Goal: Find contact information: Find contact information

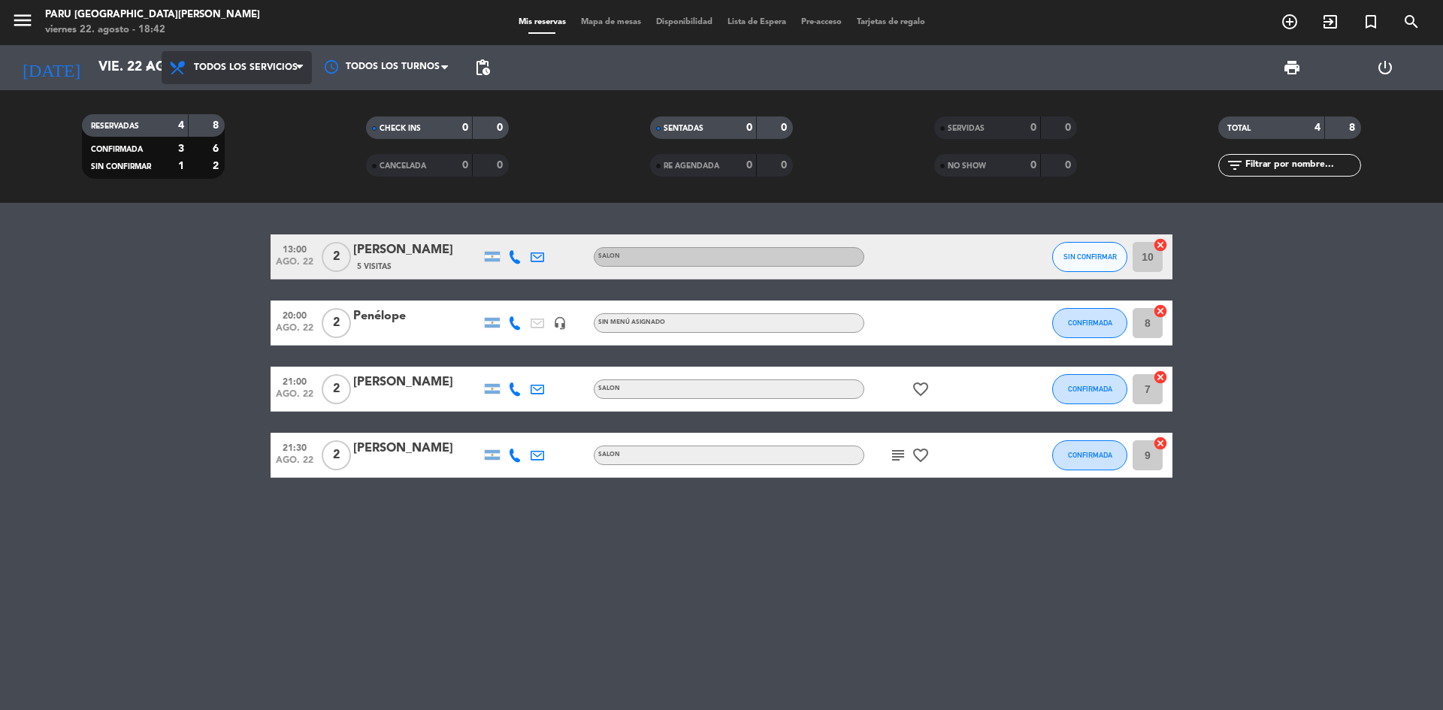
click at [231, 65] on span "Todos los servicios" at bounding box center [246, 67] width 104 height 11
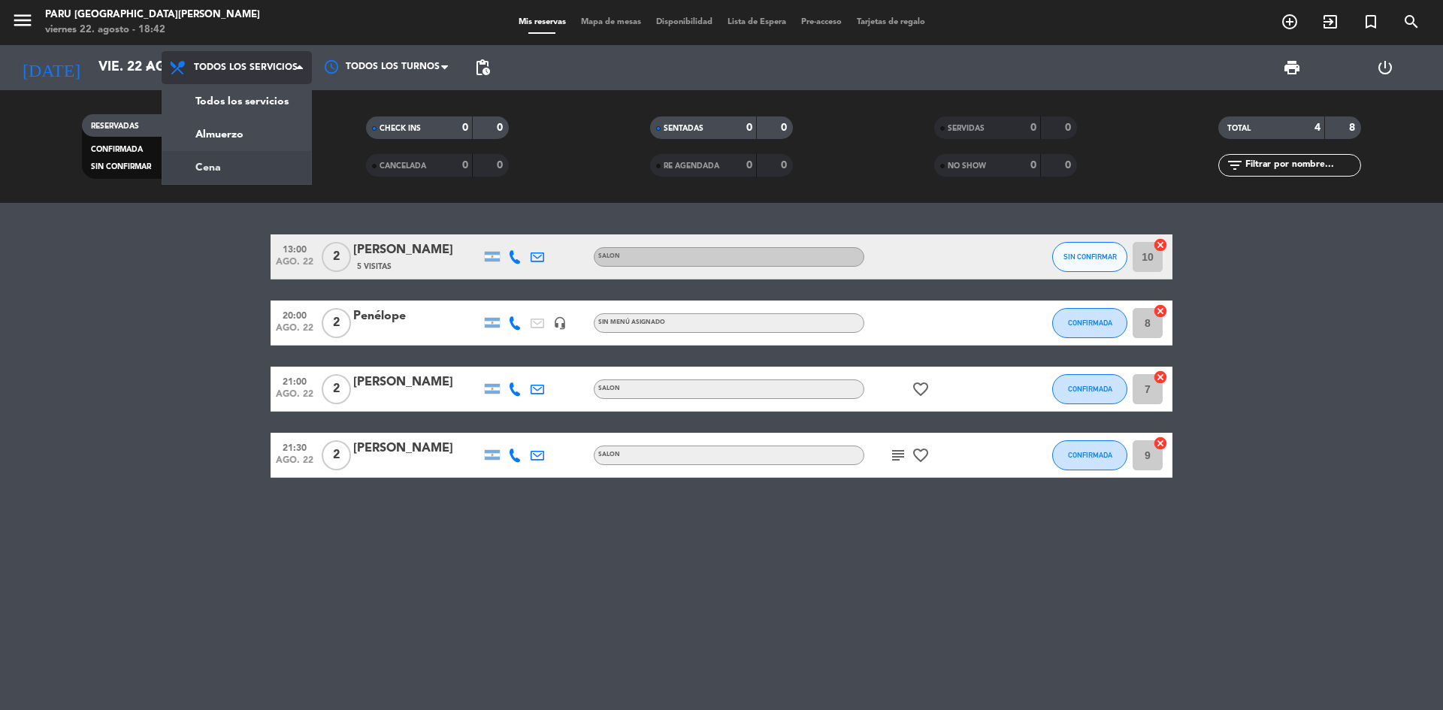
click at [237, 167] on div "menu Paru Puerto [PERSON_NAME] viernes 22. agosto - 18:42 Mis reservas Mapa de …" at bounding box center [721, 101] width 1443 height 203
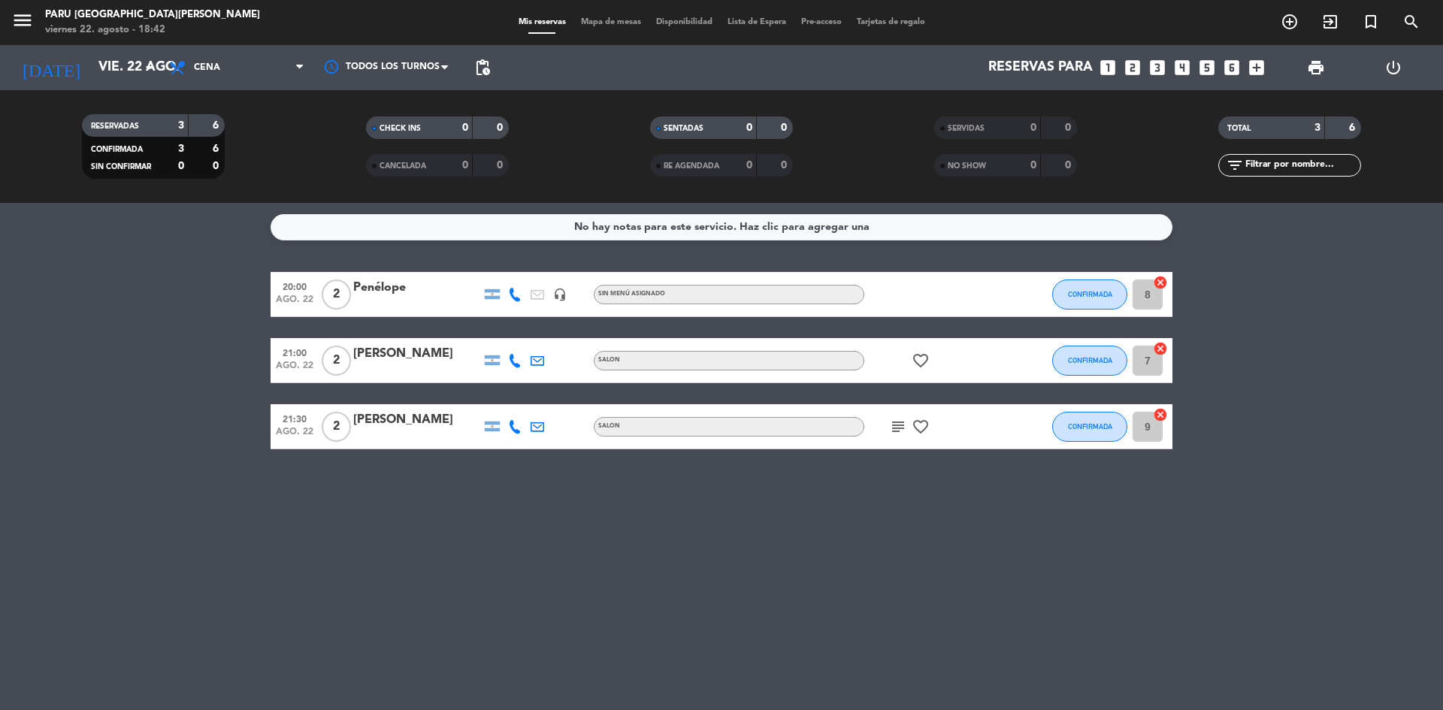
click at [198, 362] on bookings-row "20:00 ago. 22 2 Penélope headset_mic Sin menú asignado CONFIRMADA 8 cancel 21:0…" at bounding box center [721, 360] width 1443 height 177
click at [40, 19] on span "menu" at bounding box center [28, 22] width 34 height 35
click at [23, 18] on icon "menu" at bounding box center [22, 20] width 23 height 23
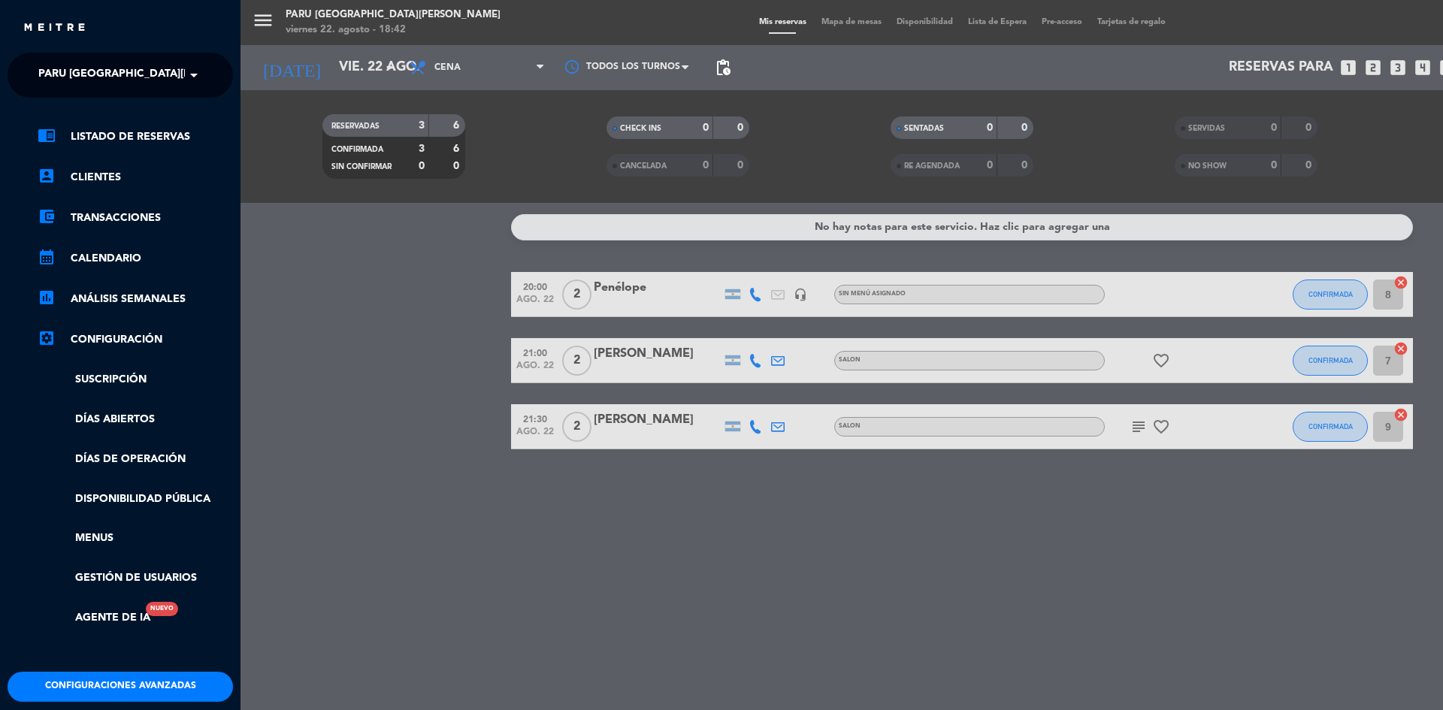
click at [98, 187] on ul "chrome_reader_mode Listado de Reservas account_box Clientes account_balance_wal…" at bounding box center [120, 377] width 225 height 499
click at [95, 176] on link "account_box Clientes" at bounding box center [135, 177] width 195 height 18
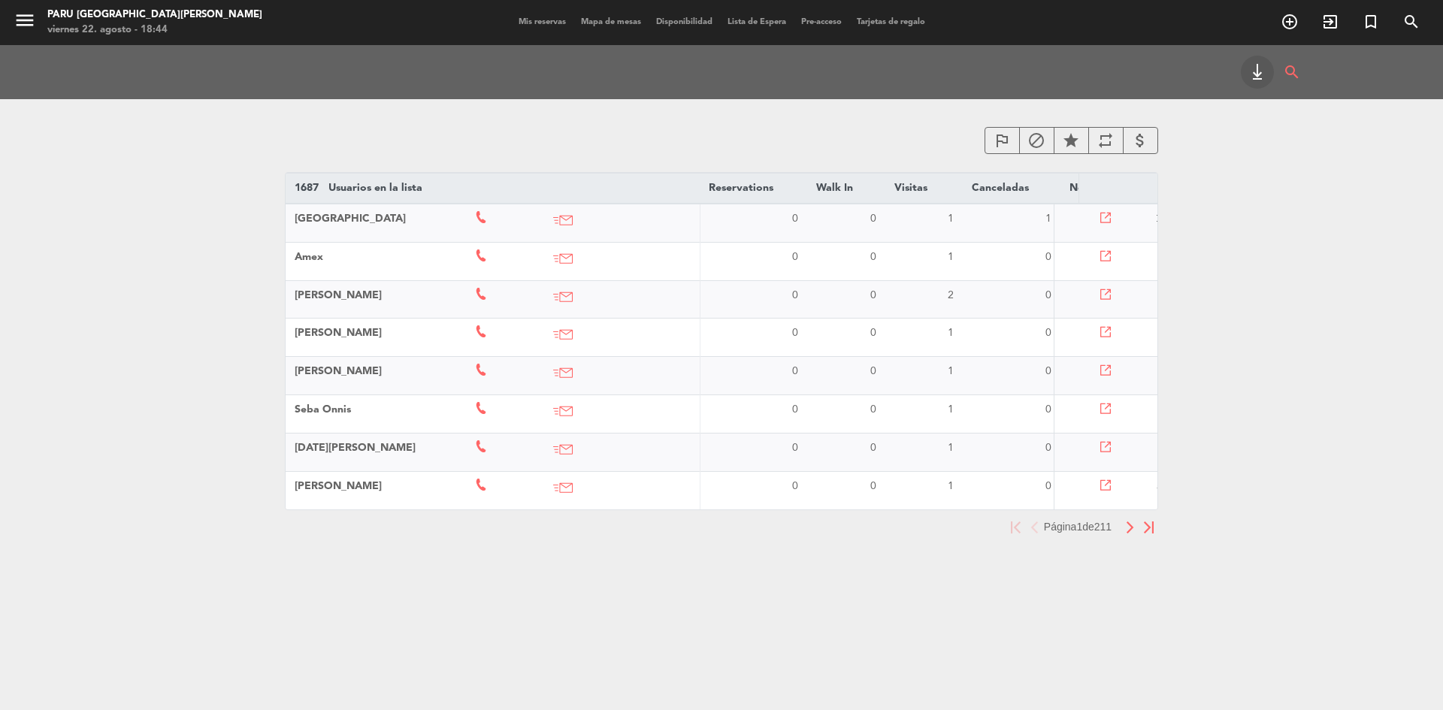
click at [1112, 213] on td at bounding box center [1106, 223] width 102 height 38
click at [1108, 216] on icon at bounding box center [1106, 218] width 11 height 11
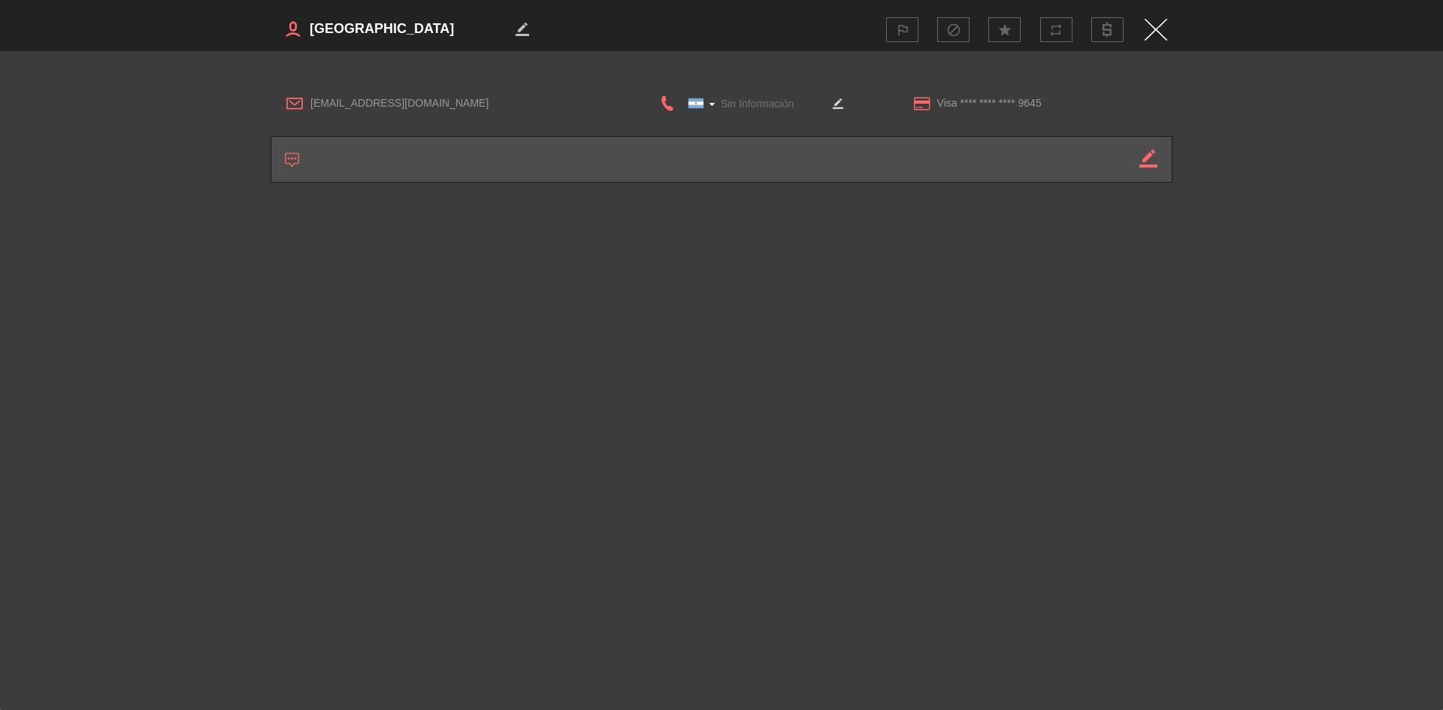
type input "[PHONE_NUMBER]"
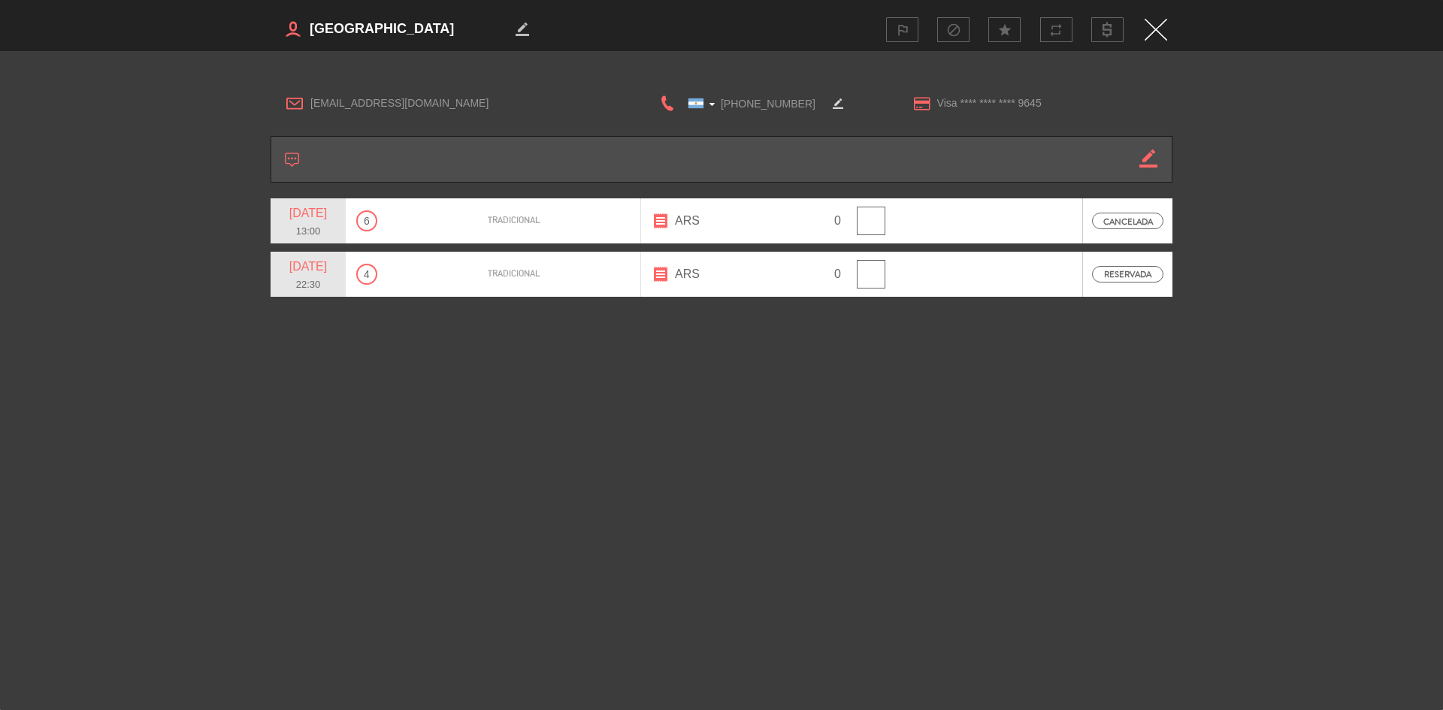
drag, startPoint x: 463, startPoint y: 28, endPoint x: 284, endPoint y: 35, distance: 179.0
click at [284, 35] on h3 "border_color" at bounding box center [495, 29] width 448 height 30
drag, startPoint x: 804, startPoint y: 103, endPoint x: 719, endPoint y: 103, distance: 84.9
click at [719, 103] on input "[PHONE_NUMBER]" at bounding box center [751, 103] width 150 height 19
drag, startPoint x: 521, startPoint y: 98, endPoint x: 312, endPoint y: 105, distance: 209.0
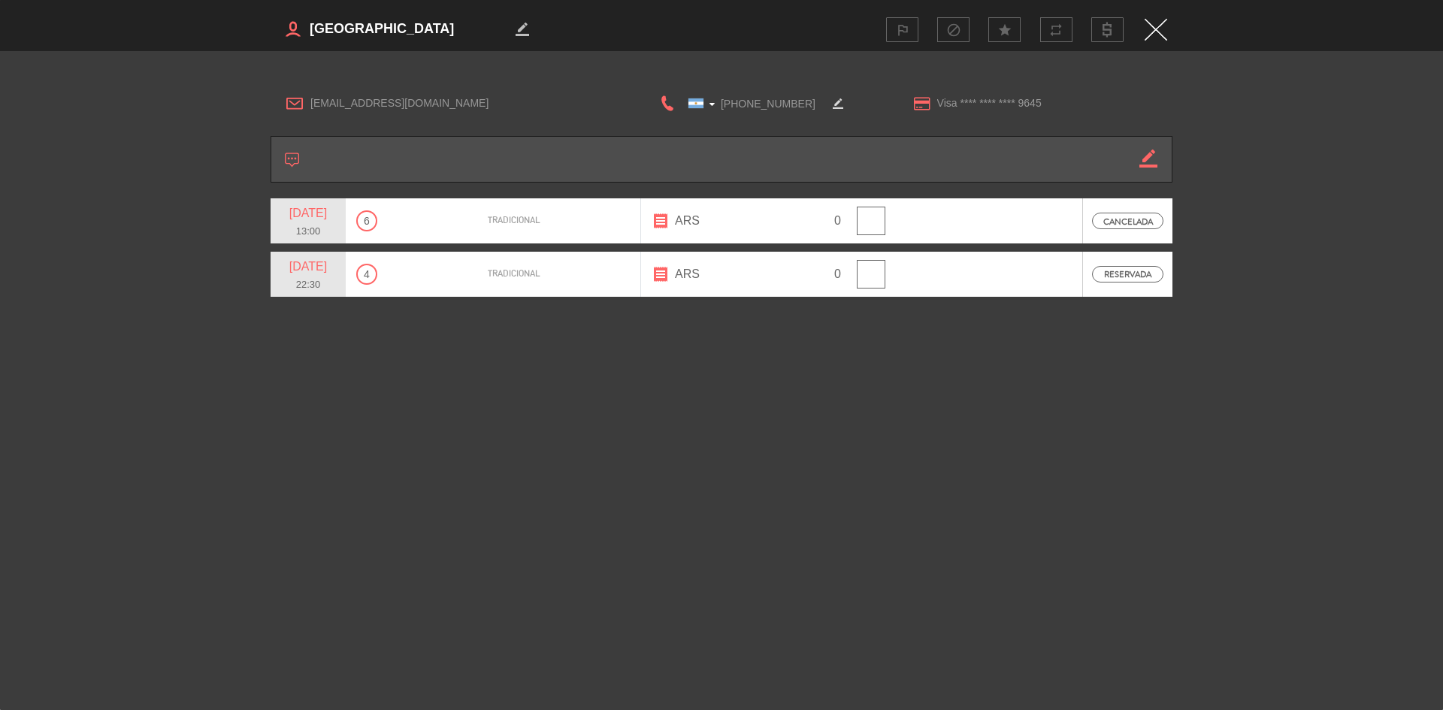
click at [312, 105] on span "[EMAIL_ADDRESS][DOMAIN_NAME]" at bounding box center [460, 103] width 300 height 17
copy span "[EMAIL_ADDRESS][DOMAIN_NAME]"
click at [1159, 28] on img "Close" at bounding box center [1155, 30] width 23 height 22
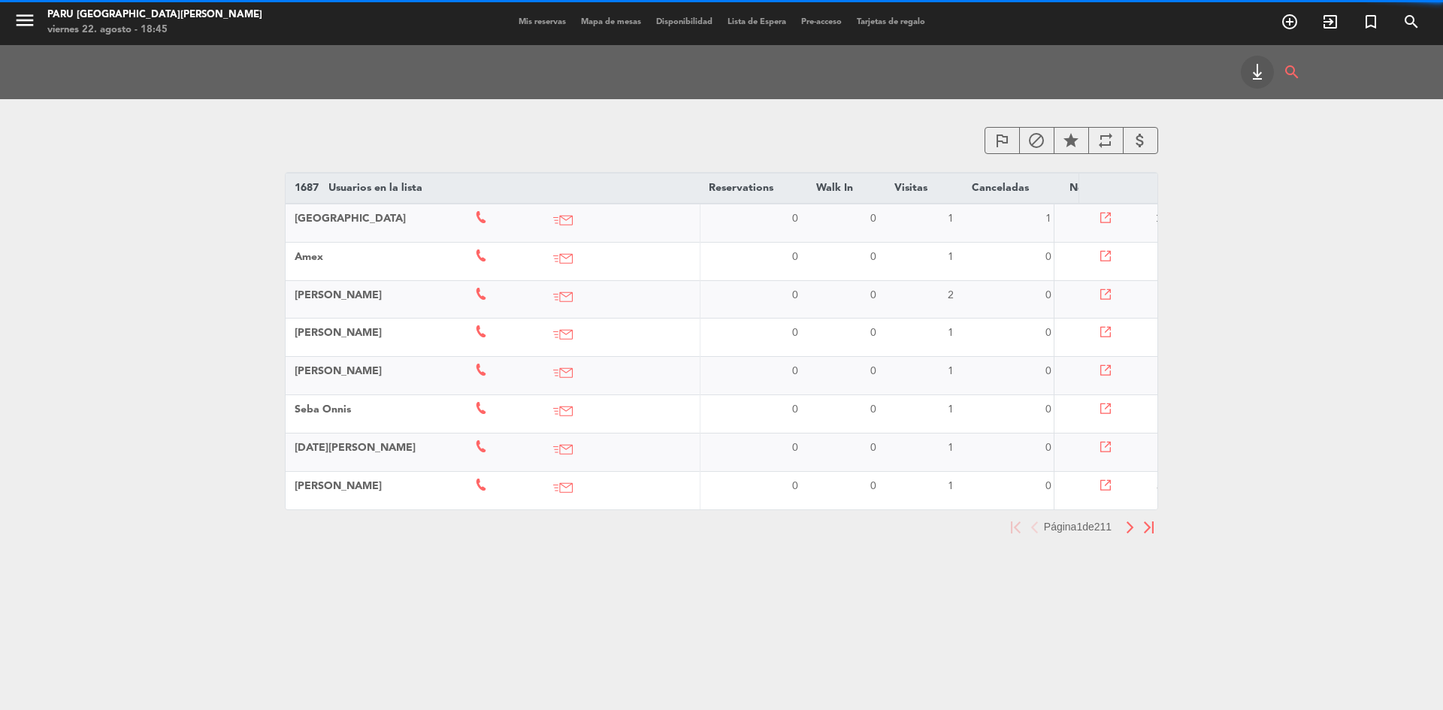
click at [1099, 253] on td at bounding box center [1106, 261] width 102 height 38
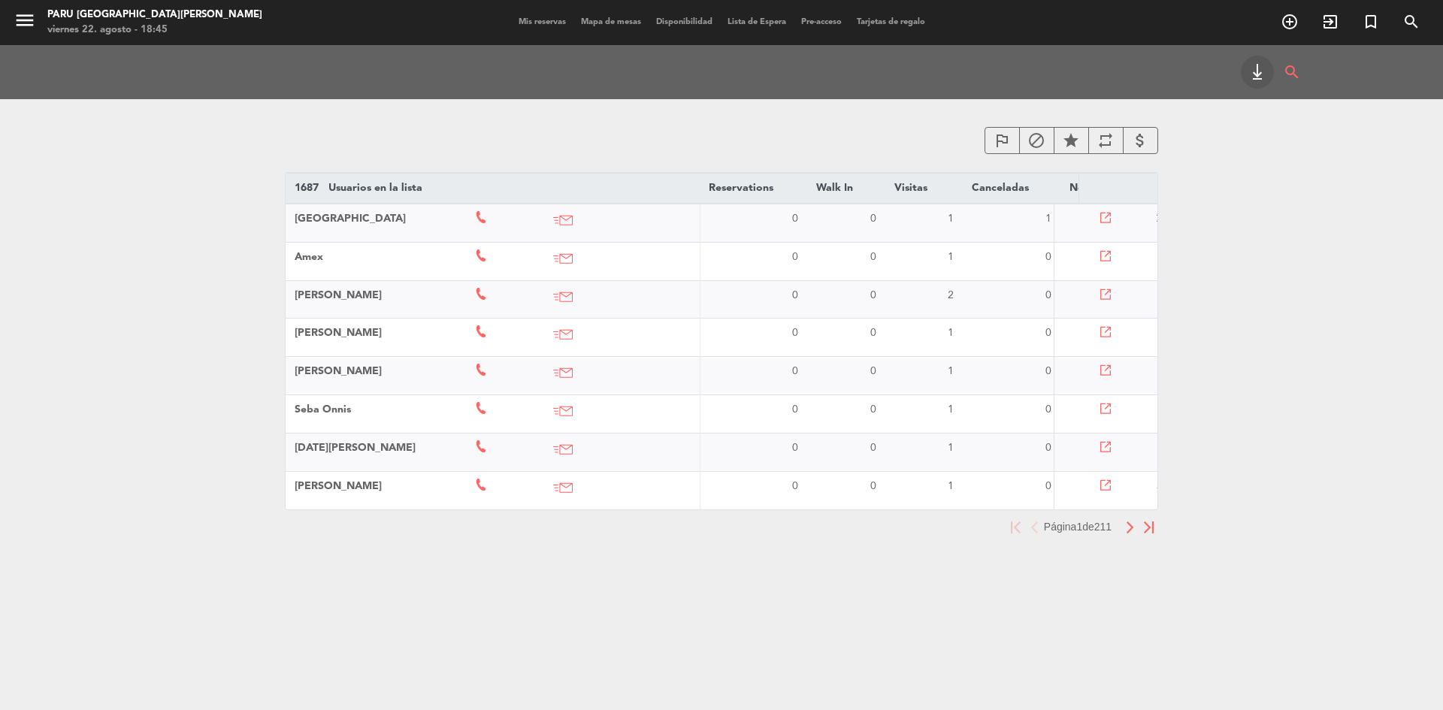
click at [1108, 256] on icon at bounding box center [1106, 256] width 11 height 11
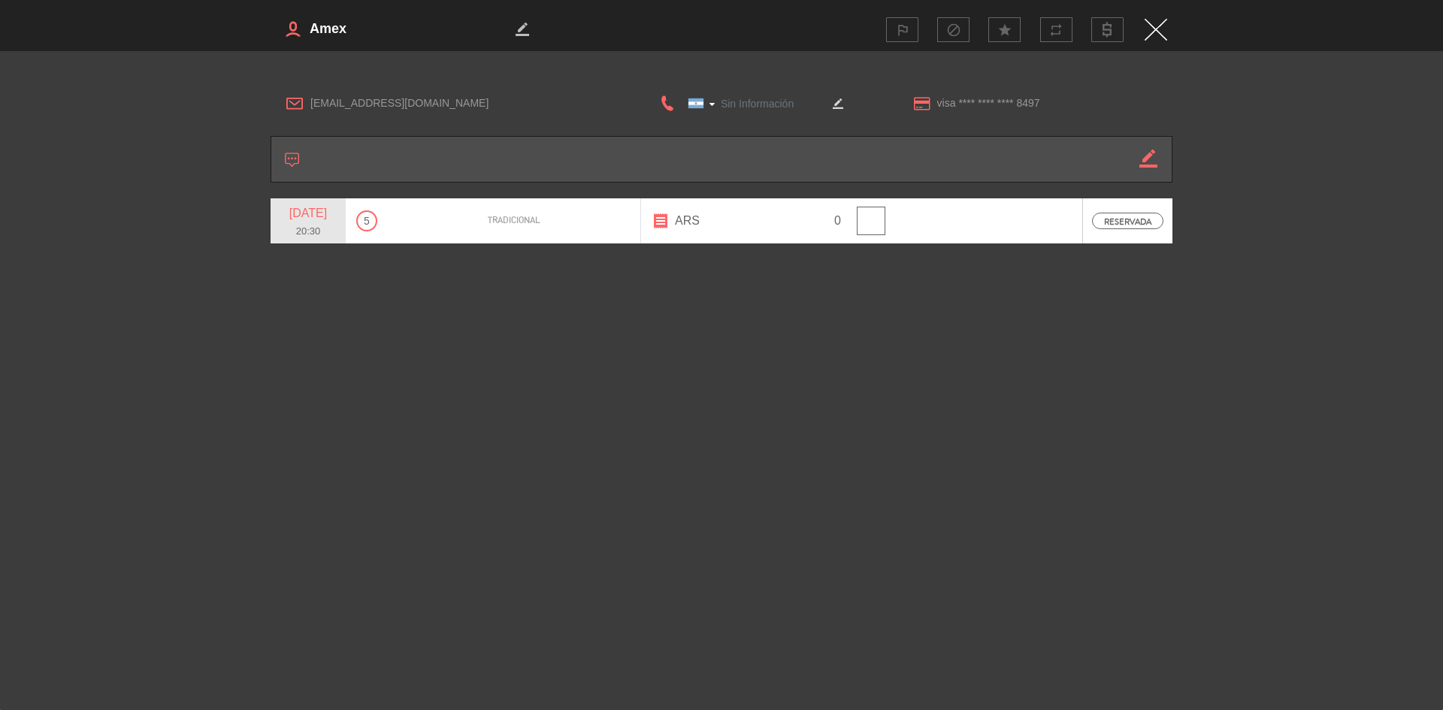
type input "[PHONE_NUMBER]"
drag, startPoint x: 359, startPoint y: 39, endPoint x: 310, endPoint y: 41, distance: 49.6
click at [310, 41] on h3 "border_color" at bounding box center [495, 29] width 448 height 30
drag, startPoint x: 513, startPoint y: 104, endPoint x: 304, endPoint y: 111, distance: 209.8
click at [304, 111] on div "[EMAIL_ADDRESS][DOMAIN_NAME]" at bounding box center [448, 103] width 354 height 23
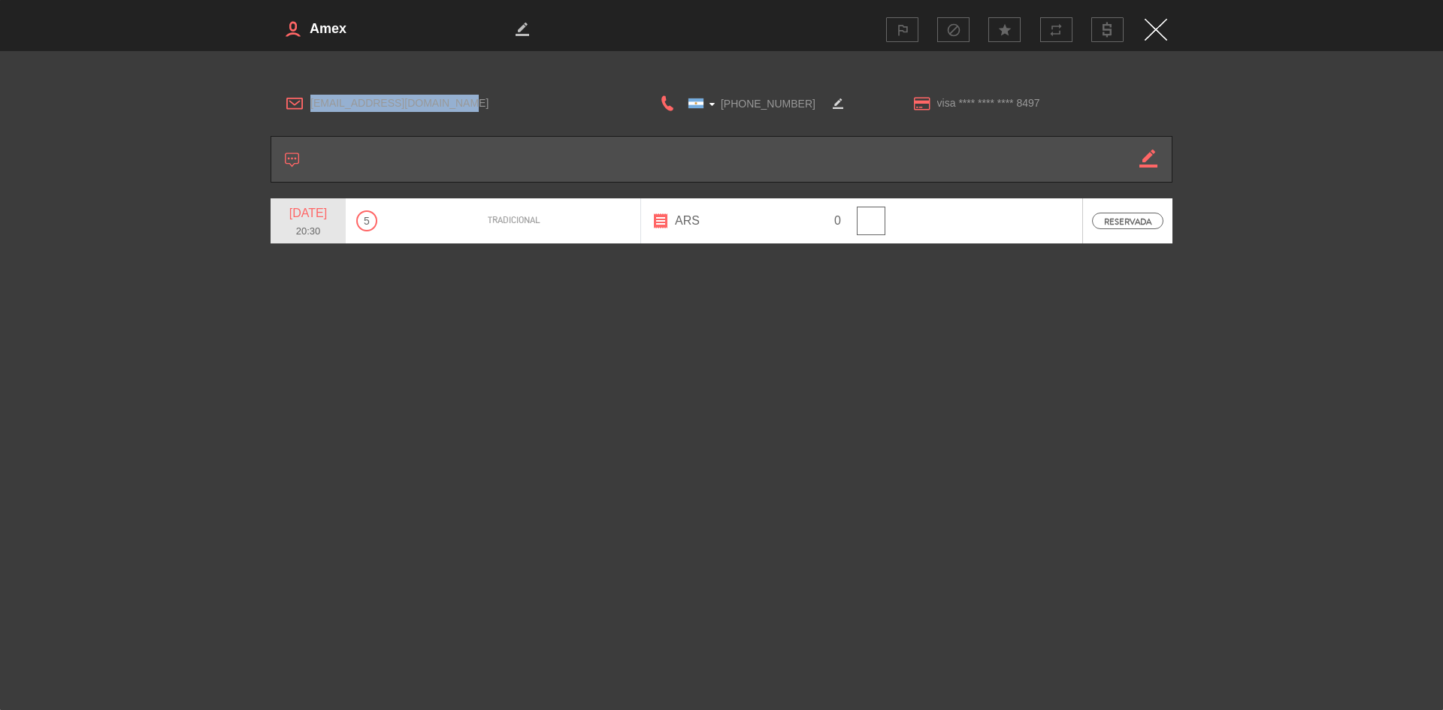
copy div "[EMAIL_ADDRESS][DOMAIN_NAME]"
drag, startPoint x: 797, startPoint y: 104, endPoint x: 676, endPoint y: 104, distance: 121.0
click at [676, 104] on input "[PHONE_NUMBER]" at bounding box center [751, 103] width 150 height 19
drag, startPoint x: 447, startPoint y: 107, endPoint x: 310, endPoint y: 112, distance: 137.6
click at [310, 112] on div "[EMAIL_ADDRESS][DOMAIN_NAME]" at bounding box center [448, 103] width 354 height 23
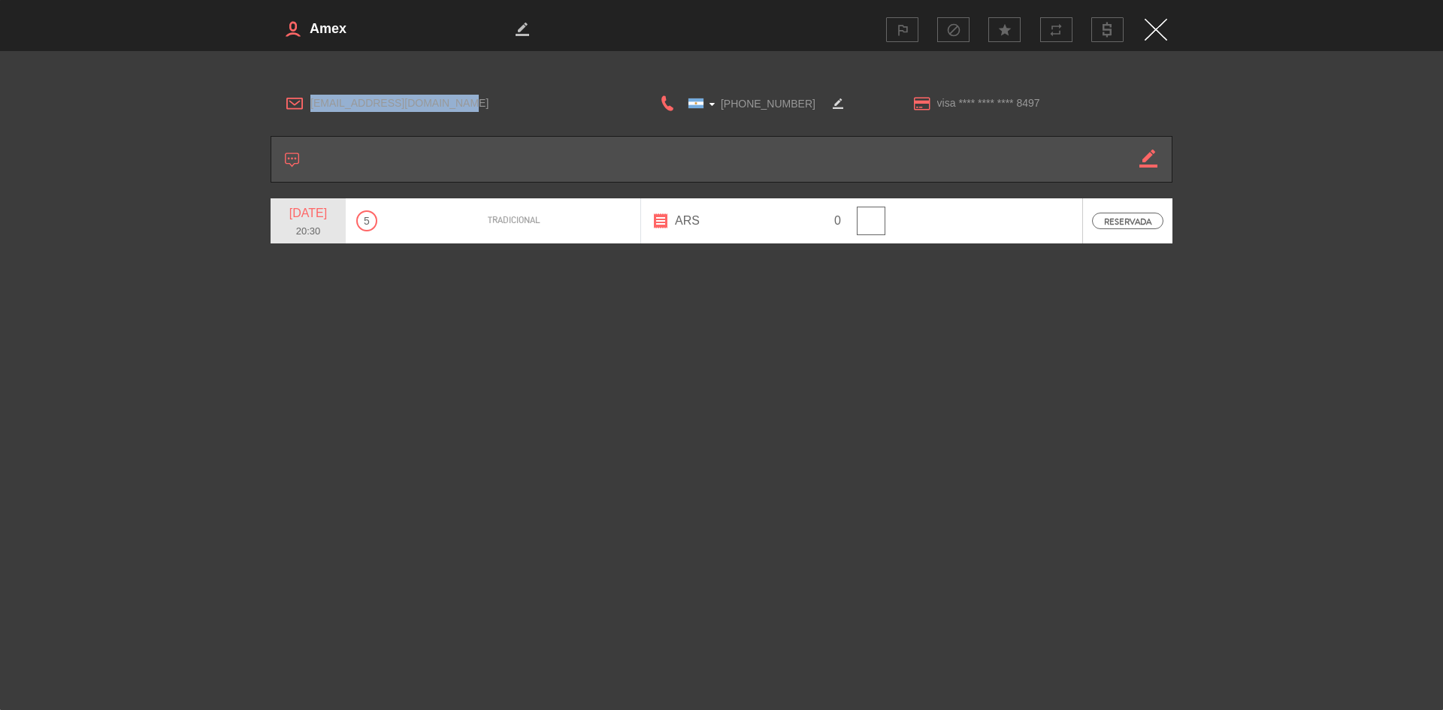
copy span "[EMAIL_ADDRESS][DOMAIN_NAME]"
click at [1151, 20] on img "Close" at bounding box center [1155, 30] width 23 height 22
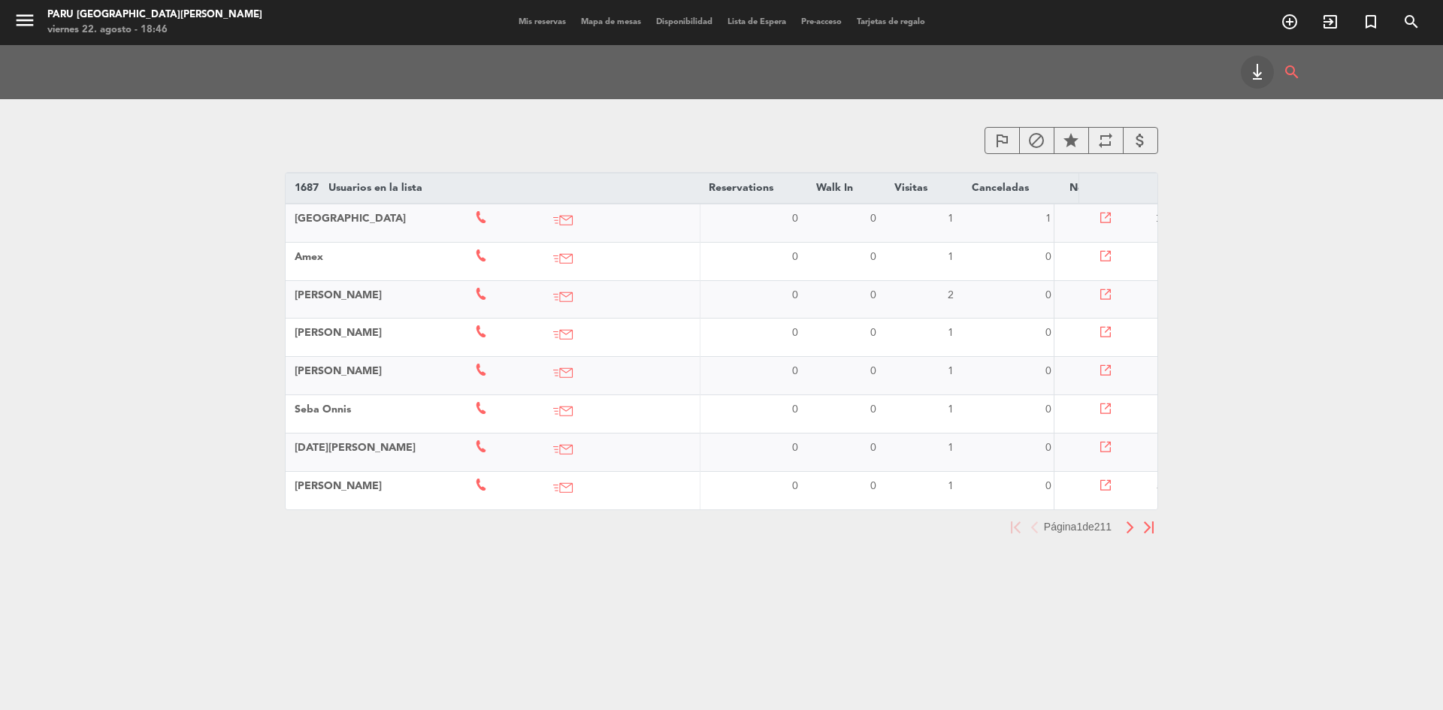
click at [1132, 534] on img "button" at bounding box center [1130, 527] width 10 height 12
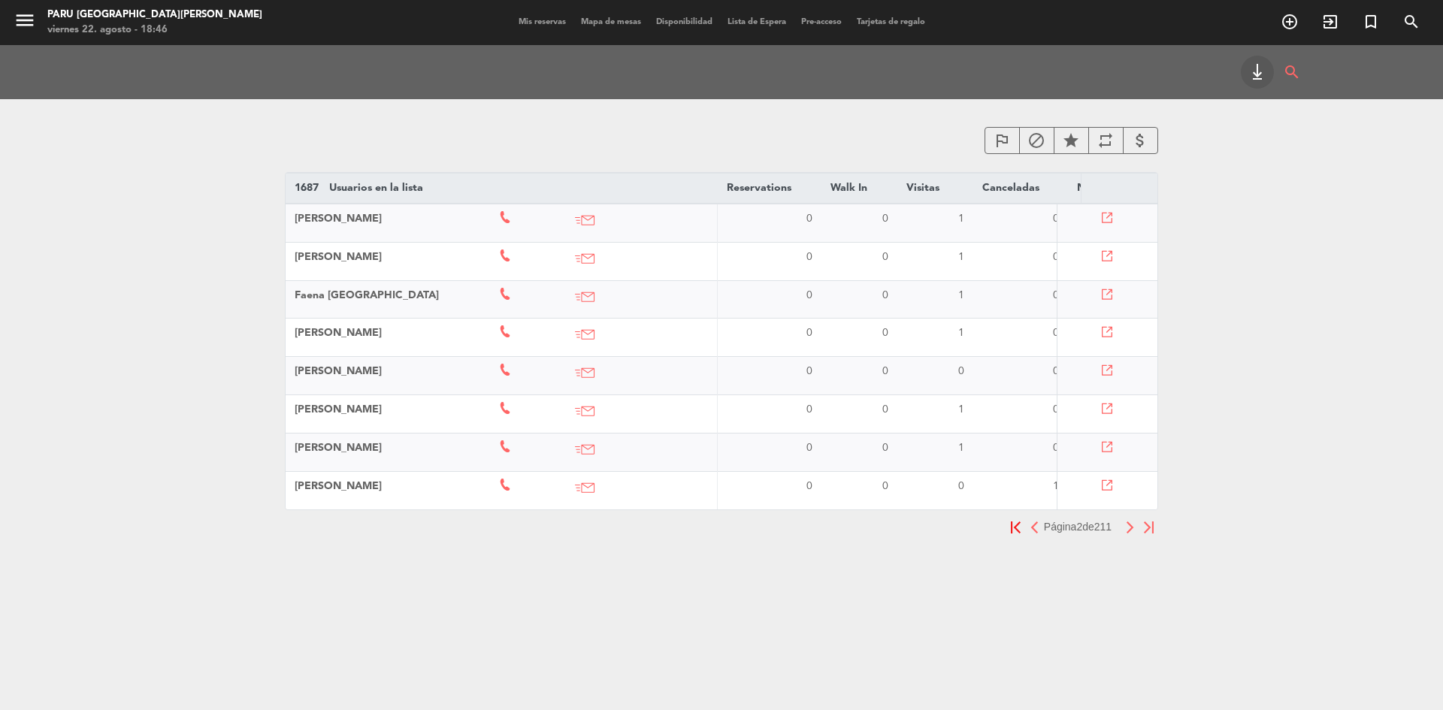
click at [1132, 534] on img "button" at bounding box center [1130, 527] width 10 height 12
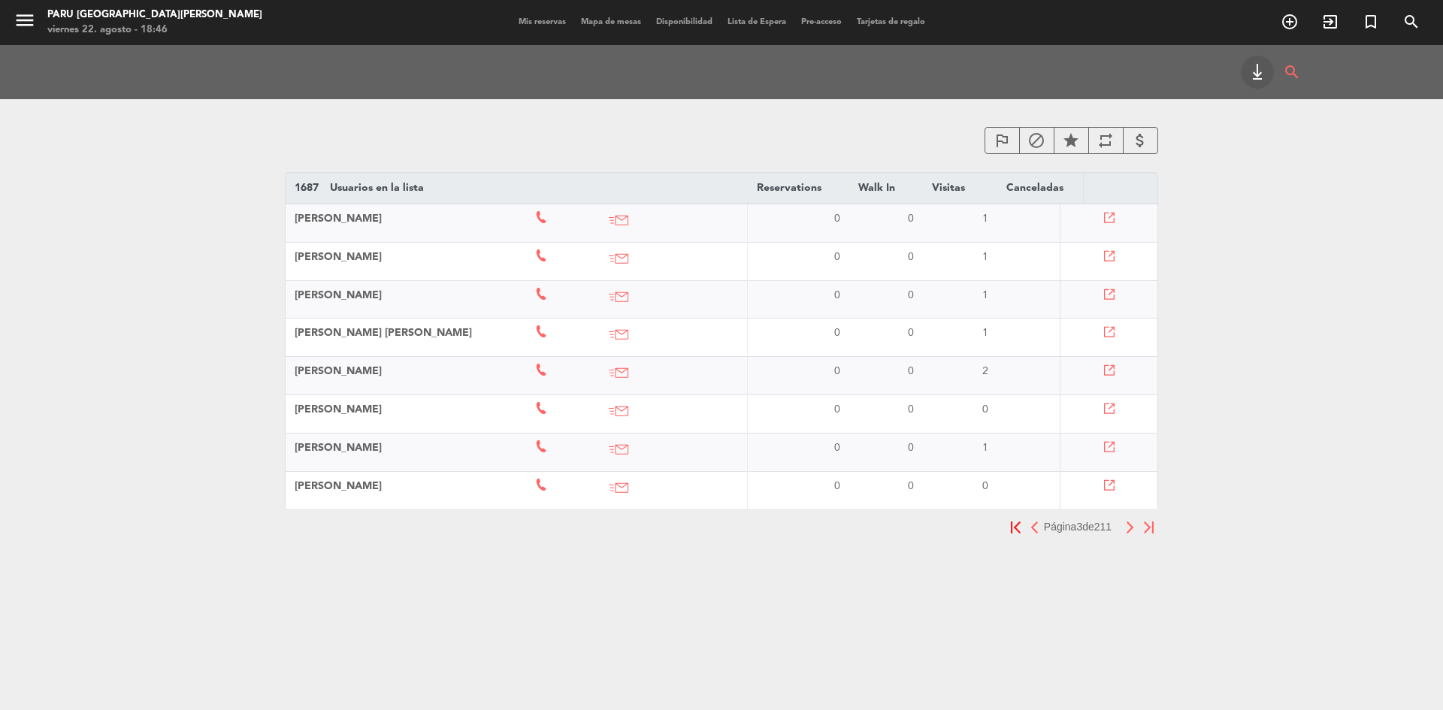
click at [1106, 215] on icon at bounding box center [1108, 218] width 11 height 11
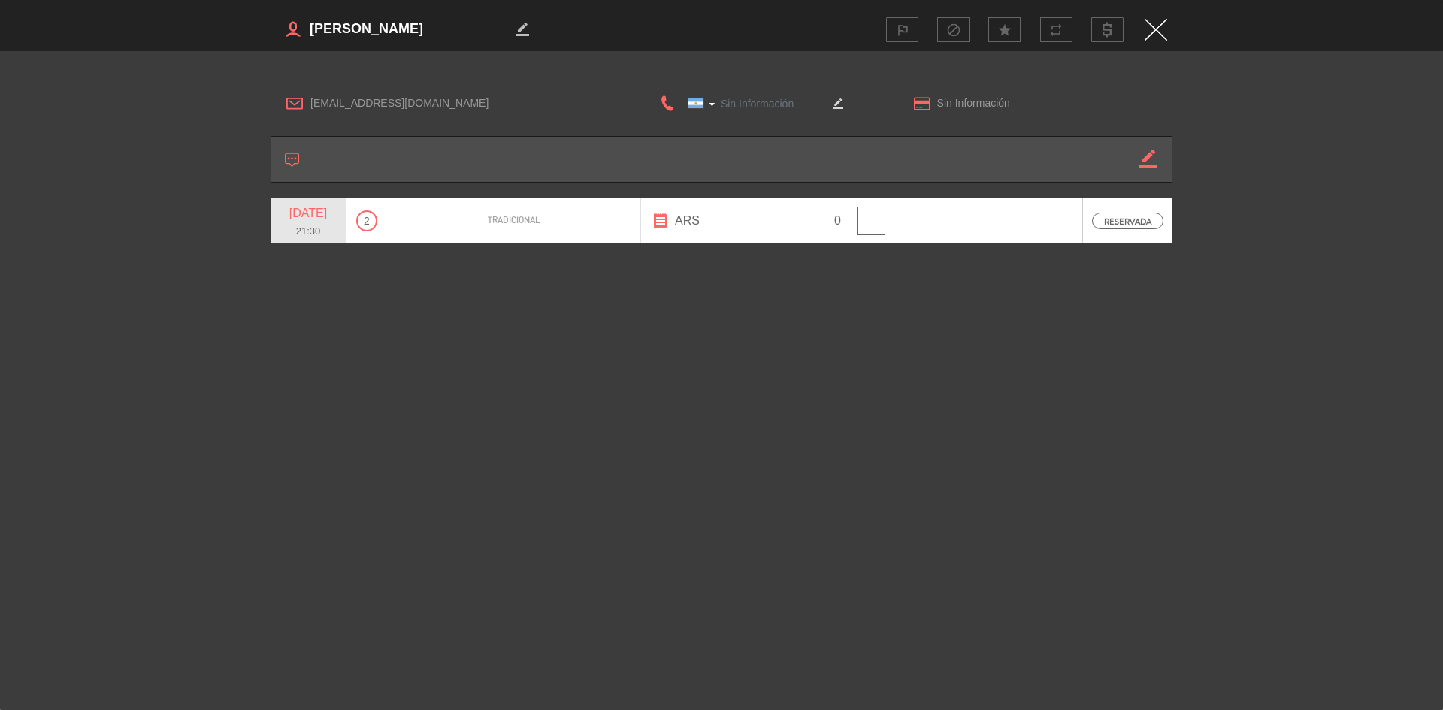
type input "[PHONE_NUMBER]"
drag, startPoint x: 503, startPoint y: 30, endPoint x: 307, endPoint y: 26, distance: 195.4
click at [307, 26] on h3 "border_color" at bounding box center [495, 29] width 448 height 30
drag, startPoint x: 441, startPoint y: 100, endPoint x: 309, endPoint y: 101, distance: 132.3
click at [309, 101] on div "[EMAIL_ADDRESS][DOMAIN_NAME]" at bounding box center [448, 103] width 354 height 23
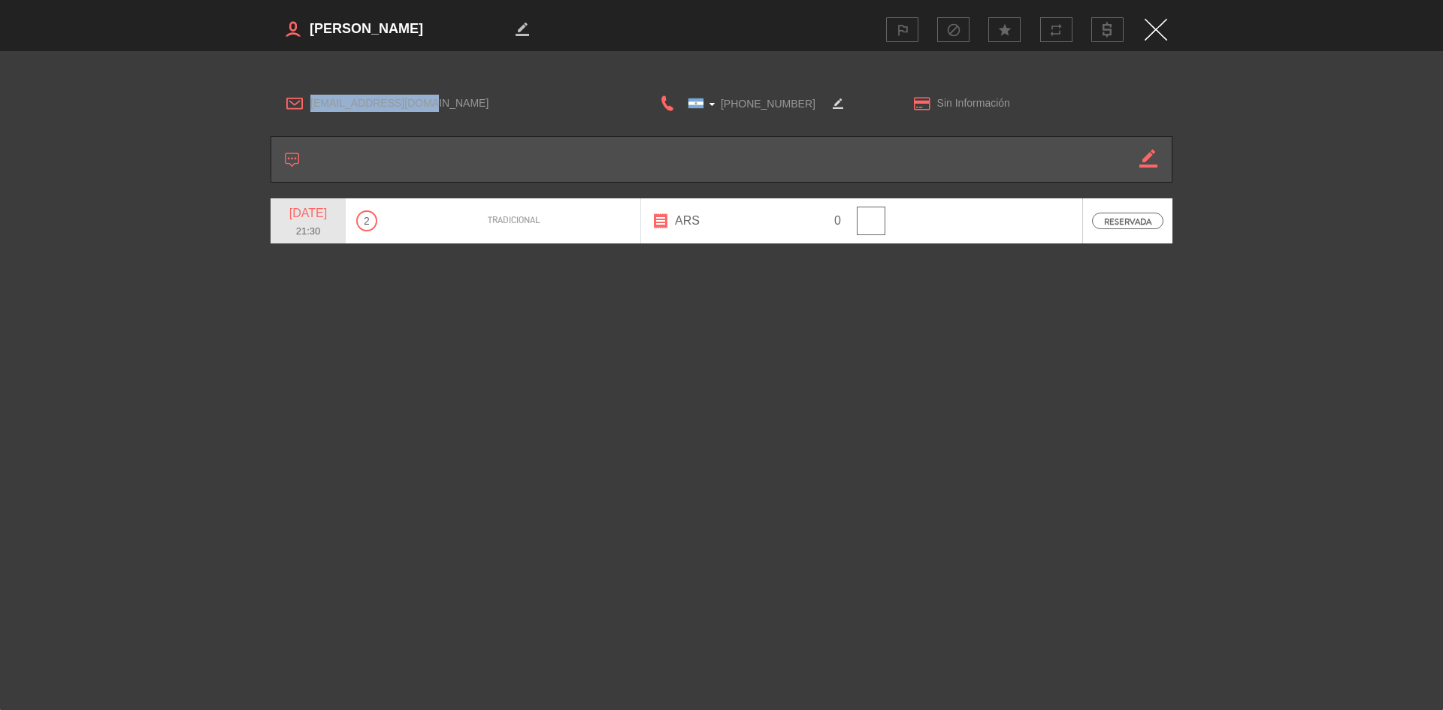
copy span "[EMAIL_ADDRESS][DOMAIN_NAME]"
drag, startPoint x: 808, startPoint y: 105, endPoint x: 709, endPoint y: 109, distance: 98.5
click at [709, 109] on div "[GEOGRAPHIC_DATA] +1 [GEOGRAPHIC_DATA] +44 [GEOGRAPHIC_DATA] ([GEOGRAPHIC_DATA]…" at bounding box center [751, 103] width 150 height 19
click at [1155, 19] on img "Close" at bounding box center [1155, 30] width 23 height 22
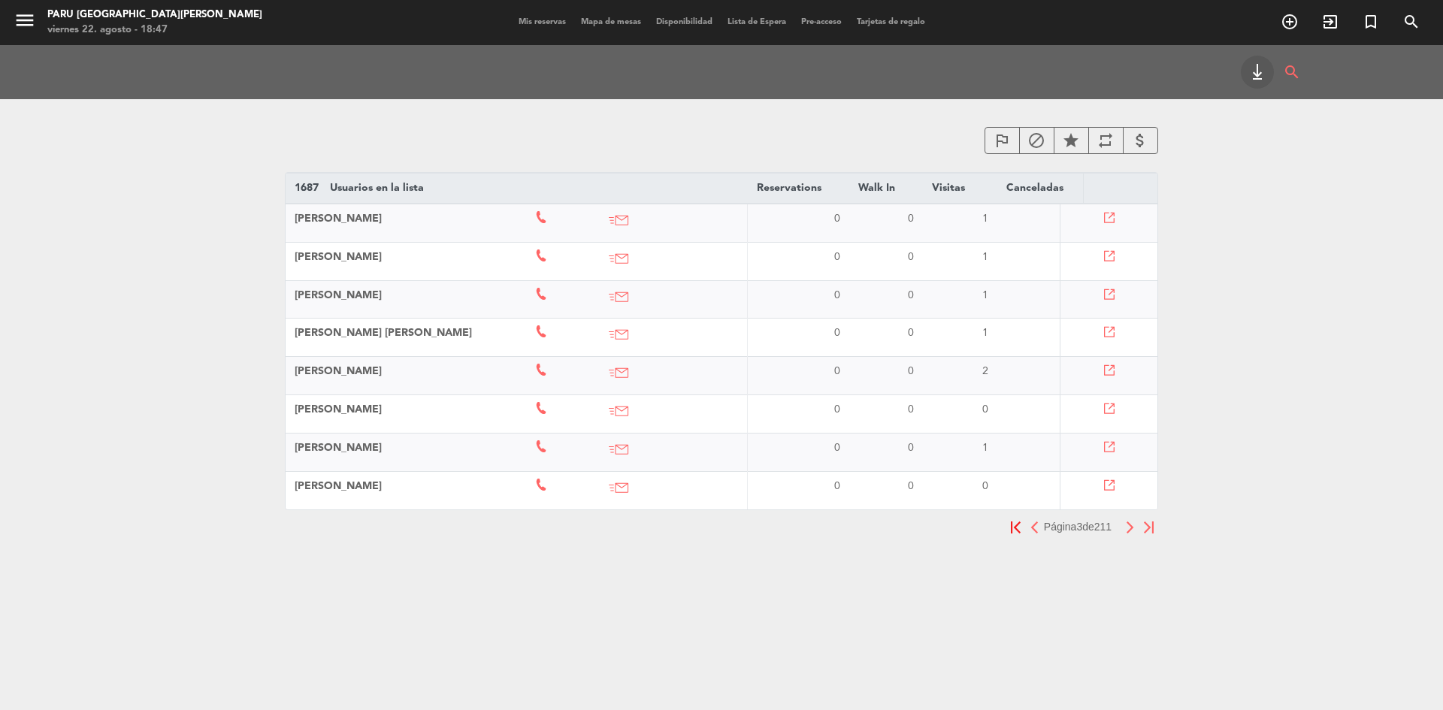
click at [1114, 255] on td at bounding box center [1108, 261] width 97 height 38
click at [1111, 255] on icon at bounding box center [1108, 256] width 11 height 11
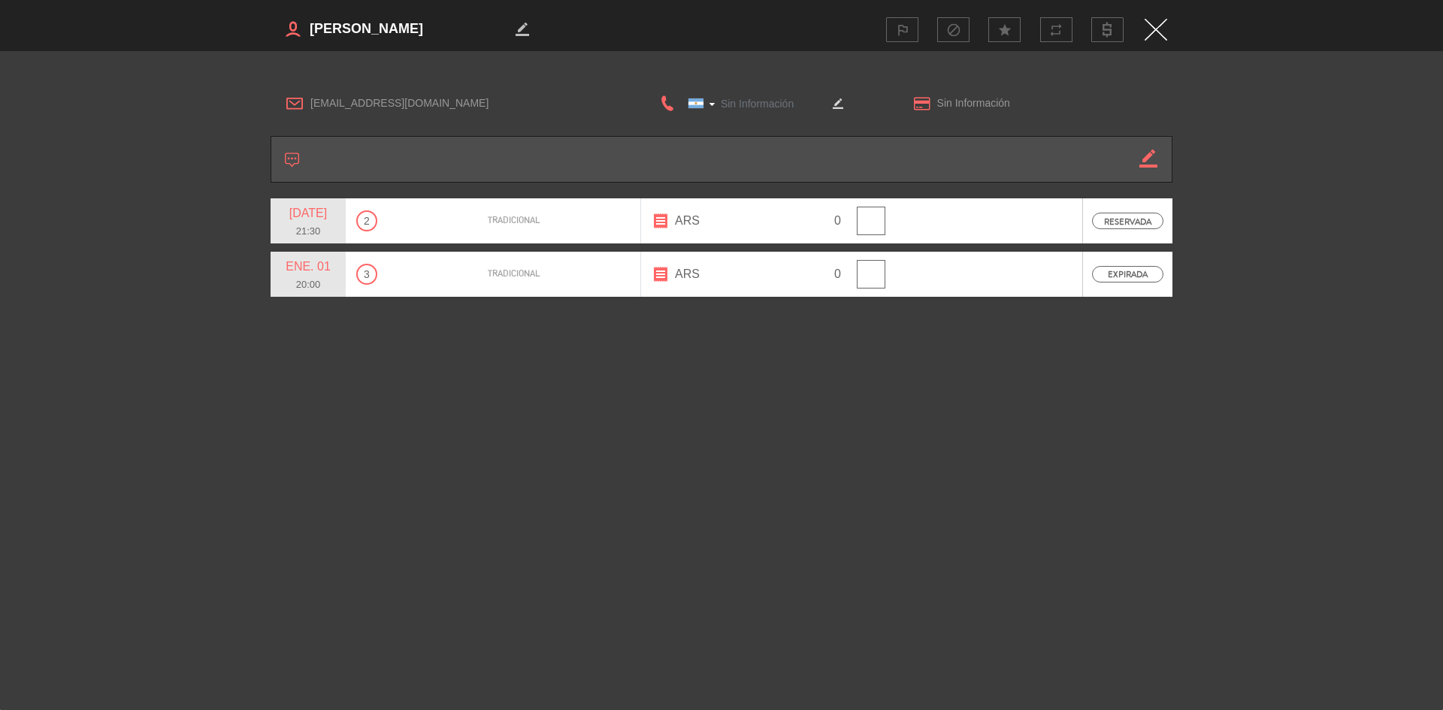
type input "[PHONE_NUMBER]"
drag, startPoint x: 406, startPoint y: 27, endPoint x: 308, endPoint y: 37, distance: 98.2
click at [308, 37] on textarea at bounding box center [409, 29] width 203 height 23
drag, startPoint x: 501, startPoint y: 106, endPoint x: 309, endPoint y: 108, distance: 192.4
click at [309, 108] on div "[EMAIL_ADDRESS][DOMAIN_NAME]" at bounding box center [448, 103] width 354 height 23
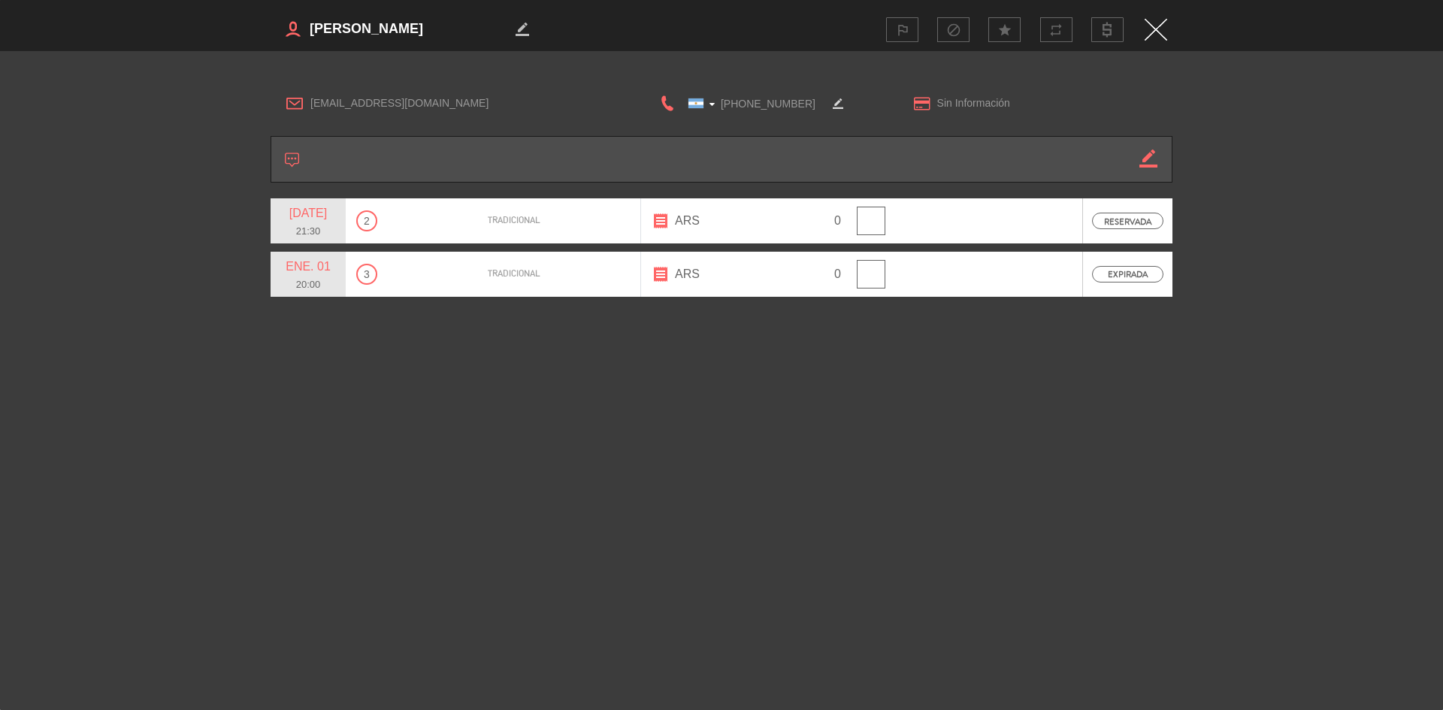
copy span "[EMAIL_ADDRESS][DOMAIN_NAME]"
drag, startPoint x: 803, startPoint y: 98, endPoint x: 682, endPoint y: 132, distance: 125.6
click at [682, 132] on div "[EMAIL_ADDRESS][DOMAIN_NAME] [GEOGRAPHIC_DATA] +1 [GEOGRAPHIC_DATA] +44 [GEOGRA…" at bounding box center [722, 194] width 902 height 249
click at [1154, 23] on img "Close" at bounding box center [1155, 30] width 23 height 22
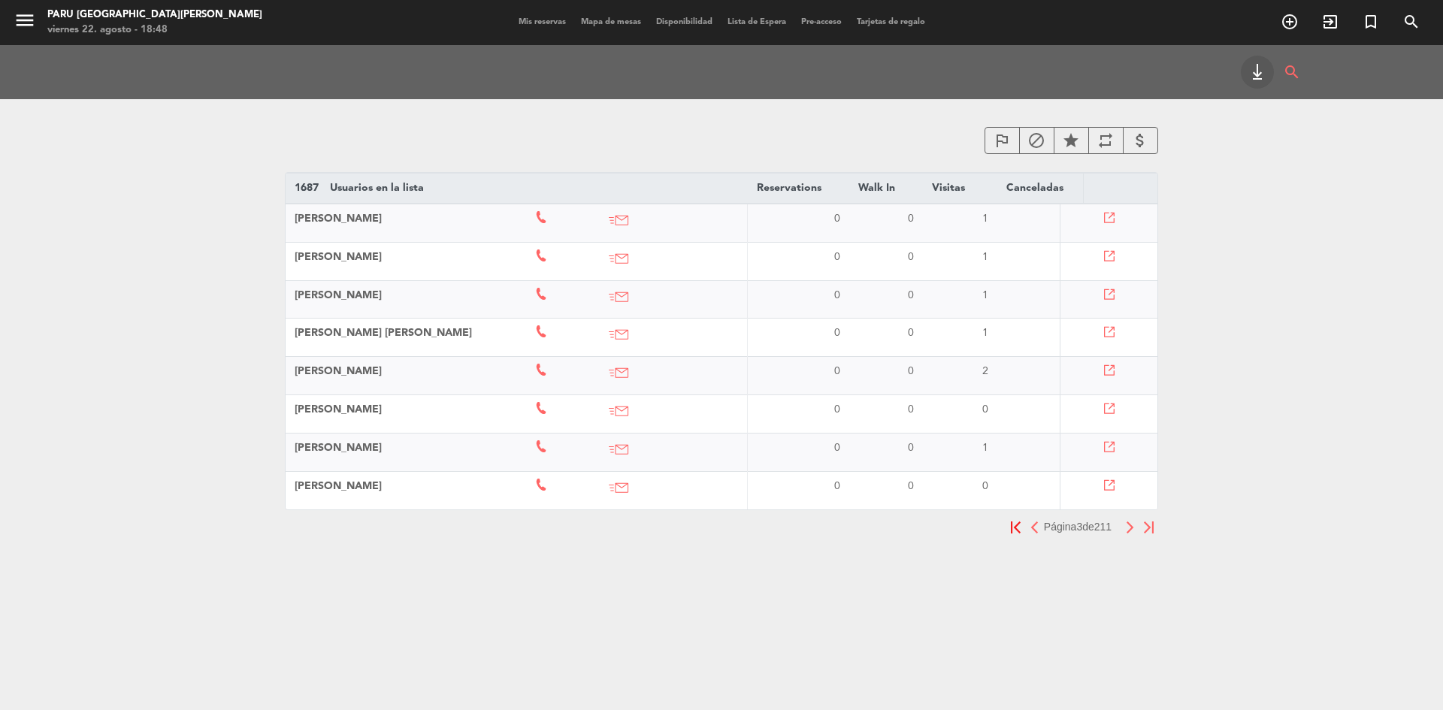
click at [1106, 295] on icon at bounding box center [1108, 294] width 11 height 11
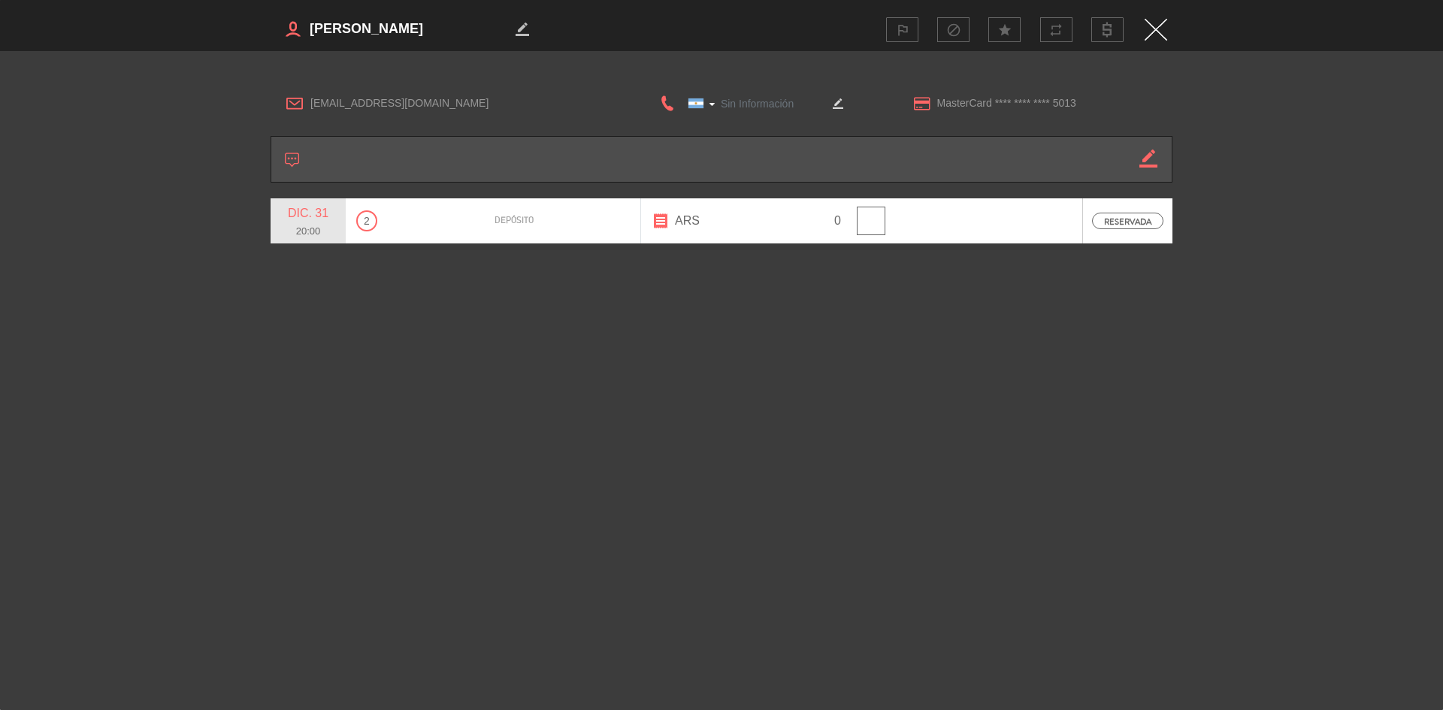
type input "[PHONE_NUMBER]"
drag, startPoint x: 446, startPoint y: 27, endPoint x: 310, endPoint y: 29, distance: 136.8
click at [310, 29] on textarea at bounding box center [409, 29] width 203 height 23
drag, startPoint x: 431, startPoint y: 95, endPoint x: 307, endPoint y: 95, distance: 124.0
click at [307, 95] on div "[EMAIL_ADDRESS][DOMAIN_NAME]" at bounding box center [448, 103] width 354 height 23
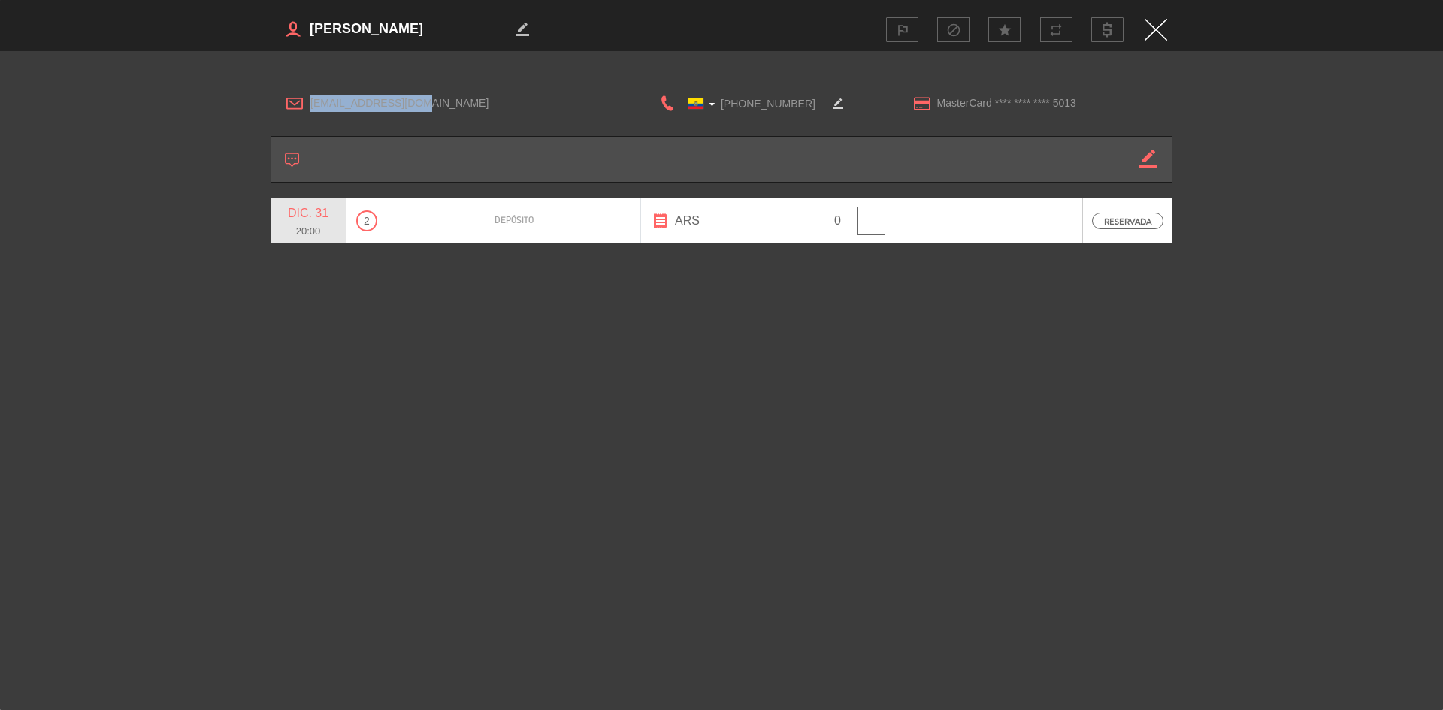
copy span "[EMAIL_ADDRESS][DOMAIN_NAME]"
drag, startPoint x: 803, startPoint y: 107, endPoint x: 720, endPoint y: 105, distance: 83.4
click at [720, 105] on input "[PHONE_NUMBER]" at bounding box center [751, 103] width 150 height 19
click at [1147, 38] on img "Close" at bounding box center [1155, 30] width 23 height 22
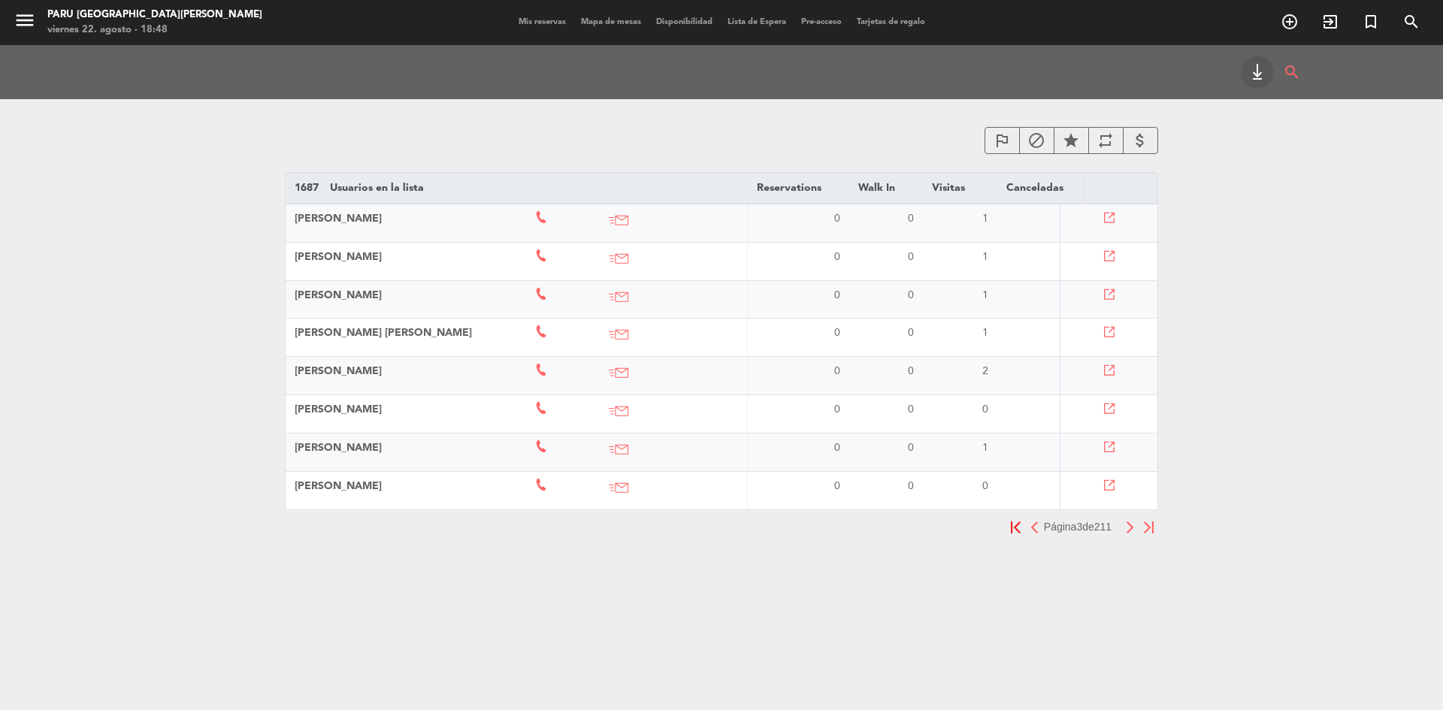
click at [1107, 332] on icon at bounding box center [1108, 332] width 11 height 11
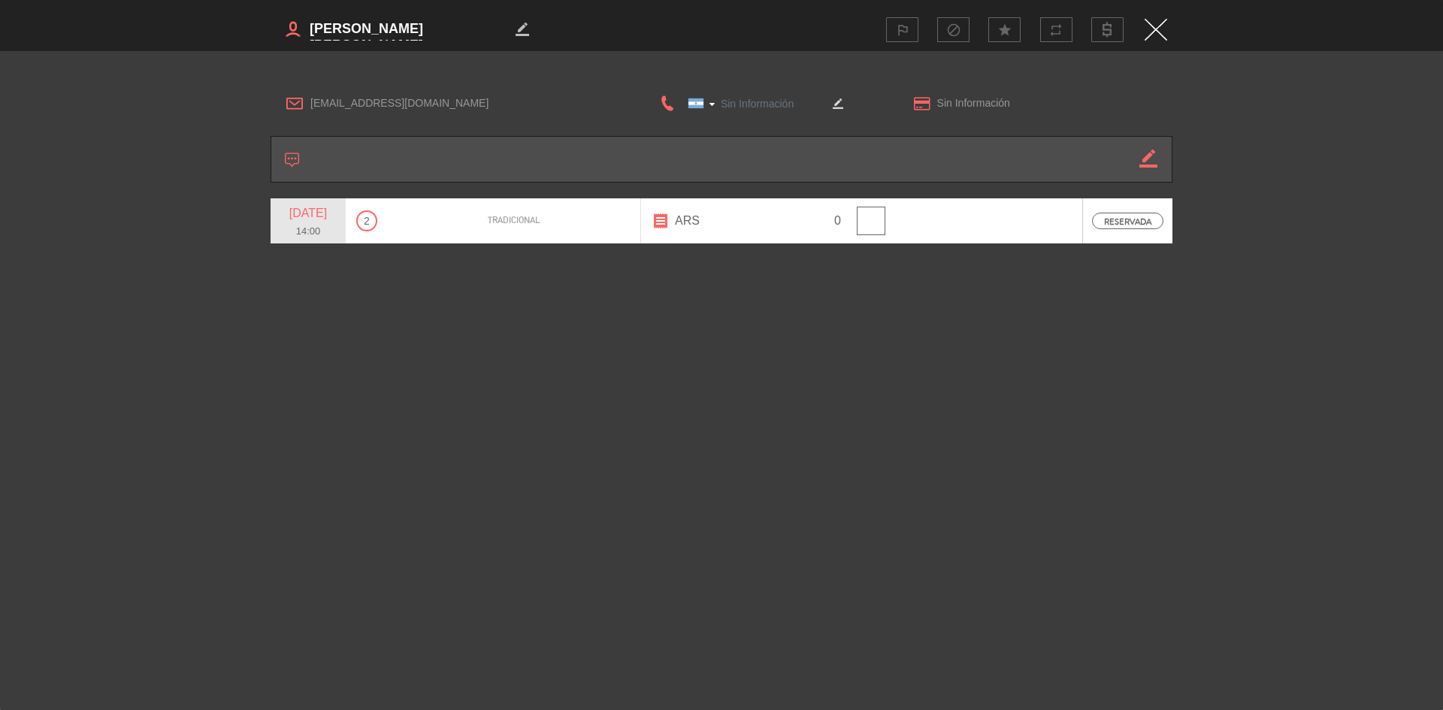
type input "[PHONE_NUMBER]"
drag, startPoint x: 482, startPoint y: 27, endPoint x: 307, endPoint y: 41, distance: 175.6
click at [308, 41] on h3 "border_color" at bounding box center [495, 29] width 448 height 30
drag, startPoint x: 461, startPoint y: 90, endPoint x: 311, endPoint y: 92, distance: 150.3
click at [311, 92] on div "[EMAIL_ADDRESS][DOMAIN_NAME] [GEOGRAPHIC_DATA] +1 [GEOGRAPHIC_DATA] +44 [GEOGRA…" at bounding box center [722, 103] width 902 height 39
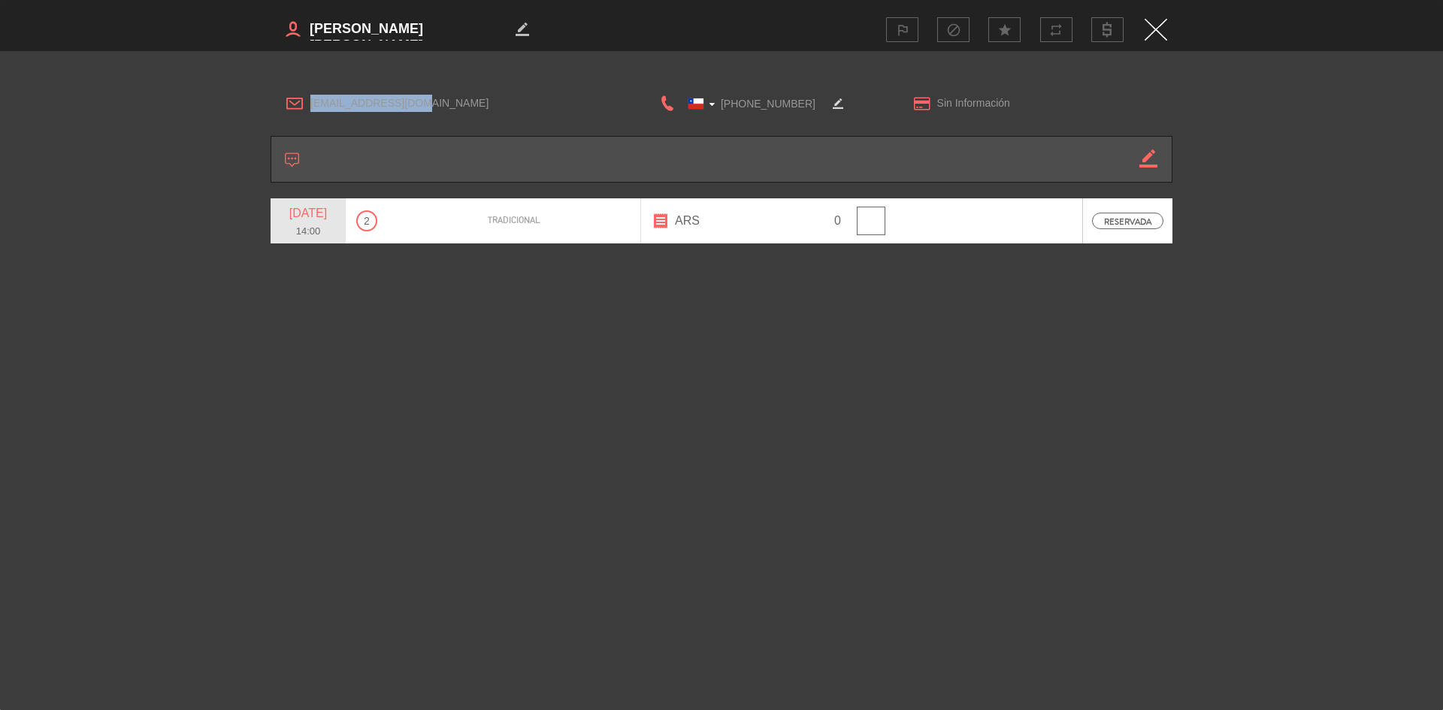
copy span "[EMAIL_ADDRESS][DOMAIN_NAME]"
drag, startPoint x: 798, startPoint y: 106, endPoint x: 718, endPoint y: 111, distance: 79.8
click at [718, 111] on input "[PHONE_NUMBER]" at bounding box center [751, 103] width 150 height 19
click at [1153, 13] on div "border_color outlined_flag block star repeat" at bounding box center [722, 29] width 902 height 59
click at [1149, 39] on img "Close" at bounding box center [1155, 30] width 23 height 22
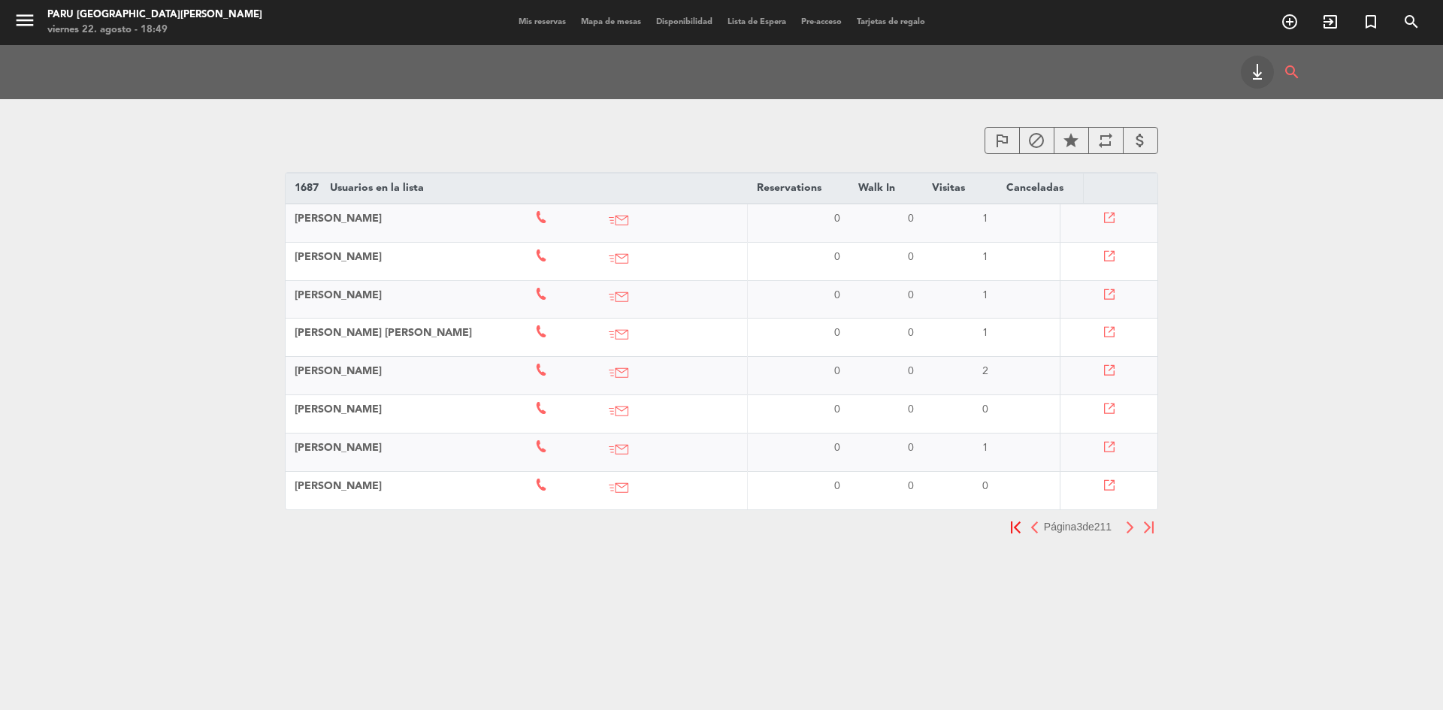
click at [1103, 371] on icon at bounding box center [1108, 370] width 11 height 11
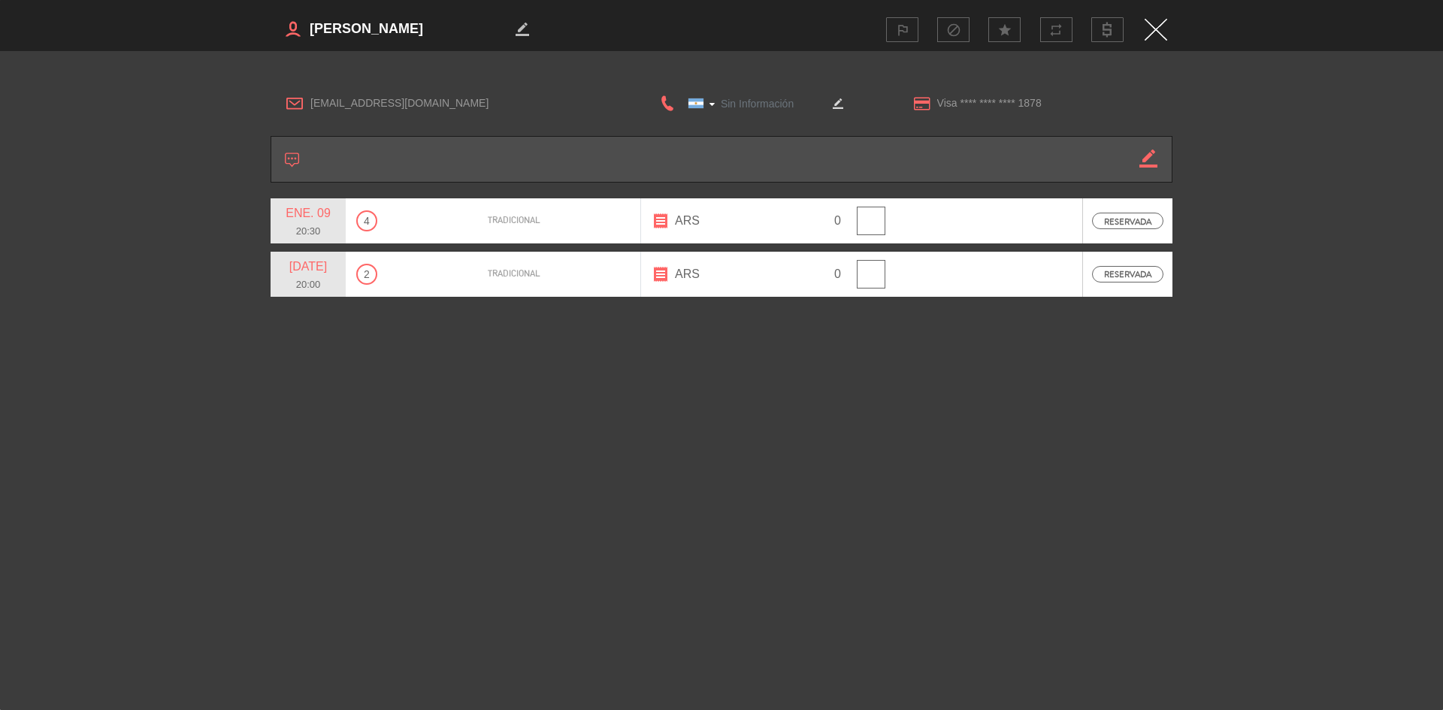
type input "[PHONE_NUMBER]"
drag, startPoint x: 470, startPoint y: 26, endPoint x: 307, endPoint y: 26, distance: 163.1
click at [307, 26] on h3 "border_color" at bounding box center [495, 29] width 448 height 30
drag, startPoint x: 402, startPoint y: 98, endPoint x: 312, endPoint y: 98, distance: 90.2
click at [312, 98] on span "[EMAIL_ADDRESS][DOMAIN_NAME]" at bounding box center [460, 103] width 300 height 17
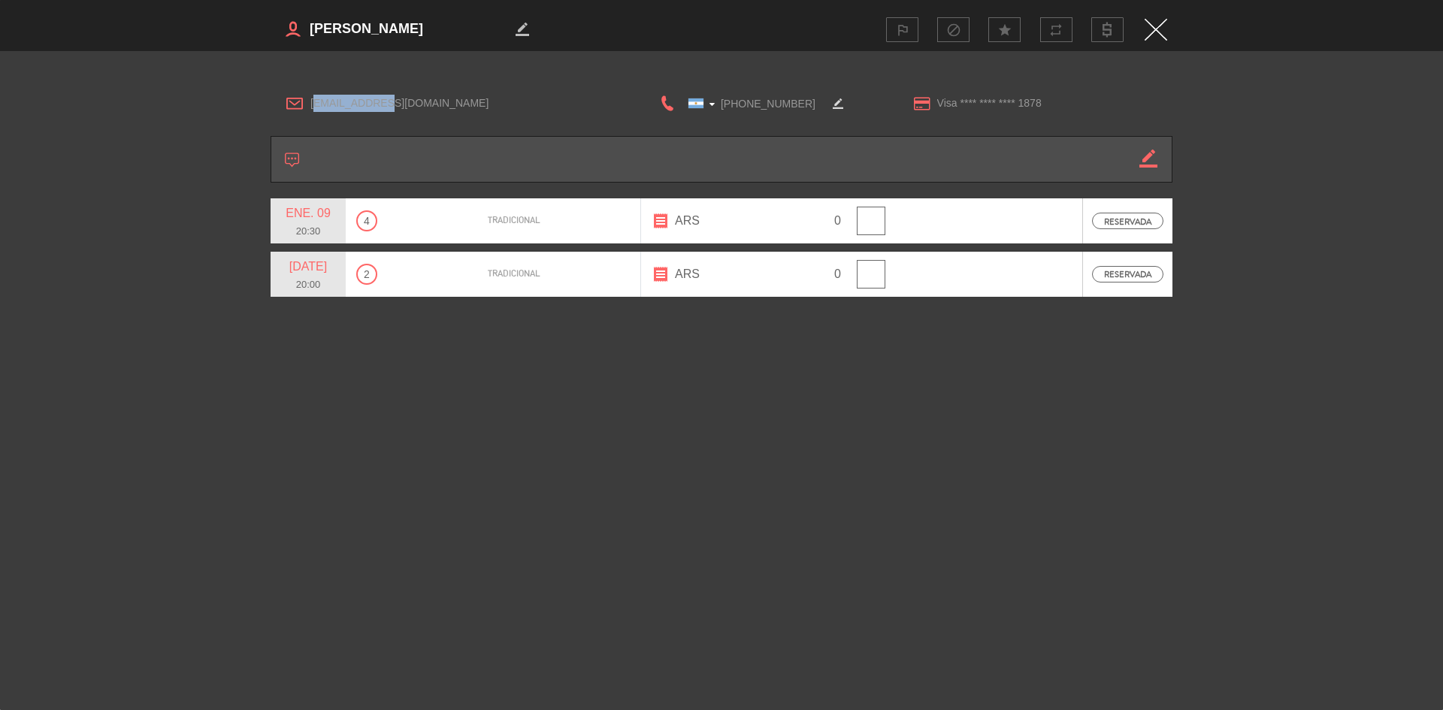
click at [396, 102] on span "[EMAIL_ADDRESS][DOMAIN_NAME]" at bounding box center [460, 103] width 300 height 17
drag, startPoint x: 396, startPoint y: 102, endPoint x: 314, endPoint y: 109, distance: 82.2
click at [314, 109] on span "[EMAIL_ADDRESS][DOMAIN_NAME]" at bounding box center [460, 103] width 300 height 17
drag, startPoint x: 803, startPoint y: 97, endPoint x: 717, endPoint y: 107, distance: 87.1
click at [717, 107] on input "[PHONE_NUMBER]" at bounding box center [751, 103] width 150 height 19
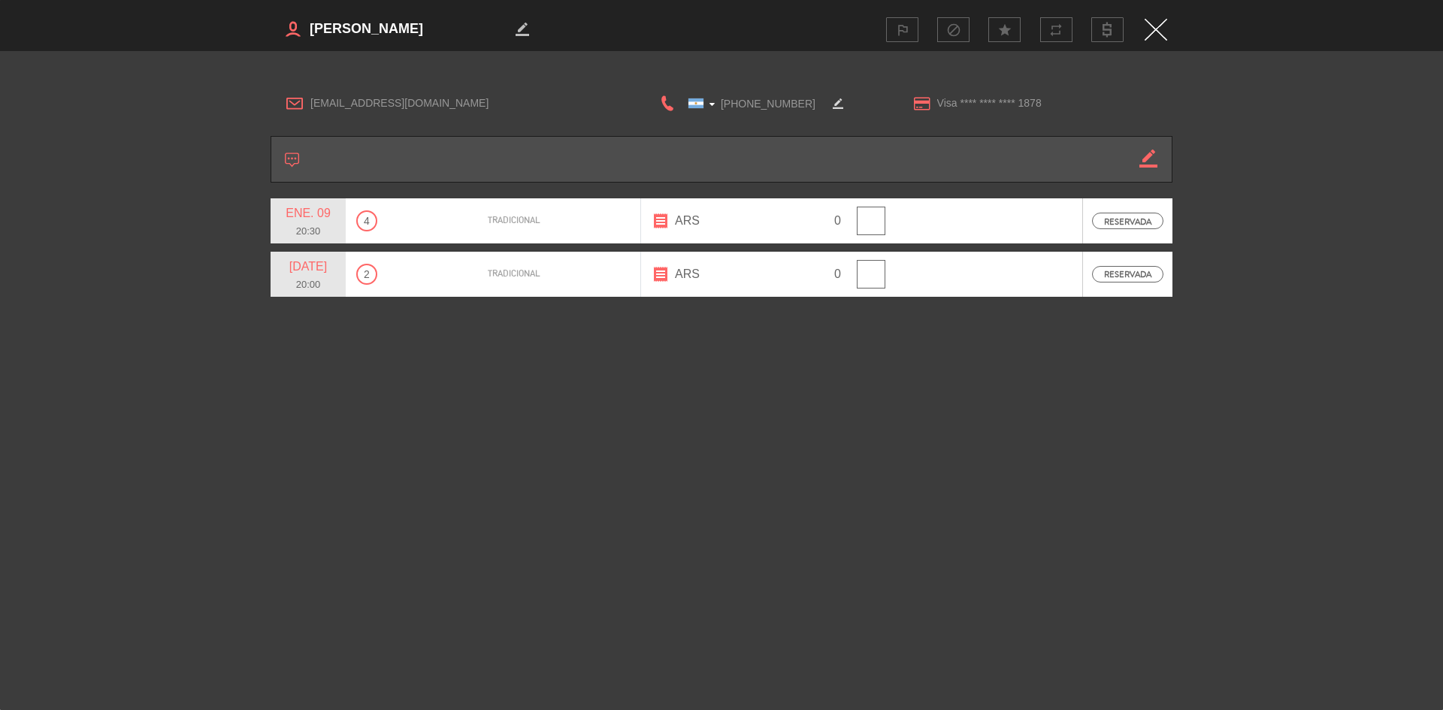
click at [1144, 23] on img "Close" at bounding box center [1155, 30] width 23 height 22
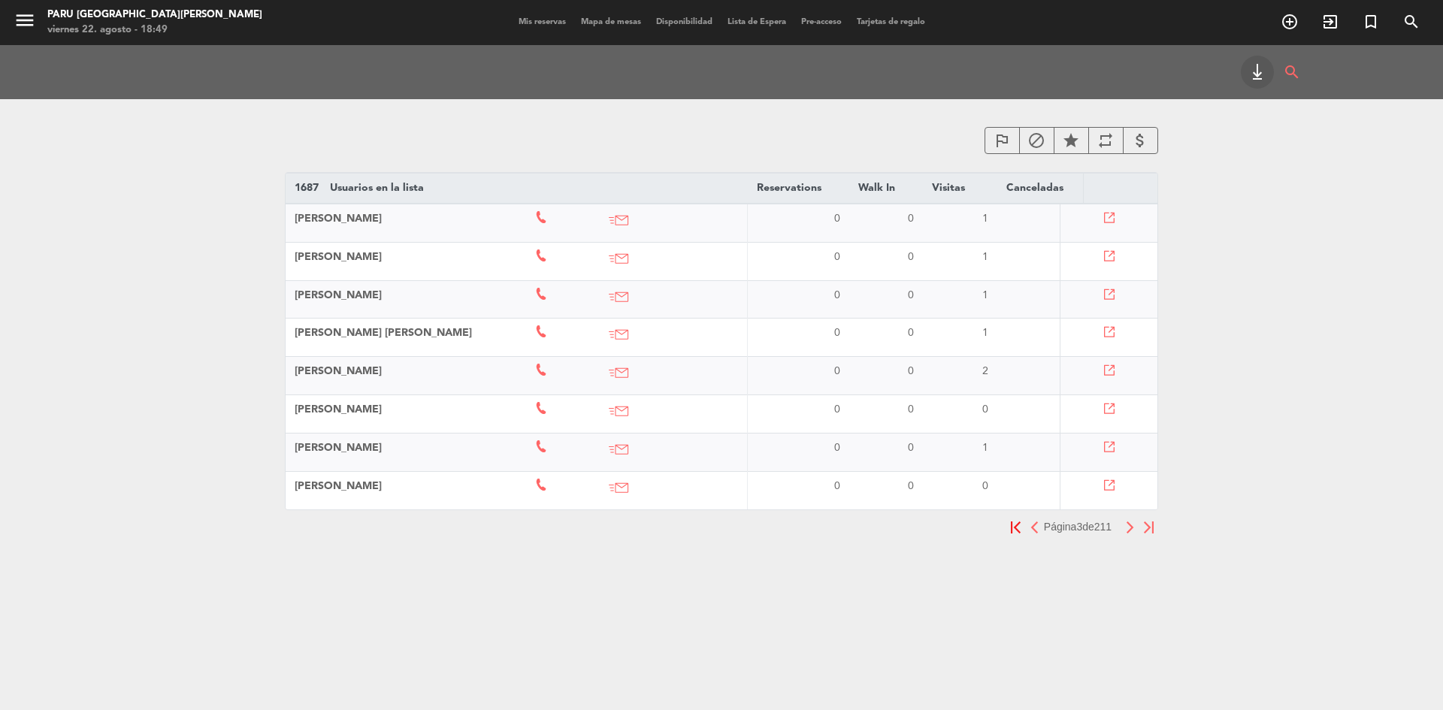
click at [1109, 409] on icon at bounding box center [1108, 409] width 11 height 11
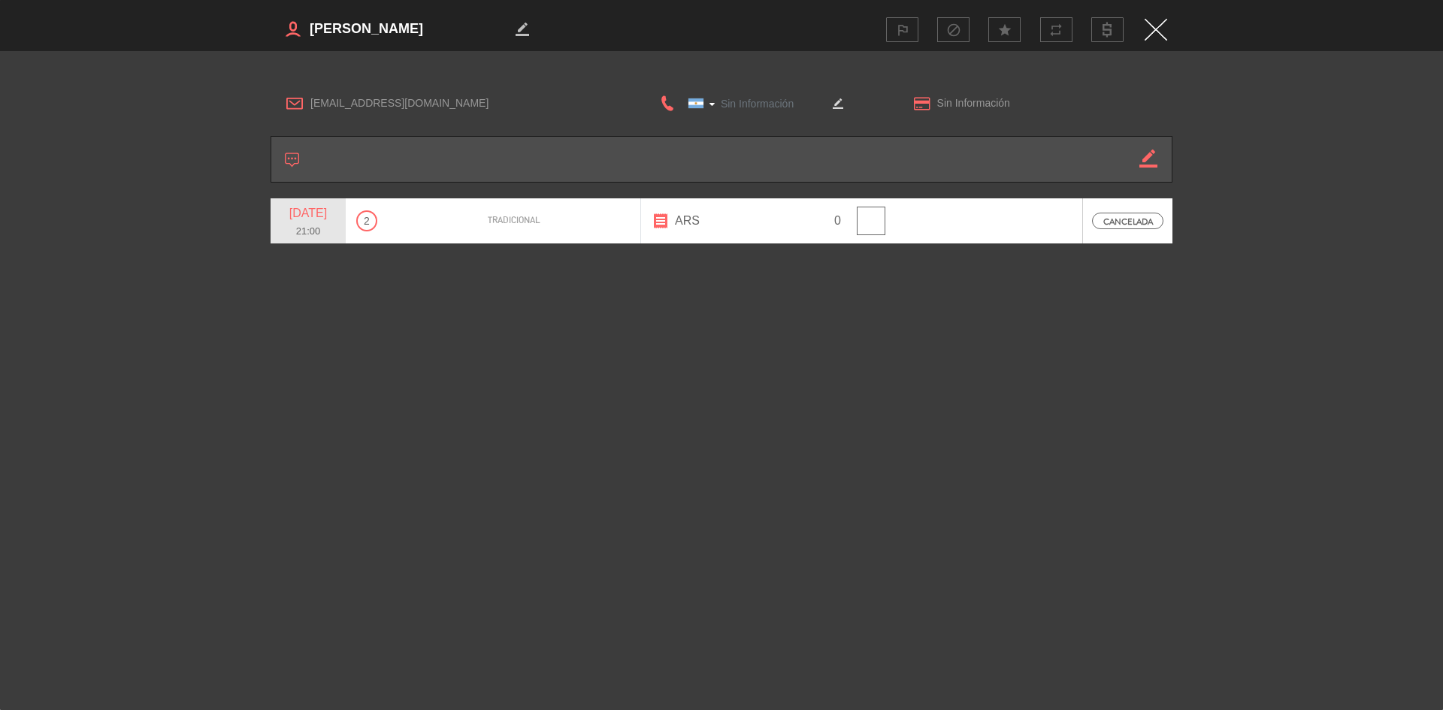
type input "[PHONE_NUMBER]"
drag, startPoint x: 432, startPoint y: 32, endPoint x: 308, endPoint y: 41, distance: 124.3
click at [308, 41] on h3 "border_color" at bounding box center [495, 29] width 448 height 30
drag, startPoint x: 435, startPoint y: 105, endPoint x: 307, endPoint y: 113, distance: 128.7
click at [307, 113] on div "[EMAIL_ADDRESS][DOMAIN_NAME]" at bounding box center [448, 103] width 354 height 23
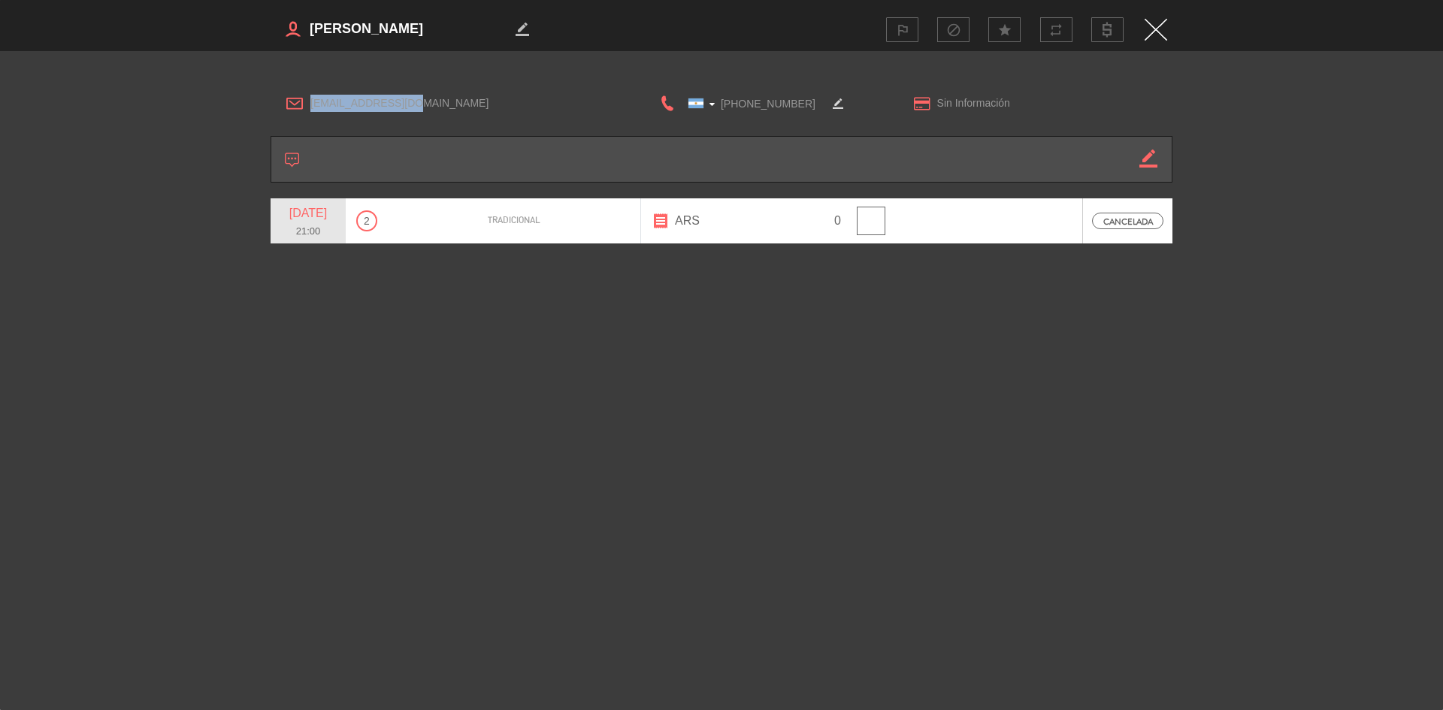
copy span "[EMAIL_ADDRESS][DOMAIN_NAME]"
drag, startPoint x: 805, startPoint y: 103, endPoint x: 720, endPoint y: 103, distance: 84.9
click at [720, 103] on input "[PHONE_NUMBER]" at bounding box center [751, 103] width 150 height 19
click at [1156, 39] on img "Close" at bounding box center [1155, 30] width 23 height 22
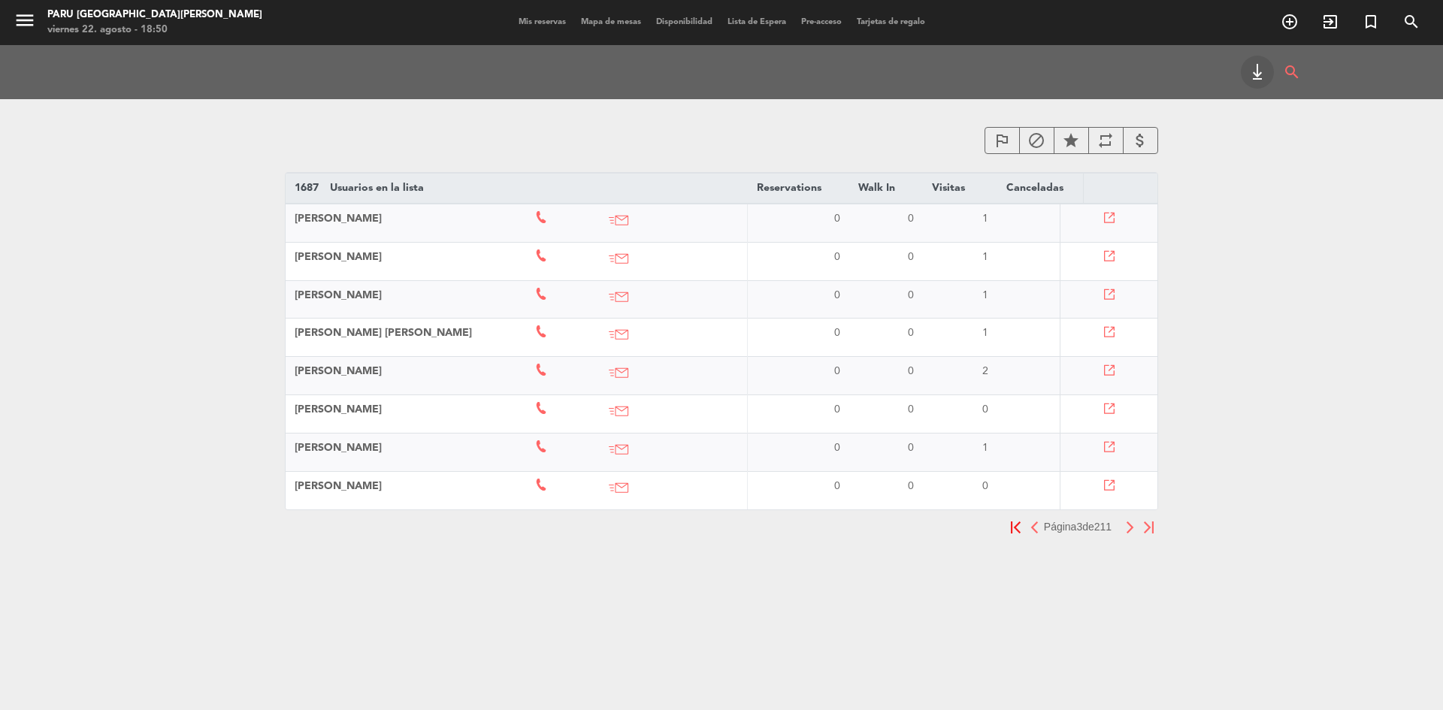
click at [1110, 445] on icon at bounding box center [1108, 447] width 11 height 11
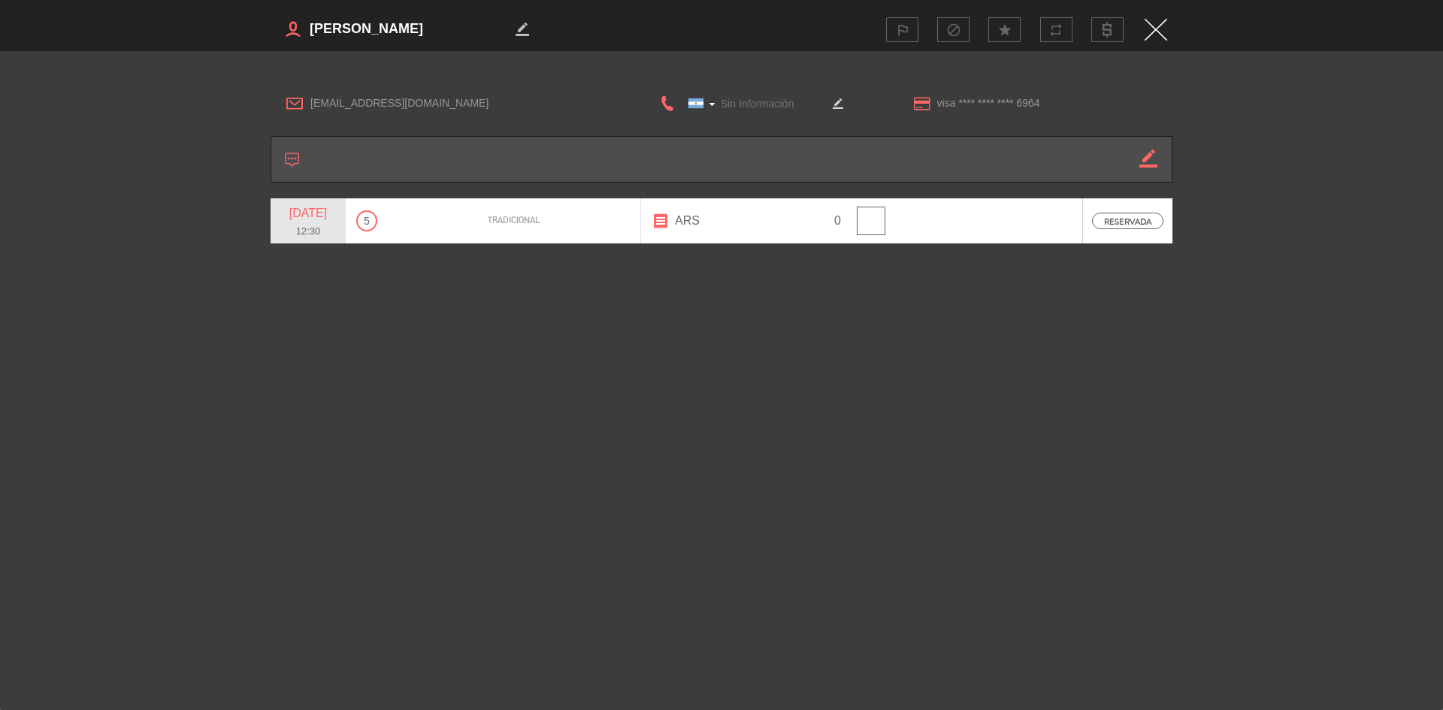
type input "[PHONE_NUMBER]"
drag, startPoint x: 461, startPoint y: 25, endPoint x: 310, endPoint y: 47, distance: 152.7
click at [310, 47] on div "border_color outlined_flag block star repeat" at bounding box center [722, 29] width 902 height 59
drag, startPoint x: 434, startPoint y: 104, endPoint x: 307, endPoint y: 109, distance: 127.8
click at [307, 109] on div "[EMAIL_ADDRESS][DOMAIN_NAME]" at bounding box center [448, 103] width 354 height 23
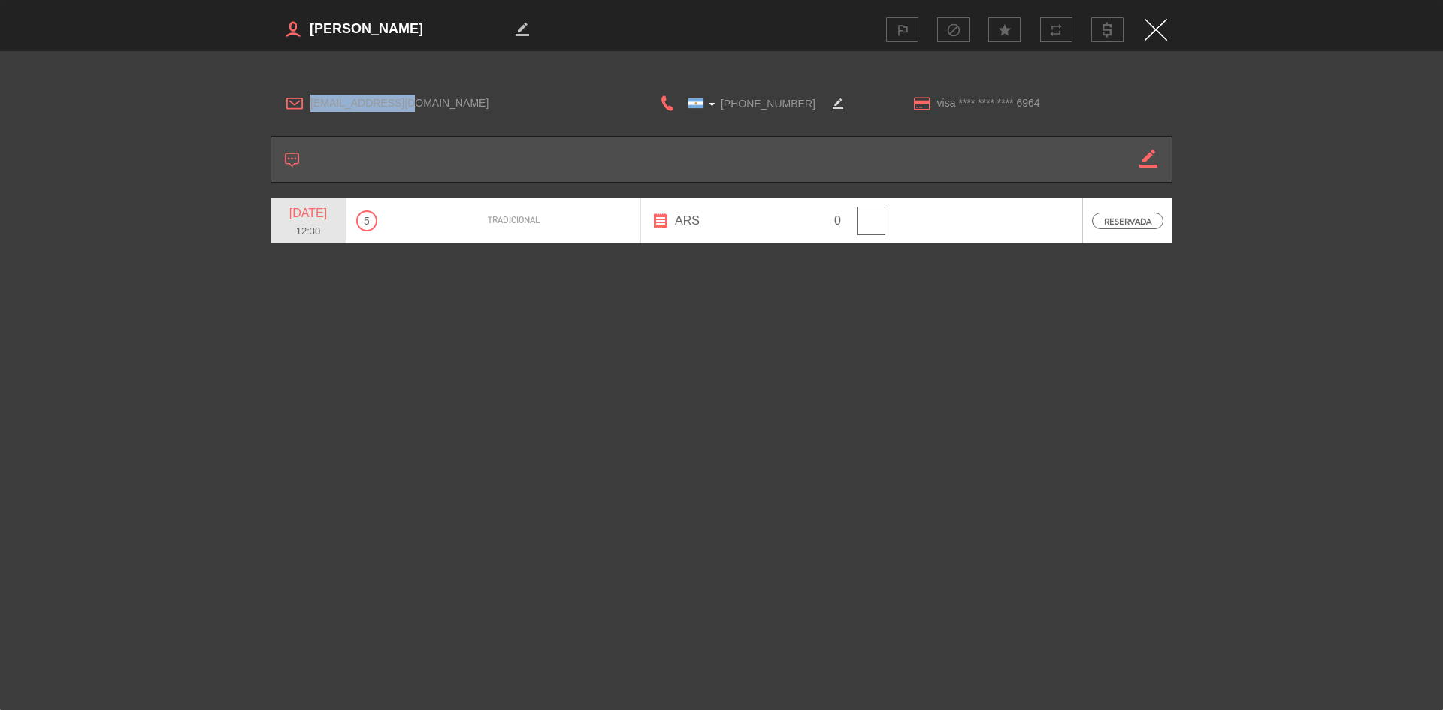
copy span "[EMAIL_ADDRESS][DOMAIN_NAME]"
drag, startPoint x: 803, startPoint y: 98, endPoint x: 722, endPoint y: 105, distance: 80.7
click at [722, 105] on input "[PHONE_NUMBER]" at bounding box center [751, 103] width 150 height 19
click at [1157, 23] on img "Close" at bounding box center [1155, 30] width 23 height 22
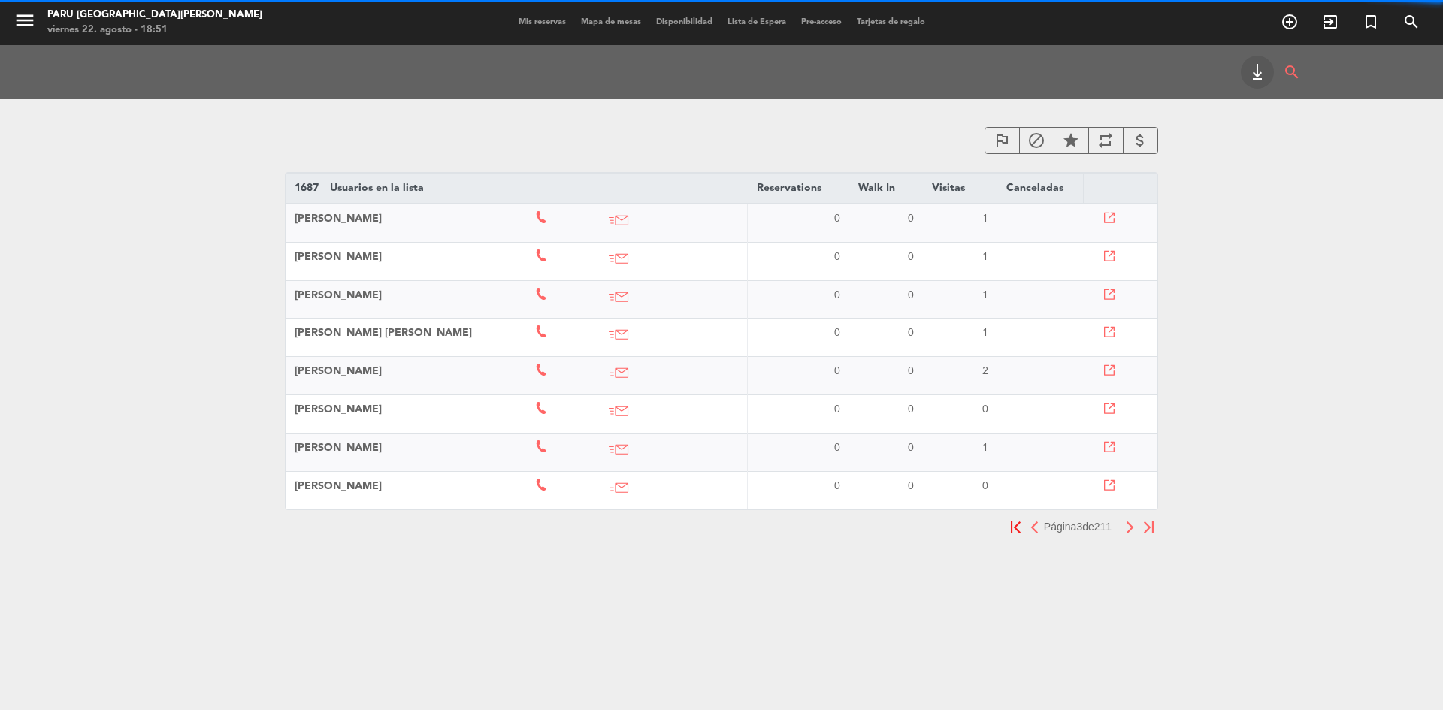
click at [1108, 484] on icon at bounding box center [1108, 485] width 11 height 11
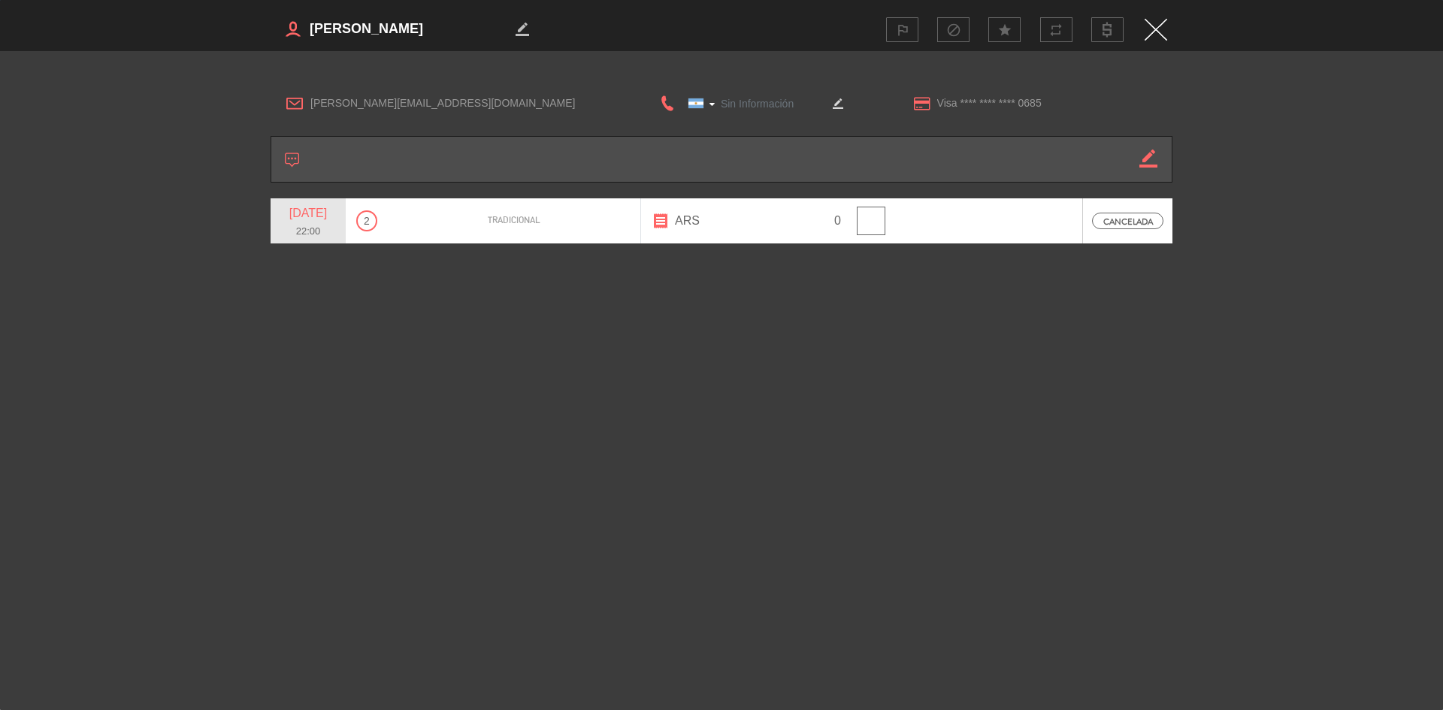
type input "[PHONE_NUMBER]"
drag, startPoint x: 431, startPoint y: 17, endPoint x: 310, endPoint y: 29, distance: 122.3
click at [310, 29] on h3 "border_color" at bounding box center [495, 29] width 448 height 30
drag, startPoint x: 310, startPoint y: 30, endPoint x: 418, endPoint y: 29, distance: 108.2
click at [418, 29] on textarea at bounding box center [409, 29] width 203 height 23
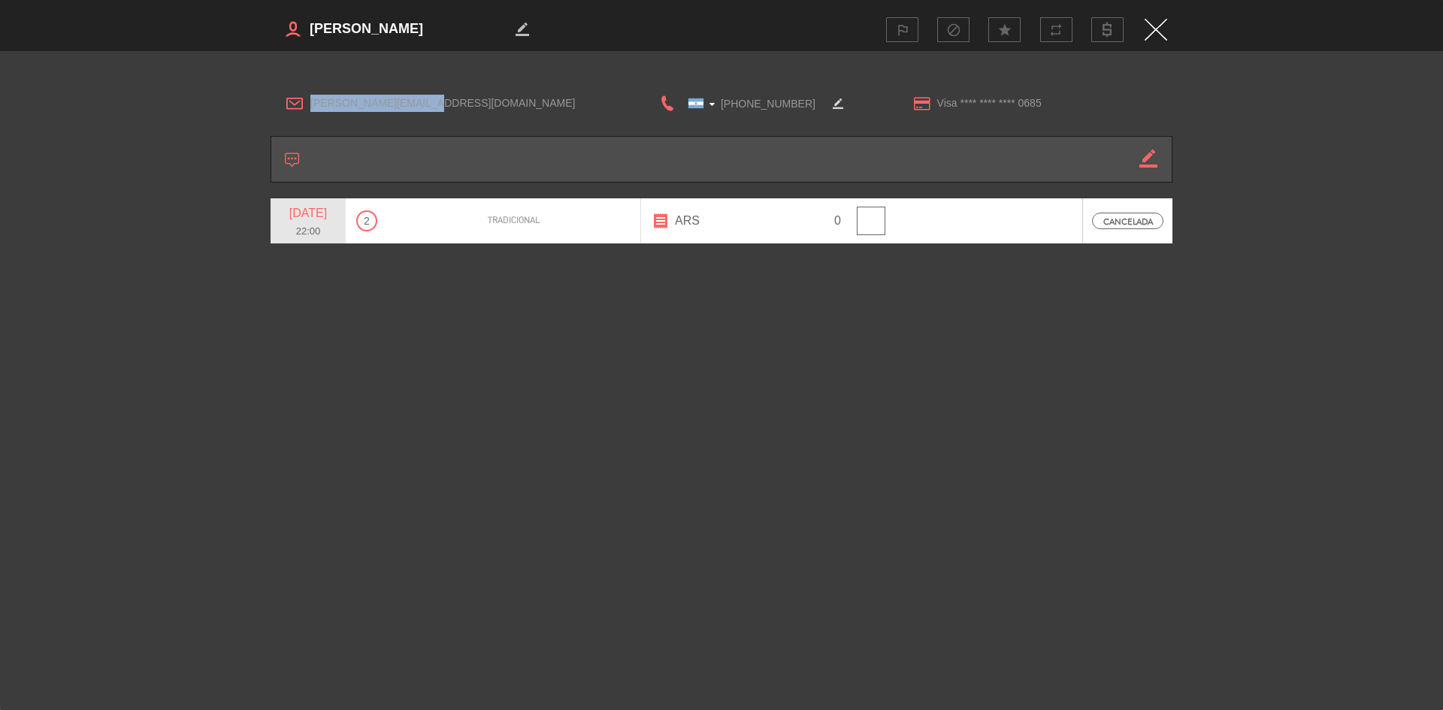
drag, startPoint x: 438, startPoint y: 106, endPoint x: 309, endPoint y: 113, distance: 129.4
click at [309, 113] on div "[PERSON_NAME][EMAIL_ADDRESS][DOMAIN_NAME]" at bounding box center [448, 103] width 354 height 23
copy span "[PERSON_NAME][EMAIL_ADDRESS][DOMAIN_NAME]"
drag, startPoint x: 800, startPoint y: 106, endPoint x: 718, endPoint y: 110, distance: 82.0
click at [718, 110] on input "[PHONE_NUMBER]" at bounding box center [751, 103] width 150 height 19
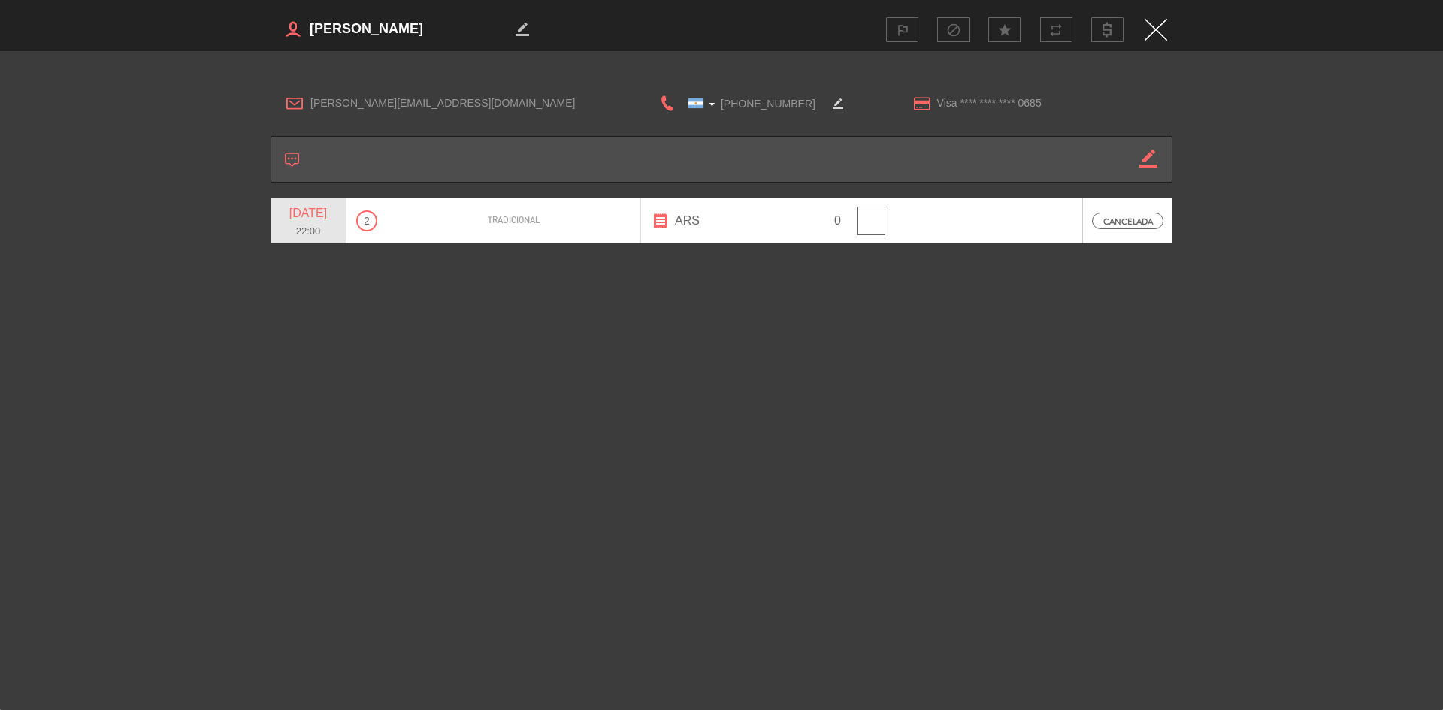
click at [1145, 24] on img "Close" at bounding box center [1155, 30] width 23 height 22
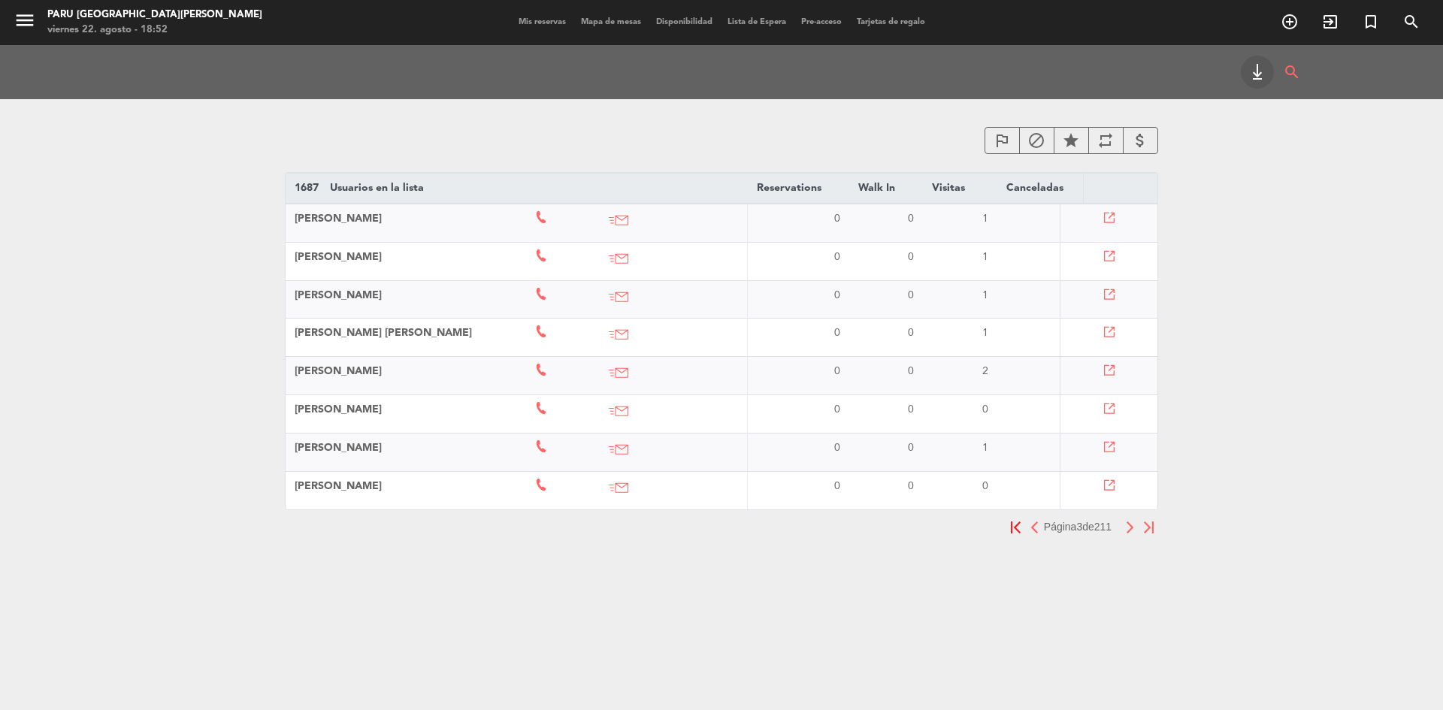
click at [1130, 534] on img "button" at bounding box center [1130, 527] width 10 height 12
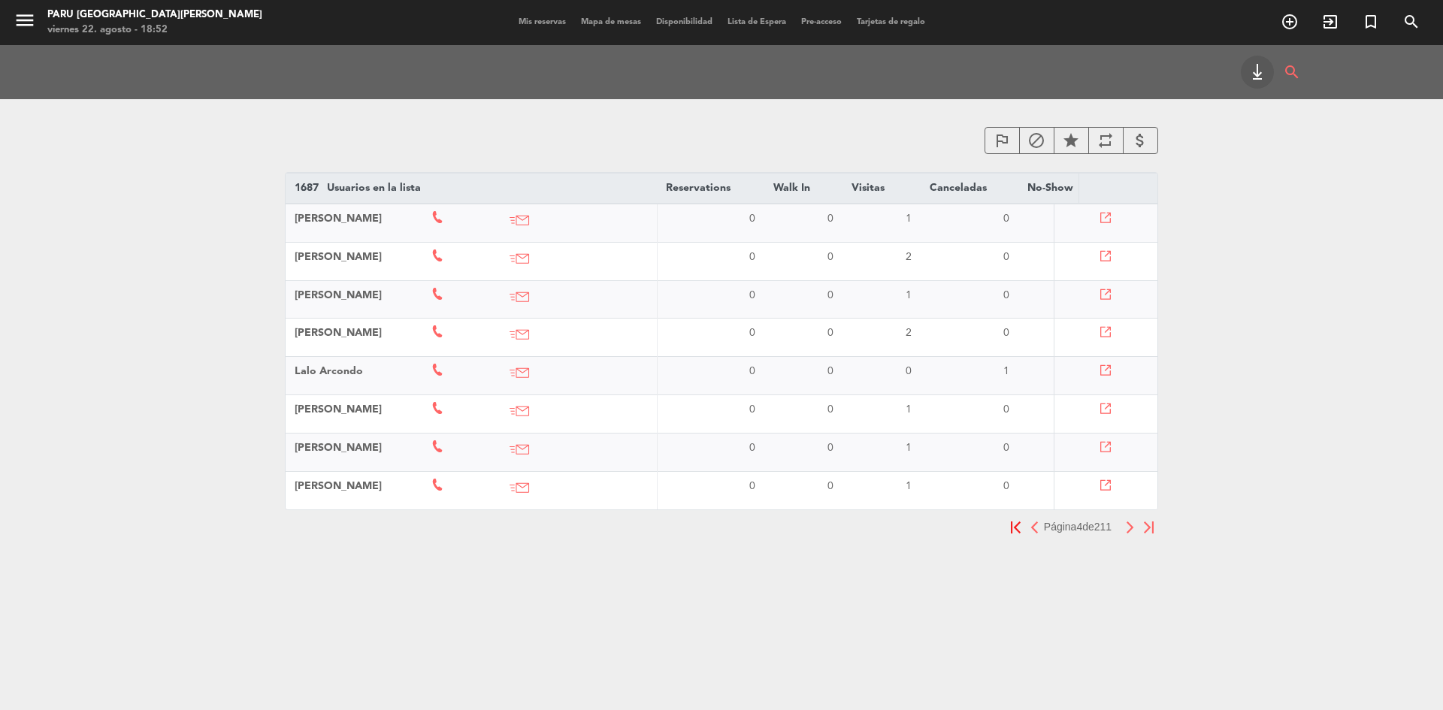
click at [1111, 215] on icon at bounding box center [1106, 218] width 11 height 11
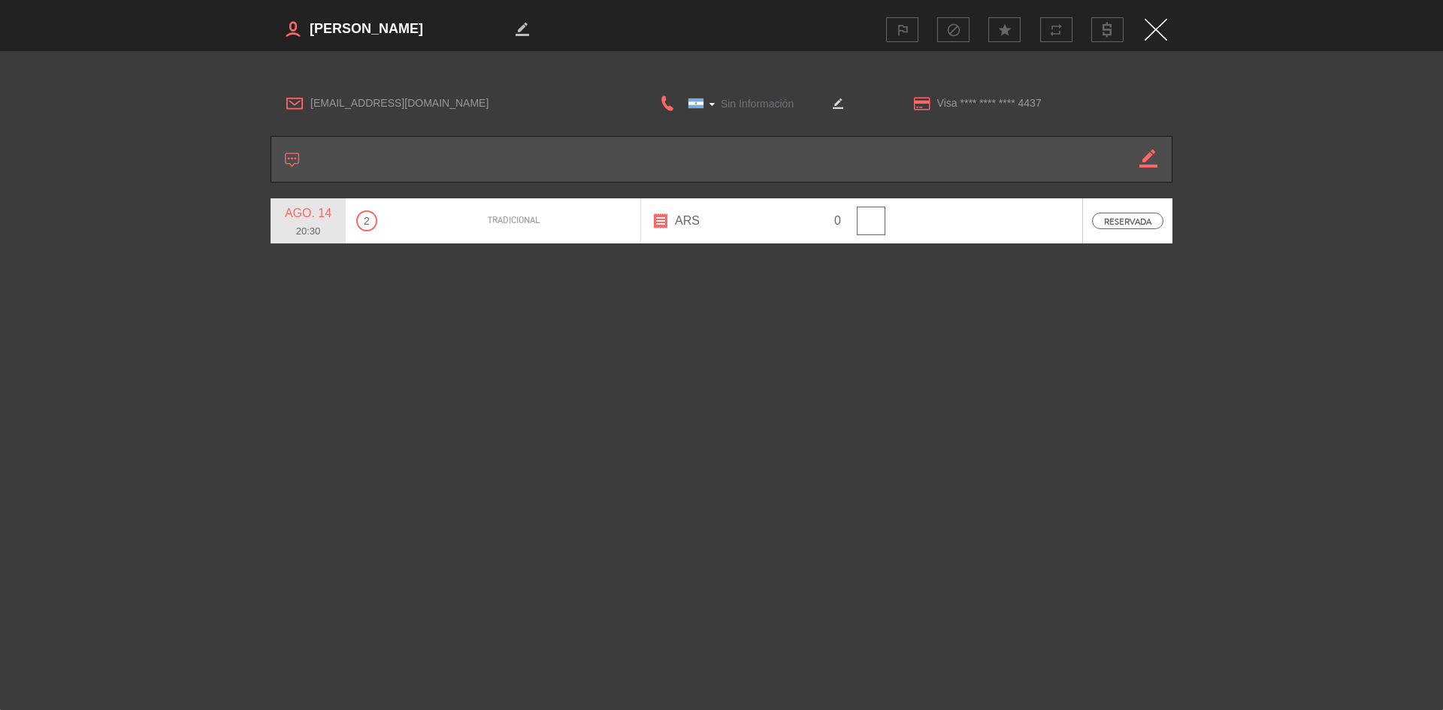
type input "[PHONE_NUMBER]"
drag, startPoint x: 431, startPoint y: 23, endPoint x: 310, endPoint y: 11, distance: 121.5
click at [310, 11] on div "border_color outlined_flag block star repeat" at bounding box center [722, 29] width 902 height 59
drag, startPoint x: 470, startPoint y: 104, endPoint x: 310, endPoint y: 99, distance: 160.9
click at [310, 99] on div "[EMAIL_ADDRESS][DOMAIN_NAME]" at bounding box center [448, 103] width 354 height 23
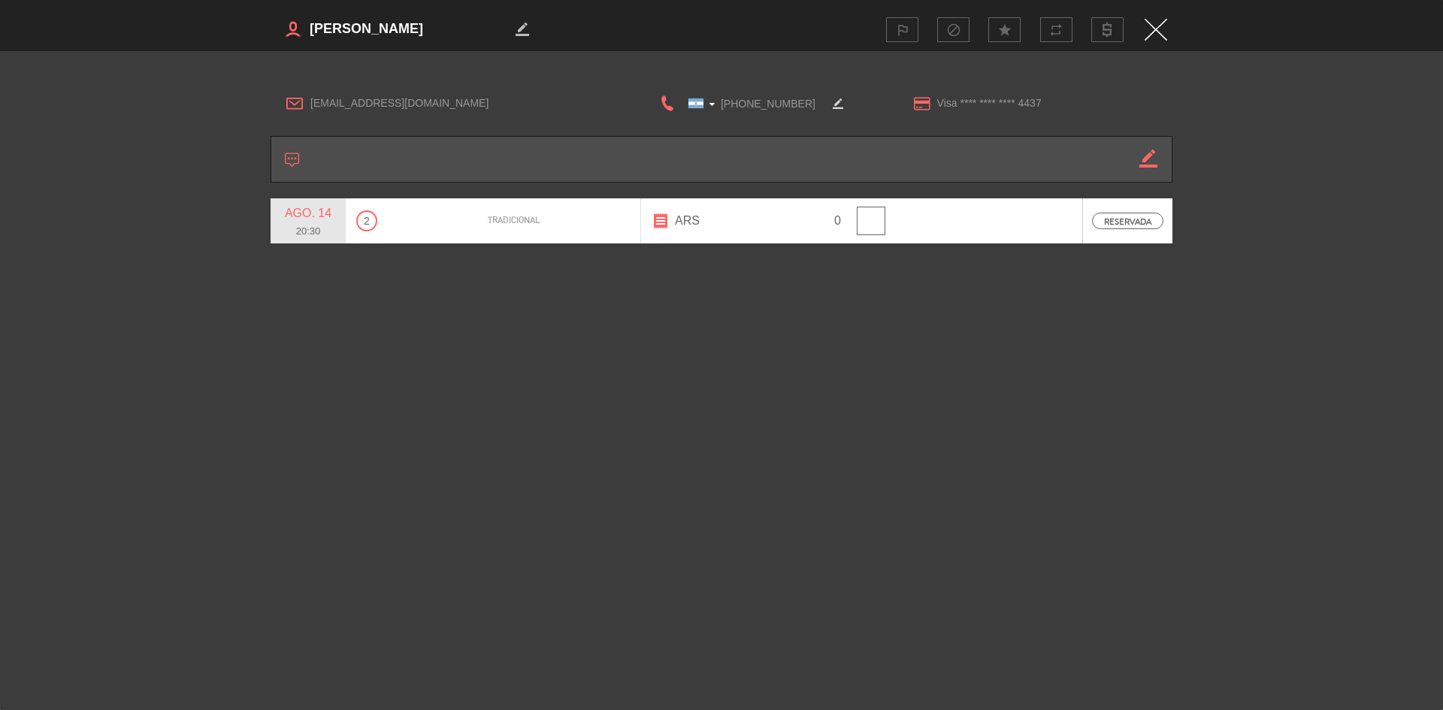
click at [778, 103] on input "[PHONE_NUMBER]" at bounding box center [751, 103] width 150 height 19
drag, startPoint x: 800, startPoint y: 100, endPoint x: 718, endPoint y: 100, distance: 81.9
click at [718, 100] on input "[PHONE_NUMBER]" at bounding box center [751, 103] width 150 height 19
click at [1156, 30] on img "Close" at bounding box center [1155, 30] width 23 height 22
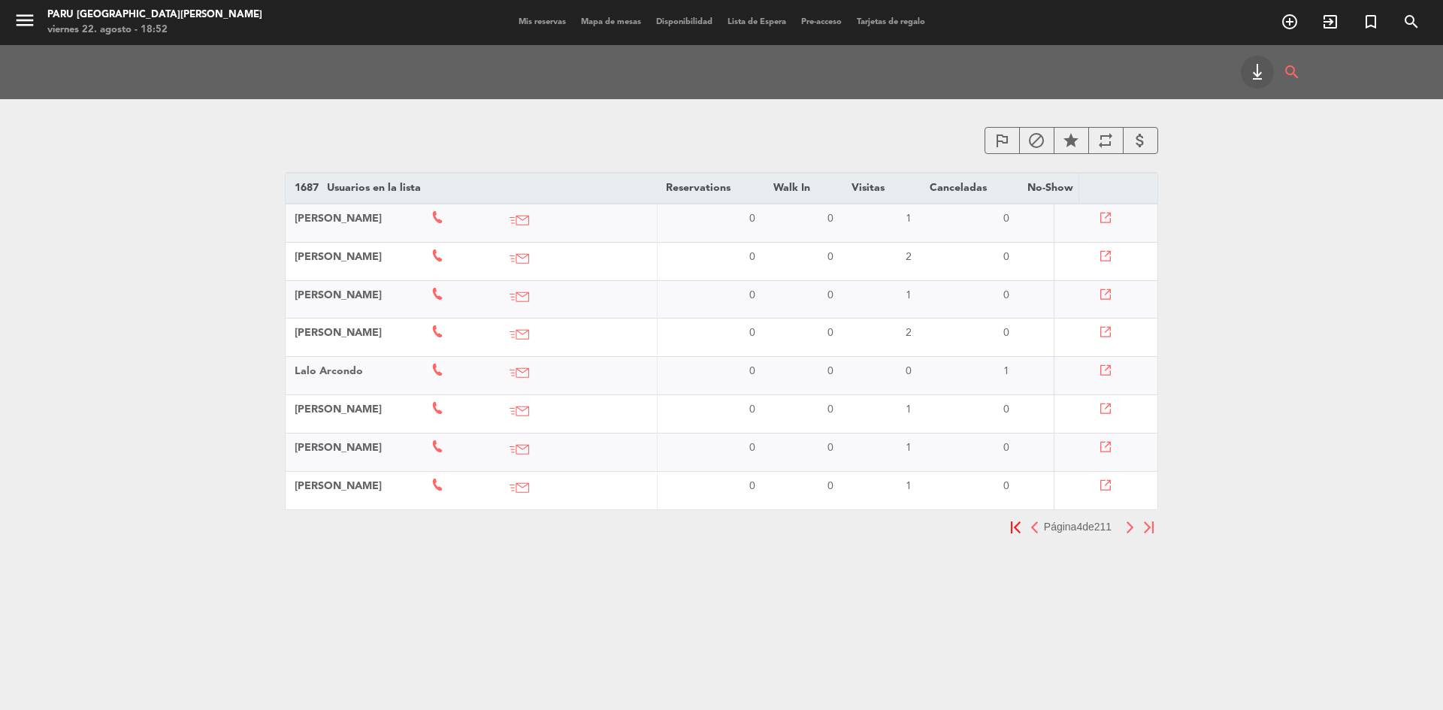
click at [1108, 257] on icon at bounding box center [1106, 256] width 11 height 11
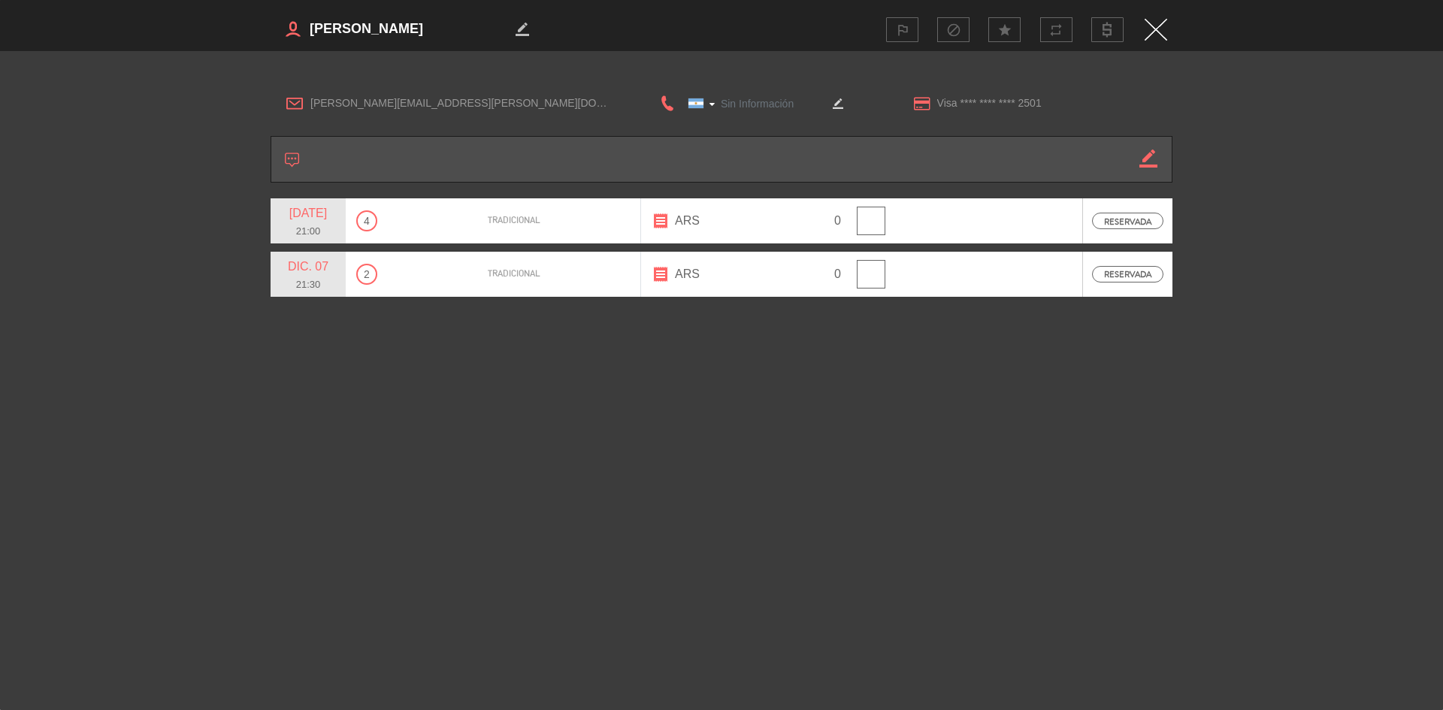
type input "[PHONE_NUMBER]"
drag, startPoint x: 463, startPoint y: 30, endPoint x: 309, endPoint y: 41, distance: 154.4
click at [309, 41] on h3 "border_color" at bounding box center [495, 29] width 448 height 30
drag, startPoint x: 457, startPoint y: 101, endPoint x: 306, endPoint y: 107, distance: 151.1
click at [306, 107] on div "[PERSON_NAME][EMAIL_ADDRESS][PERSON_NAME][DOMAIN_NAME]" at bounding box center [448, 103] width 354 height 23
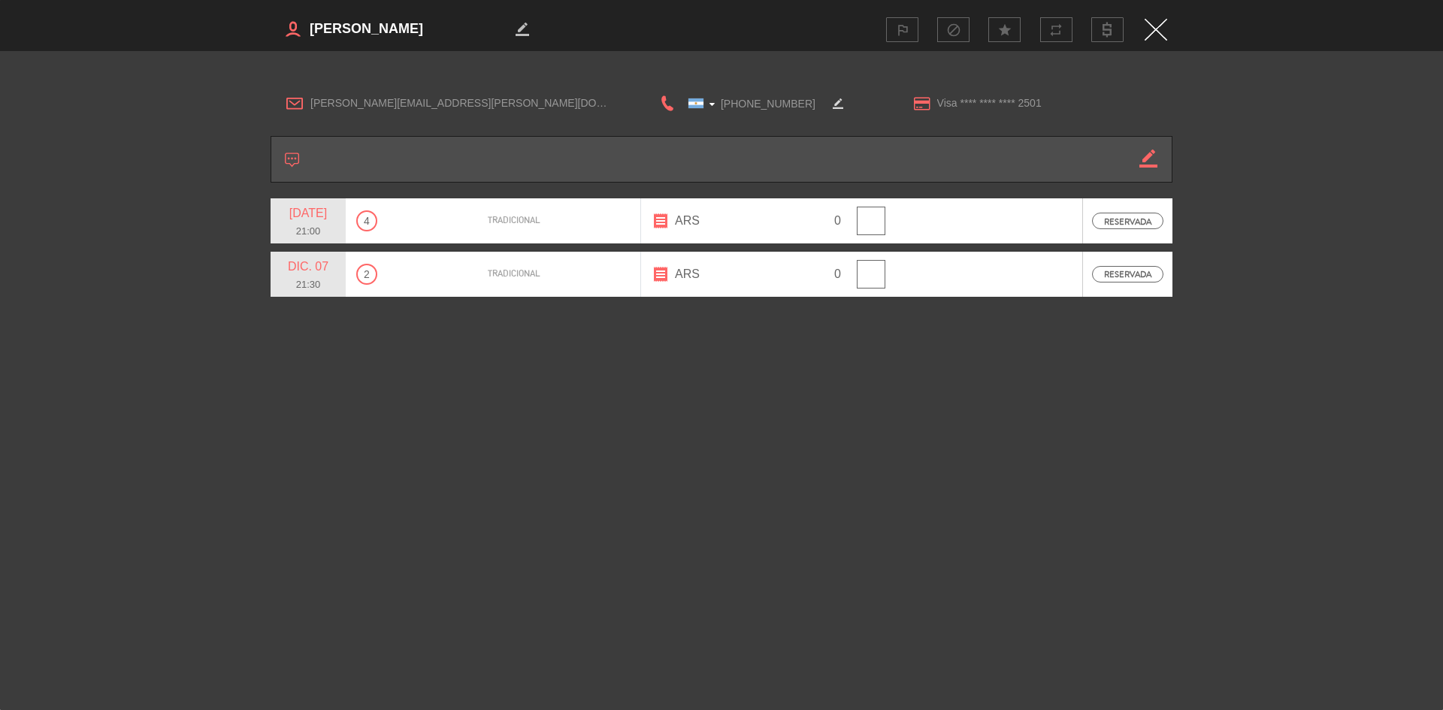
drag, startPoint x: 812, startPoint y: 104, endPoint x: 721, endPoint y: 102, distance: 90.9
click at [721, 102] on input "[PHONE_NUMBER]" at bounding box center [751, 103] width 150 height 19
click at [1152, 25] on img "Close" at bounding box center [1155, 30] width 23 height 22
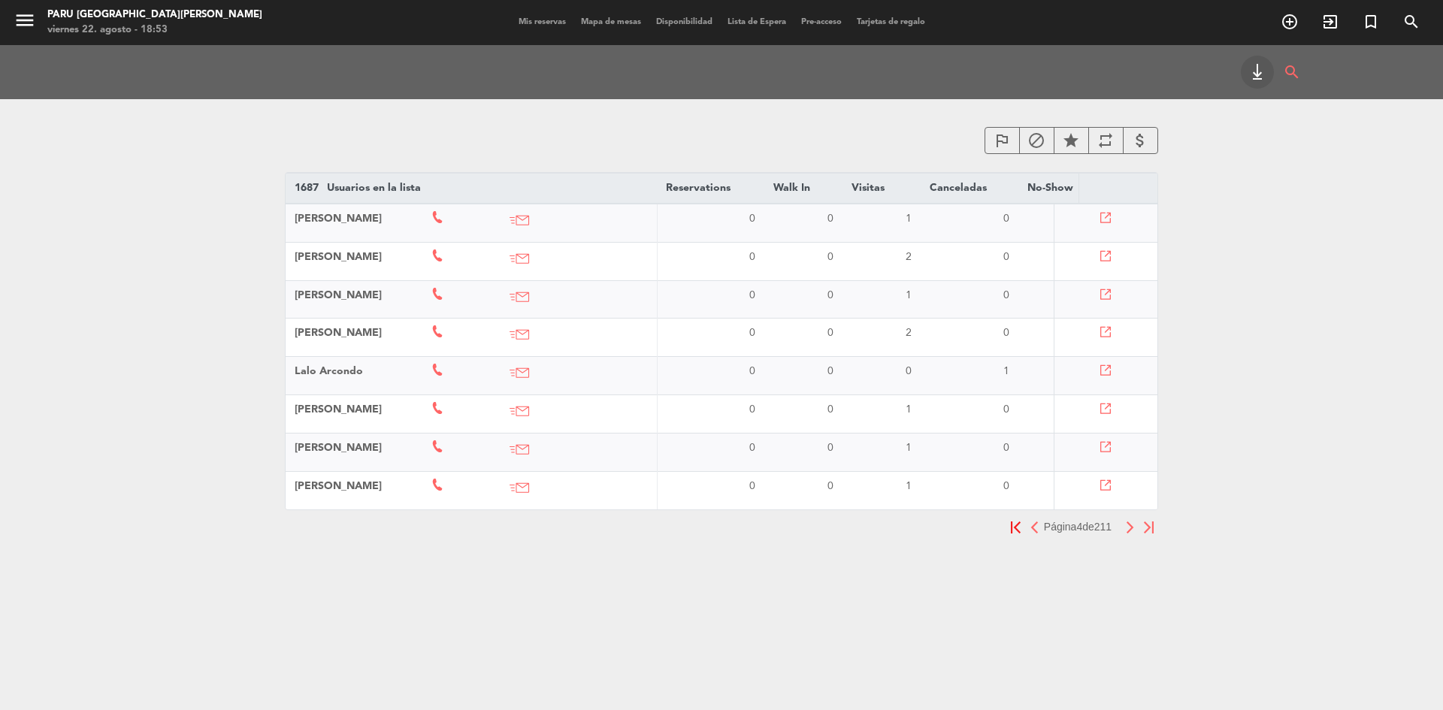
click at [1107, 298] on icon at bounding box center [1106, 294] width 11 height 11
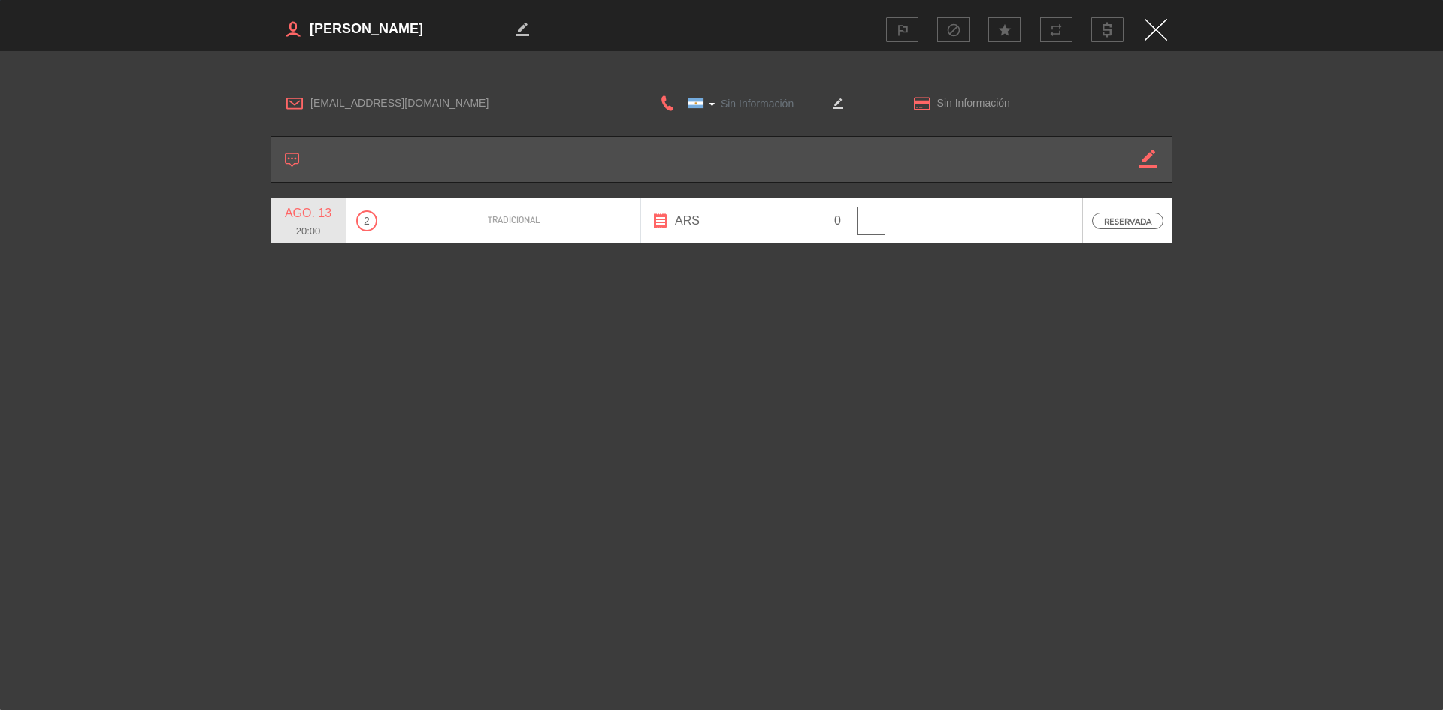
type input "[PHONE_NUMBER]"
drag, startPoint x: 419, startPoint y: 25, endPoint x: 309, endPoint y: 38, distance: 110.5
click at [309, 38] on textarea at bounding box center [409, 29] width 203 height 23
drag, startPoint x: 428, startPoint y: 96, endPoint x: 307, endPoint y: 96, distance: 121.7
click at [307, 96] on div "[EMAIL_ADDRESS][DOMAIN_NAME]" at bounding box center [448, 103] width 354 height 23
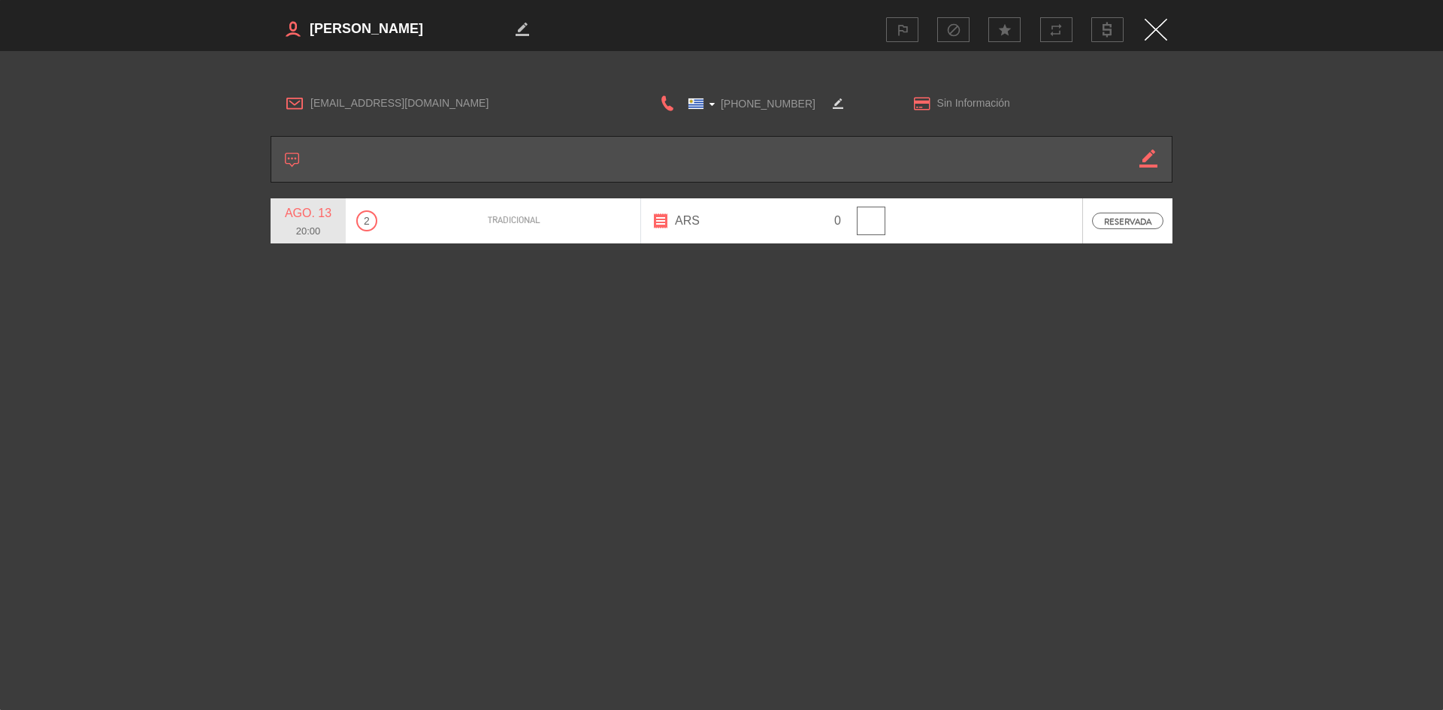
drag, startPoint x: 795, startPoint y: 100, endPoint x: 717, endPoint y: 101, distance: 78.2
click at [717, 101] on input "[PHONE_NUMBER]" at bounding box center [751, 103] width 150 height 19
click at [1151, 21] on img "Close" at bounding box center [1155, 30] width 23 height 22
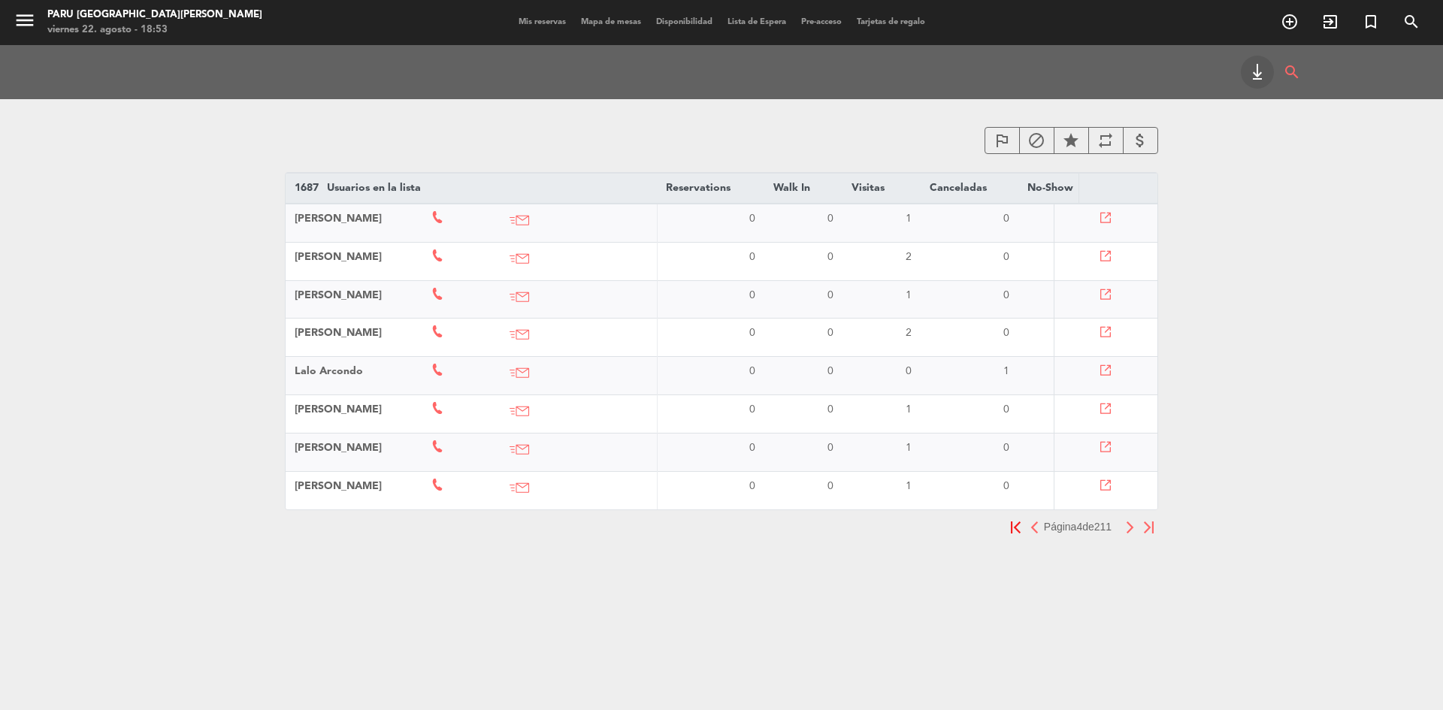
click at [1107, 334] on icon at bounding box center [1106, 332] width 11 height 11
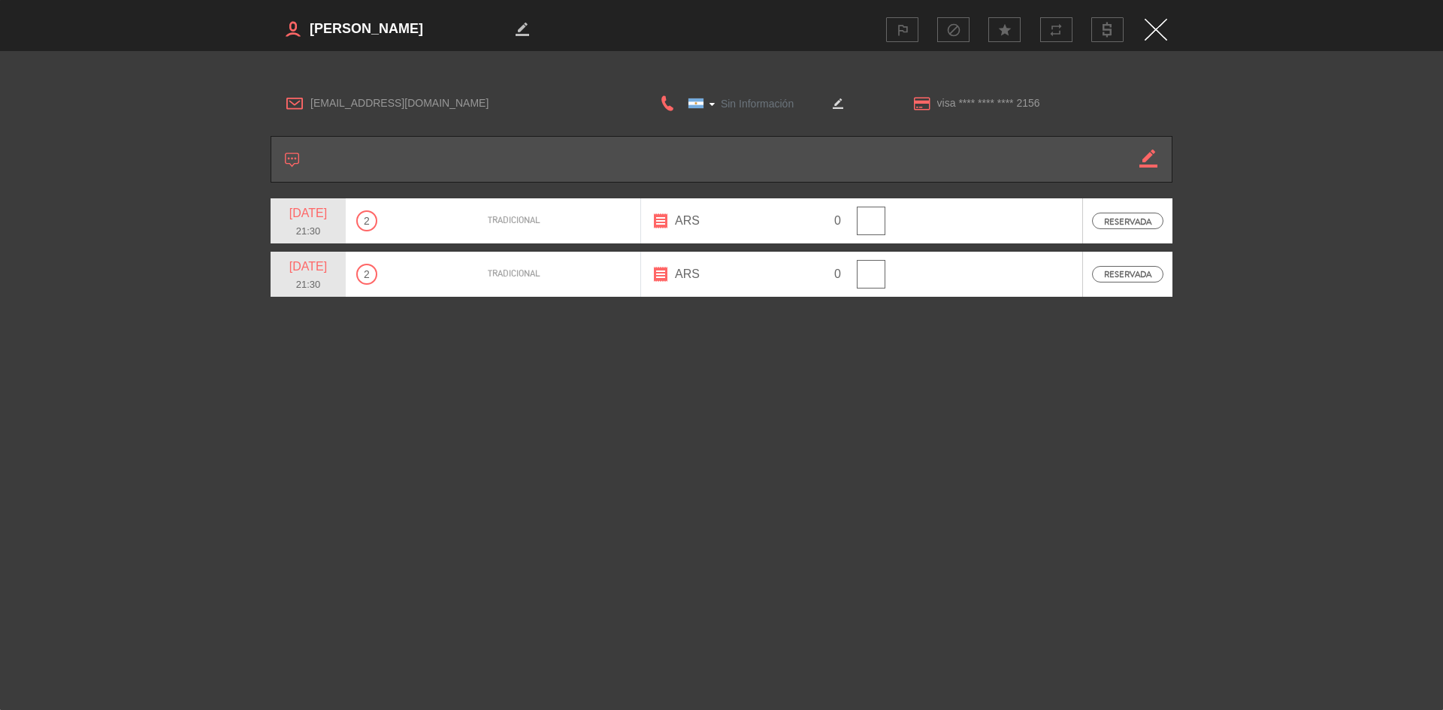
type input "[PHONE_NUMBER]"
drag, startPoint x: 391, startPoint y: 20, endPoint x: 298, endPoint y: 13, distance: 92.7
click at [298, 13] on div "border_color outlined_flag block star repeat" at bounding box center [722, 29] width 902 height 59
drag, startPoint x: 442, startPoint y: 101, endPoint x: 309, endPoint y: 103, distance: 133.0
click at [309, 103] on div "[EMAIL_ADDRESS][DOMAIN_NAME]" at bounding box center [448, 103] width 354 height 23
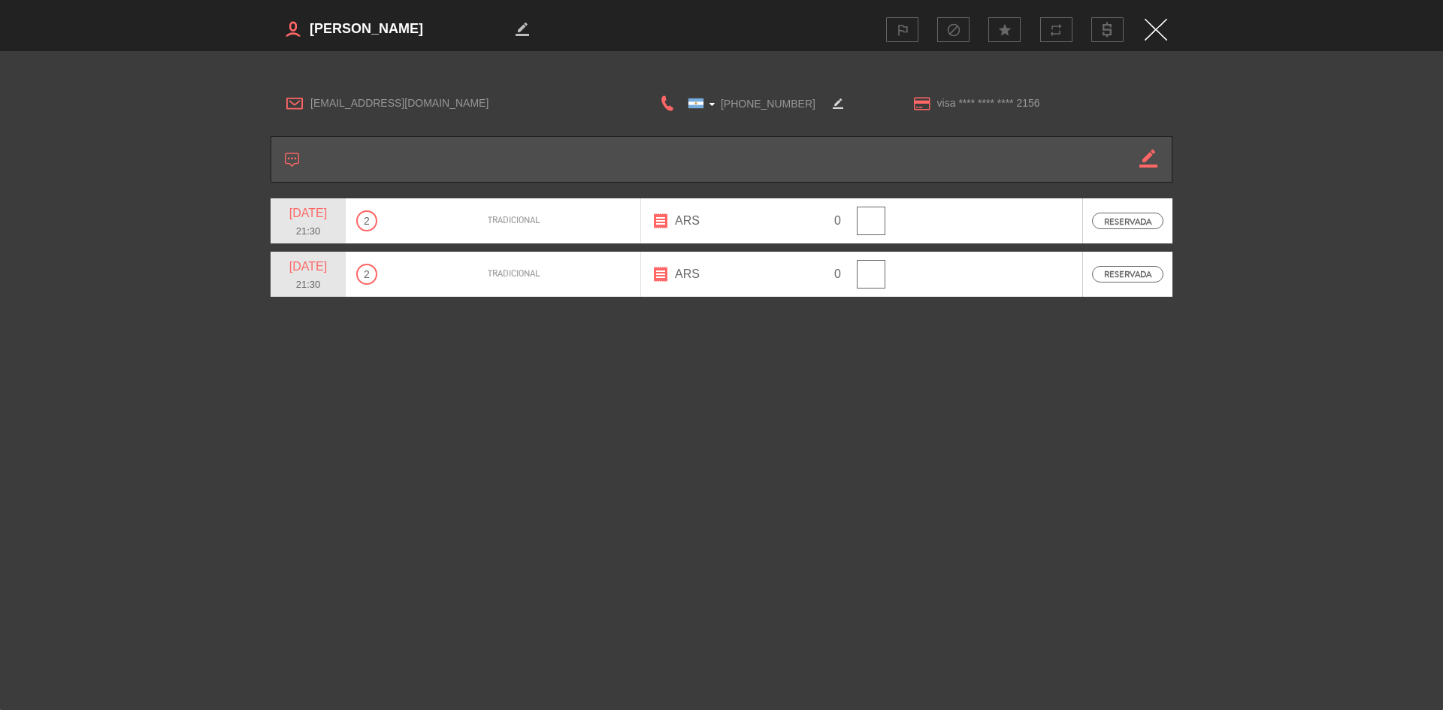
drag, startPoint x: 803, startPoint y: 103, endPoint x: 712, endPoint y: 104, distance: 90.2
click at [712, 104] on div "[GEOGRAPHIC_DATA] +1 [GEOGRAPHIC_DATA] +44 [GEOGRAPHIC_DATA] ([GEOGRAPHIC_DATA]…" at bounding box center [751, 103] width 150 height 19
click at [1153, 28] on img "Close" at bounding box center [1155, 30] width 23 height 22
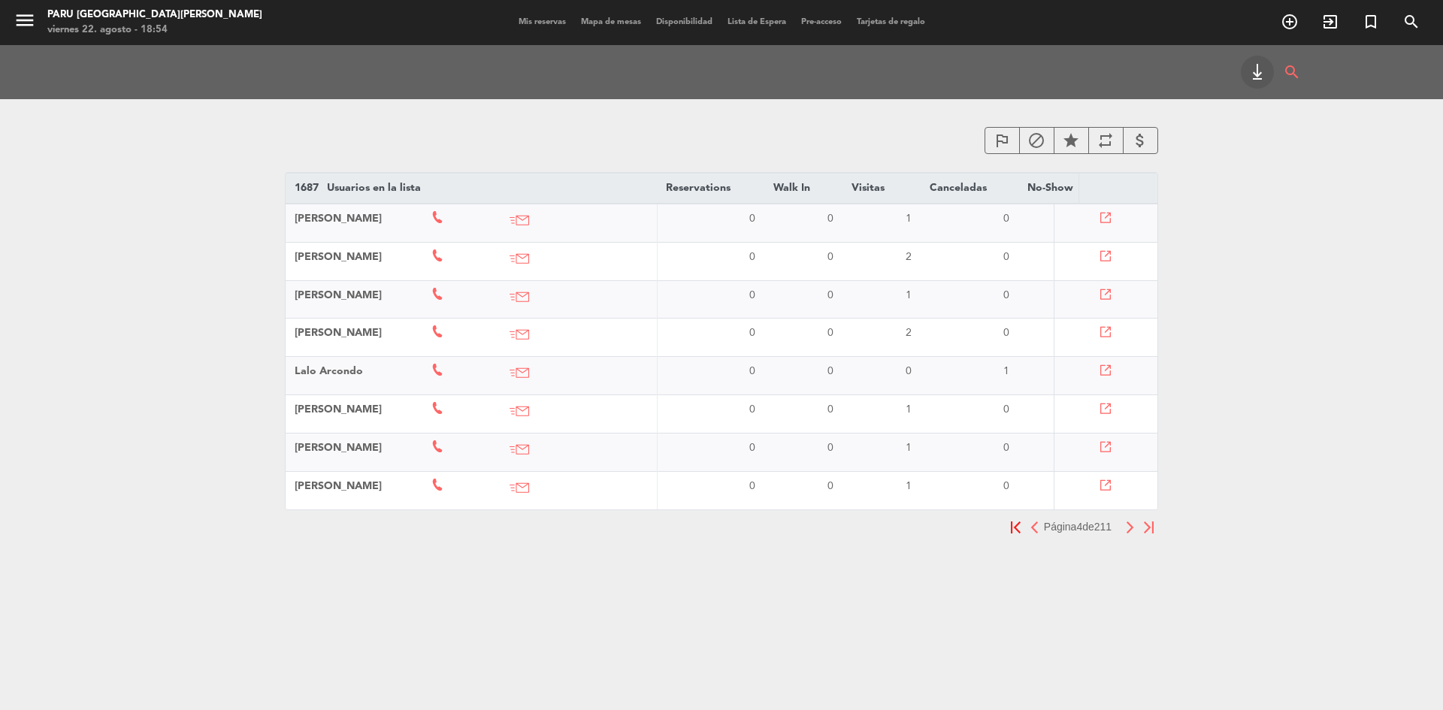
click at [1108, 373] on icon at bounding box center [1106, 370] width 11 height 11
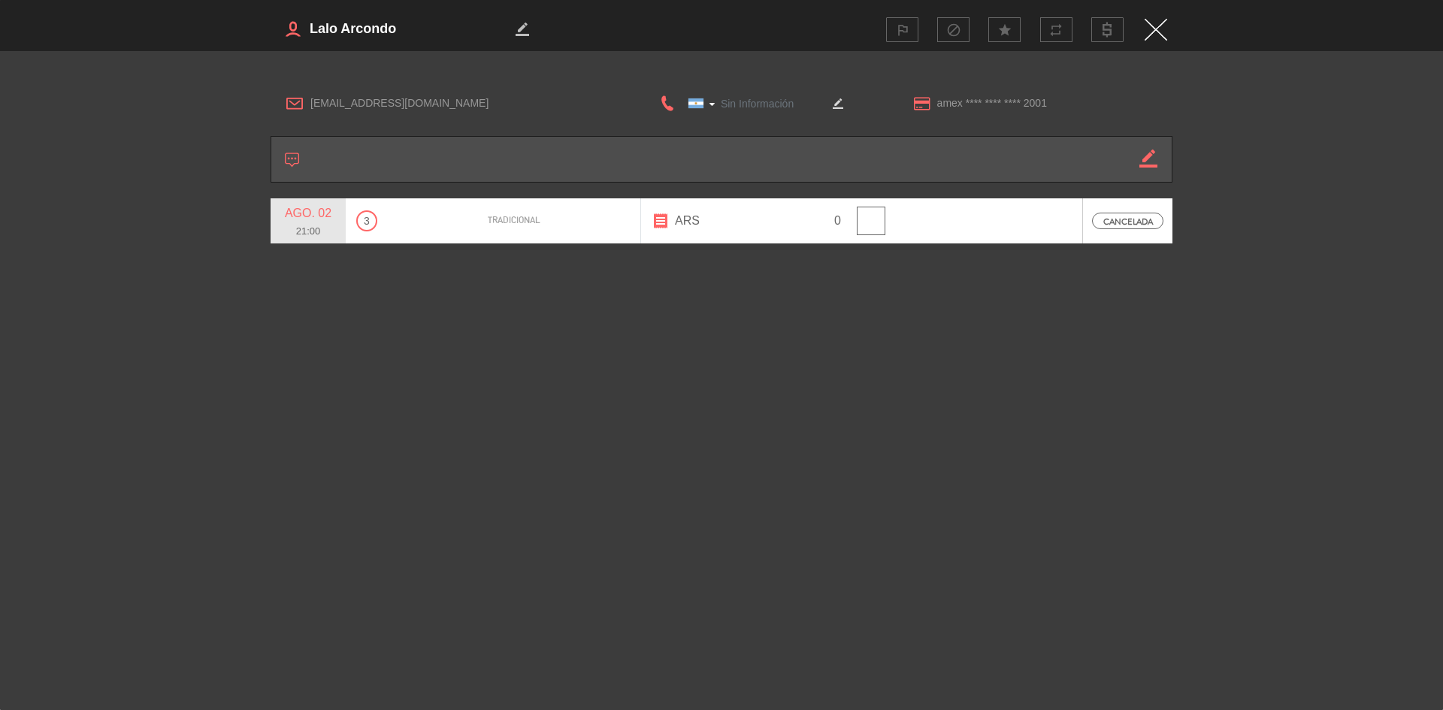
type input "[PHONE_NUMBER]"
drag, startPoint x: 413, startPoint y: 26, endPoint x: 306, endPoint y: 28, distance: 107.5
click at [306, 28] on h3 "border_color" at bounding box center [495, 29] width 448 height 30
drag, startPoint x: 439, startPoint y: 107, endPoint x: 305, endPoint y: 119, distance: 134.2
click at [305, 119] on div "[EMAIL_ADDRESS][DOMAIN_NAME] [GEOGRAPHIC_DATA] +1 [GEOGRAPHIC_DATA] +44 [GEOGRA…" at bounding box center [722, 103] width 902 height 39
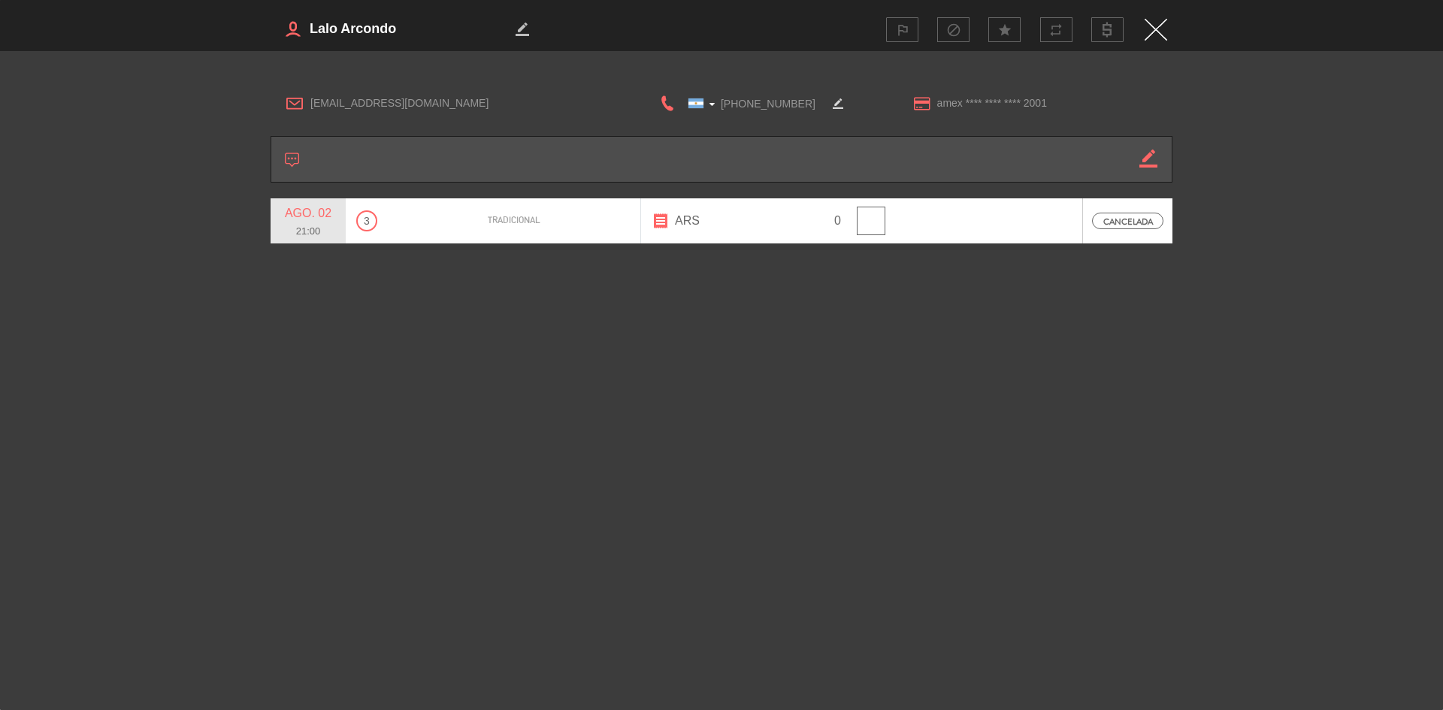
drag, startPoint x: 806, startPoint y: 97, endPoint x: 720, endPoint y: 92, distance: 86.5
click at [720, 92] on div "[GEOGRAPHIC_DATA] +1 [GEOGRAPHIC_DATA] +44 [GEOGRAPHIC_DATA] ([GEOGRAPHIC_DATA]…" at bounding box center [761, 103] width 273 height 23
click at [1154, 32] on img "Close" at bounding box center [1155, 30] width 23 height 22
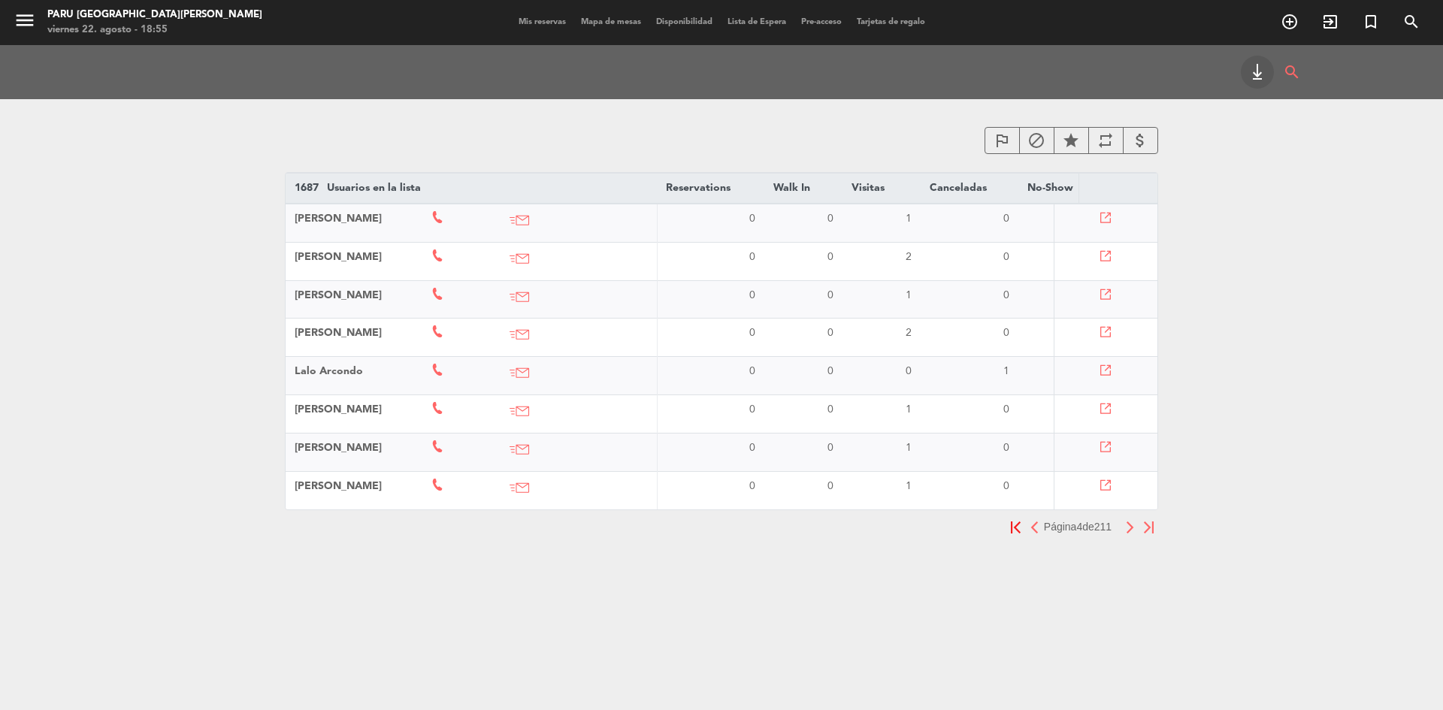
click at [1104, 405] on icon at bounding box center [1106, 409] width 11 height 11
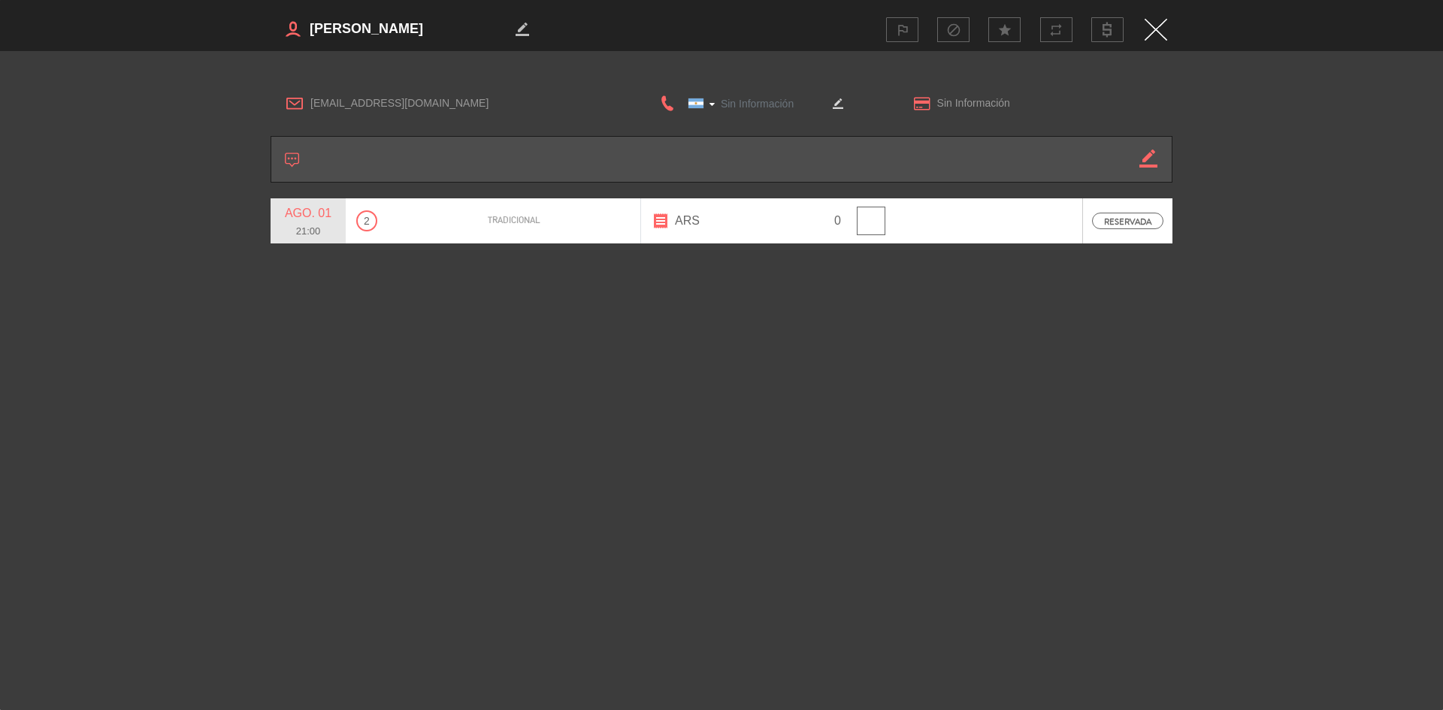
type input "[PHONE_NUMBER]"
drag, startPoint x: 422, startPoint y: 22, endPoint x: 305, endPoint y: 33, distance: 117.8
click at [305, 33] on h3 "border_color" at bounding box center [495, 29] width 448 height 30
drag, startPoint x: 464, startPoint y: 105, endPoint x: 306, endPoint y: 116, distance: 158.9
click at [306, 116] on div "[EMAIL_ADDRESS][DOMAIN_NAME] [GEOGRAPHIC_DATA] +1 [GEOGRAPHIC_DATA] +44 [GEOGRA…" at bounding box center [722, 103] width 902 height 39
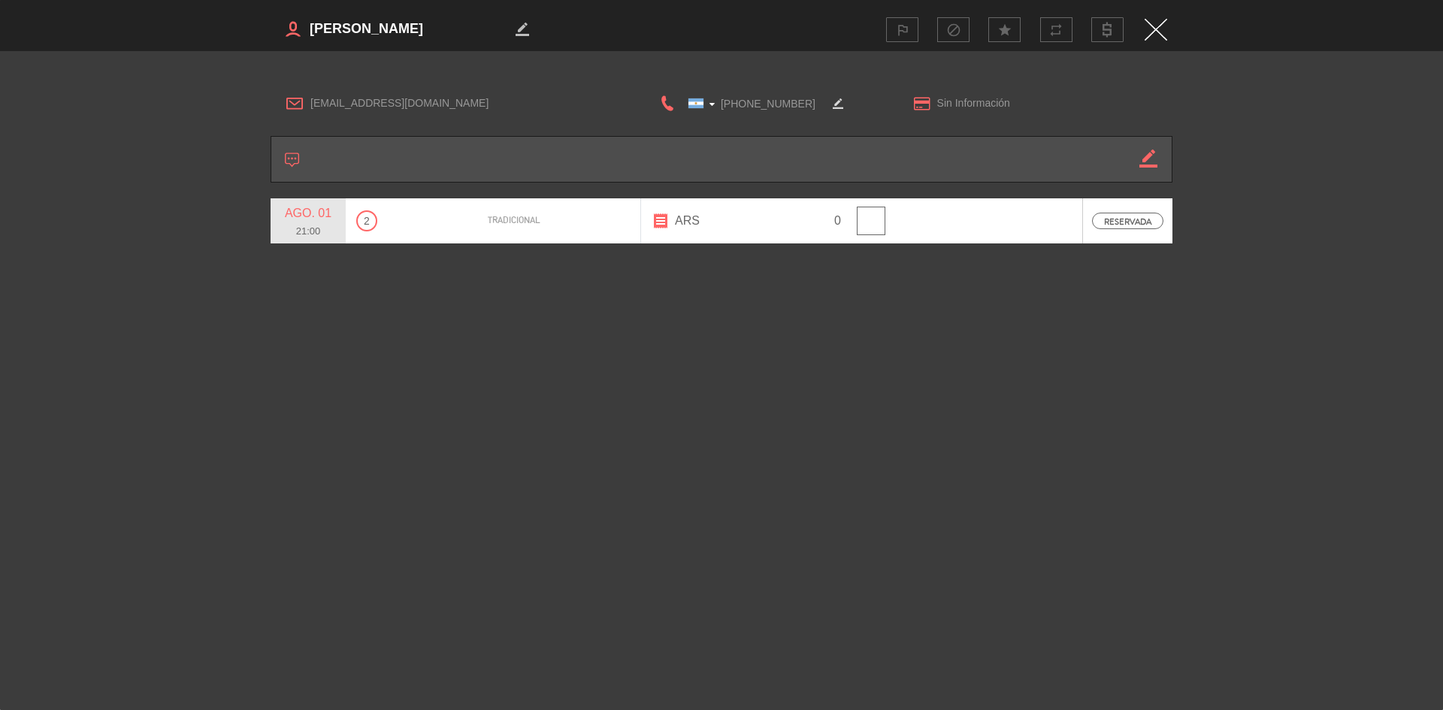
drag, startPoint x: 807, startPoint y: 99, endPoint x: 717, endPoint y: 98, distance: 90.2
click at [717, 98] on input "[PHONE_NUMBER]" at bounding box center [751, 103] width 150 height 19
click at [1155, 27] on img "Close" at bounding box center [1155, 30] width 23 height 22
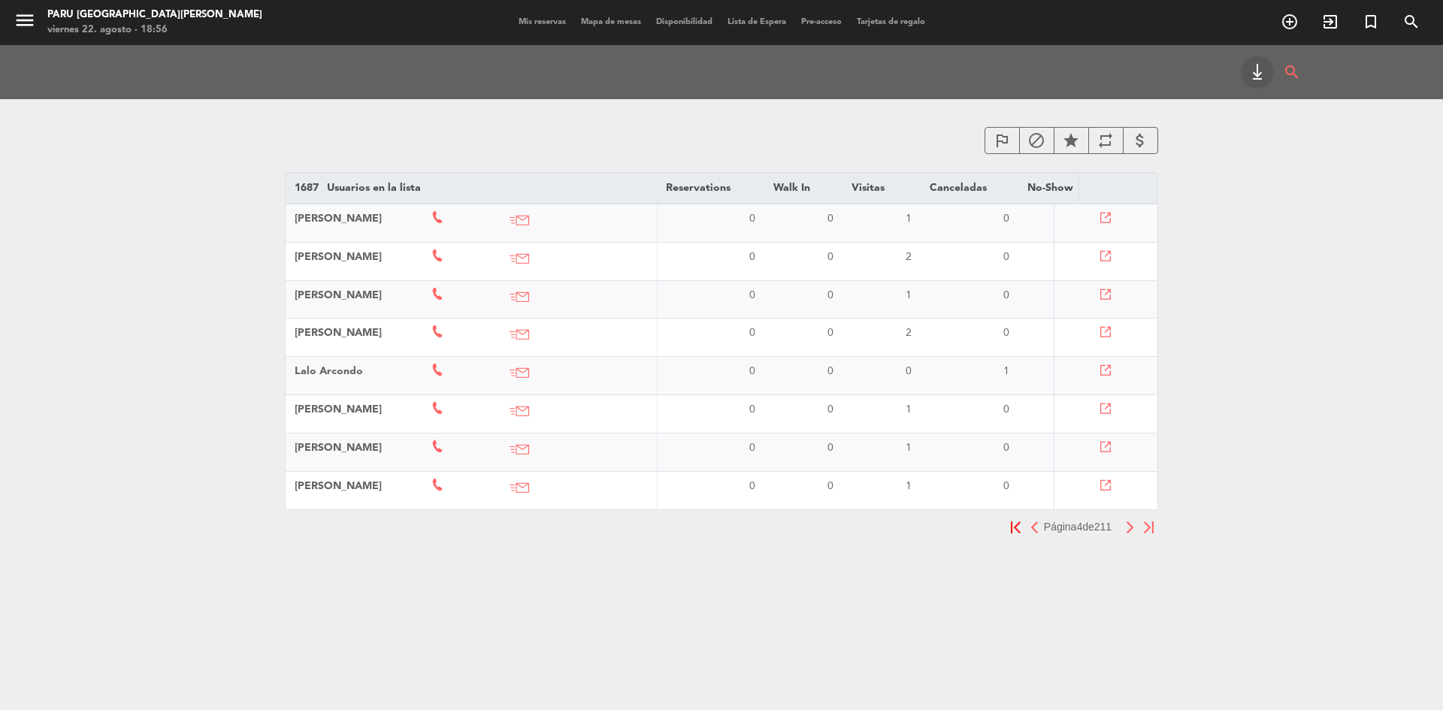
click at [1102, 449] on icon at bounding box center [1106, 447] width 11 height 11
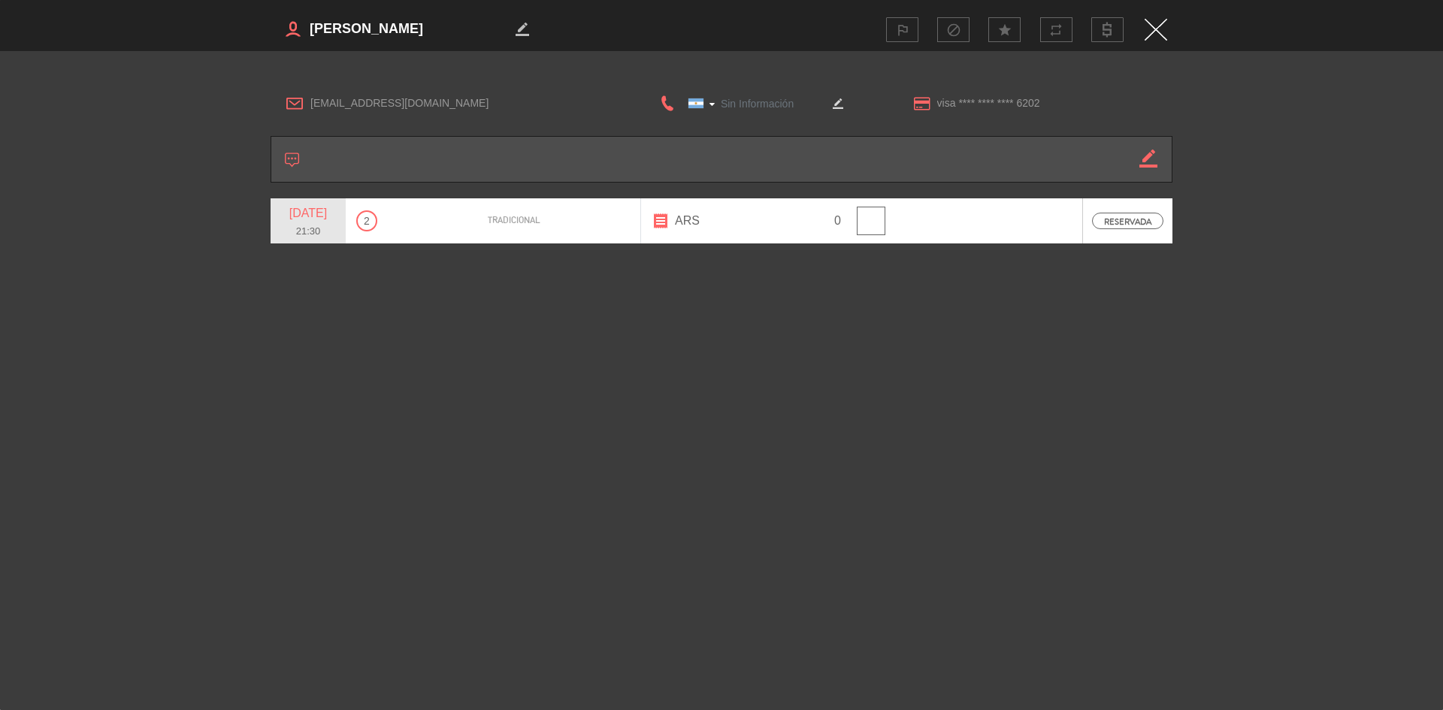
type input "[PHONE_NUMBER]"
drag, startPoint x: 403, startPoint y: 20, endPoint x: 307, endPoint y: 23, distance: 96.2
click at [307, 23] on h3 "border_color" at bounding box center [495, 29] width 448 height 30
drag, startPoint x: 428, startPoint y: 92, endPoint x: 307, endPoint y: 104, distance: 121.6
click at [307, 104] on div "[EMAIL_ADDRESS][DOMAIN_NAME]" at bounding box center [448, 103] width 354 height 23
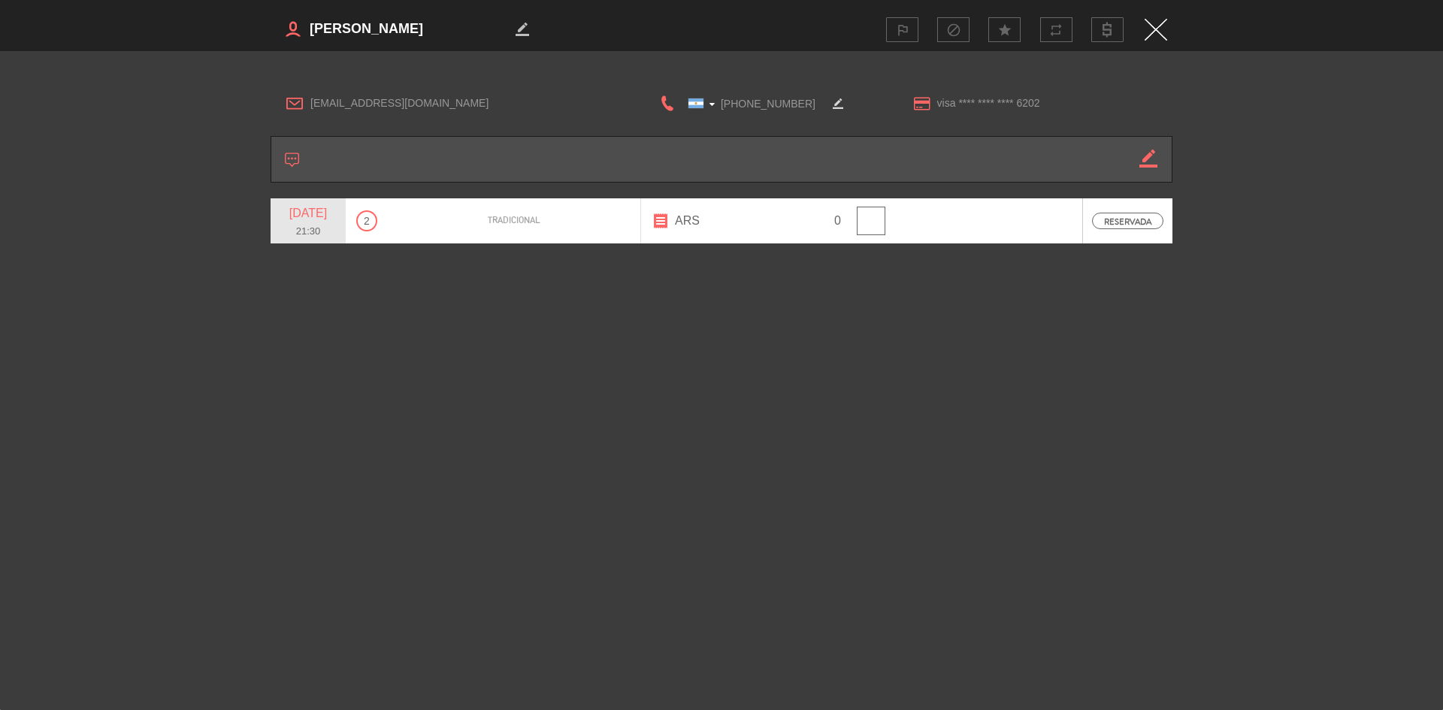
drag, startPoint x: 801, startPoint y: 109, endPoint x: 722, endPoint y: 107, distance: 78.9
click at [722, 107] on input "[PHONE_NUMBER]" at bounding box center [751, 103] width 150 height 19
click at [1159, 19] on img "Close" at bounding box center [1155, 30] width 23 height 22
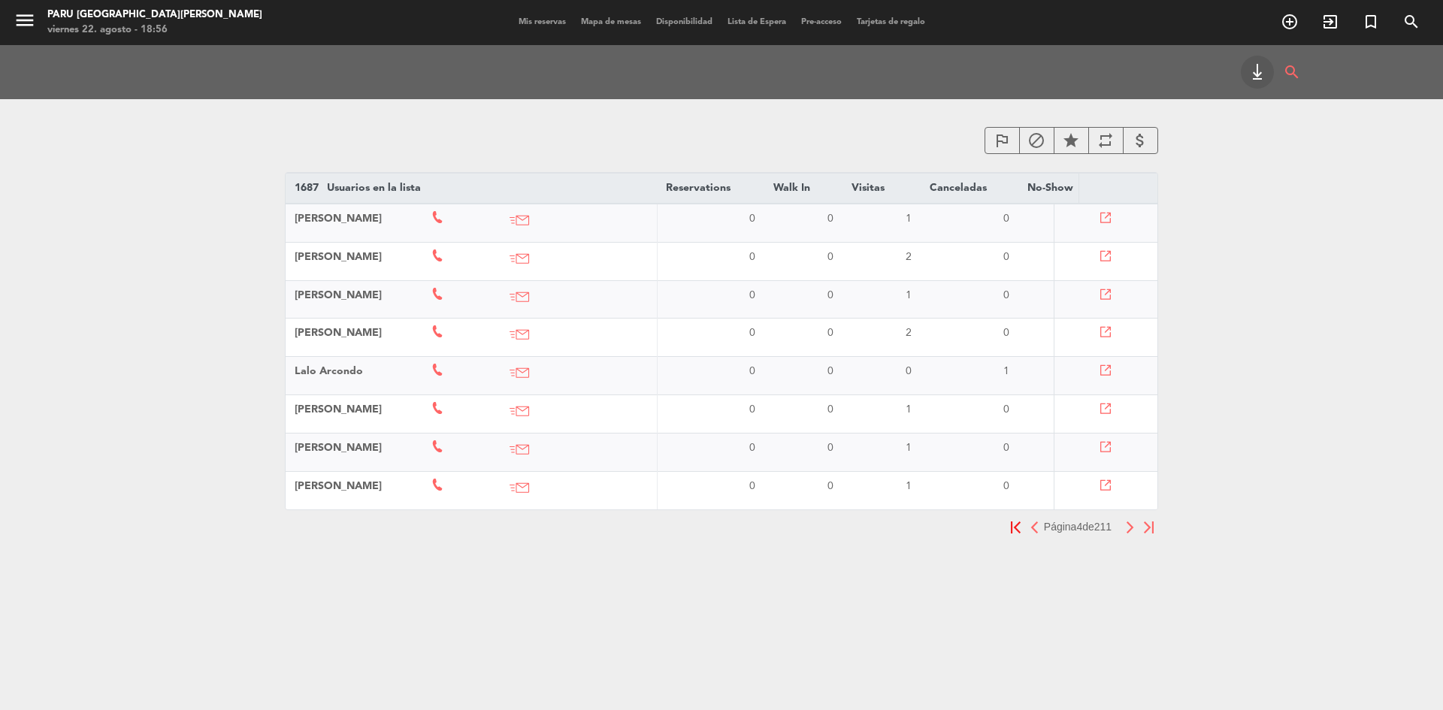
click at [1108, 491] on td at bounding box center [1105, 490] width 102 height 38
click at [1108, 488] on icon at bounding box center [1106, 485] width 11 height 11
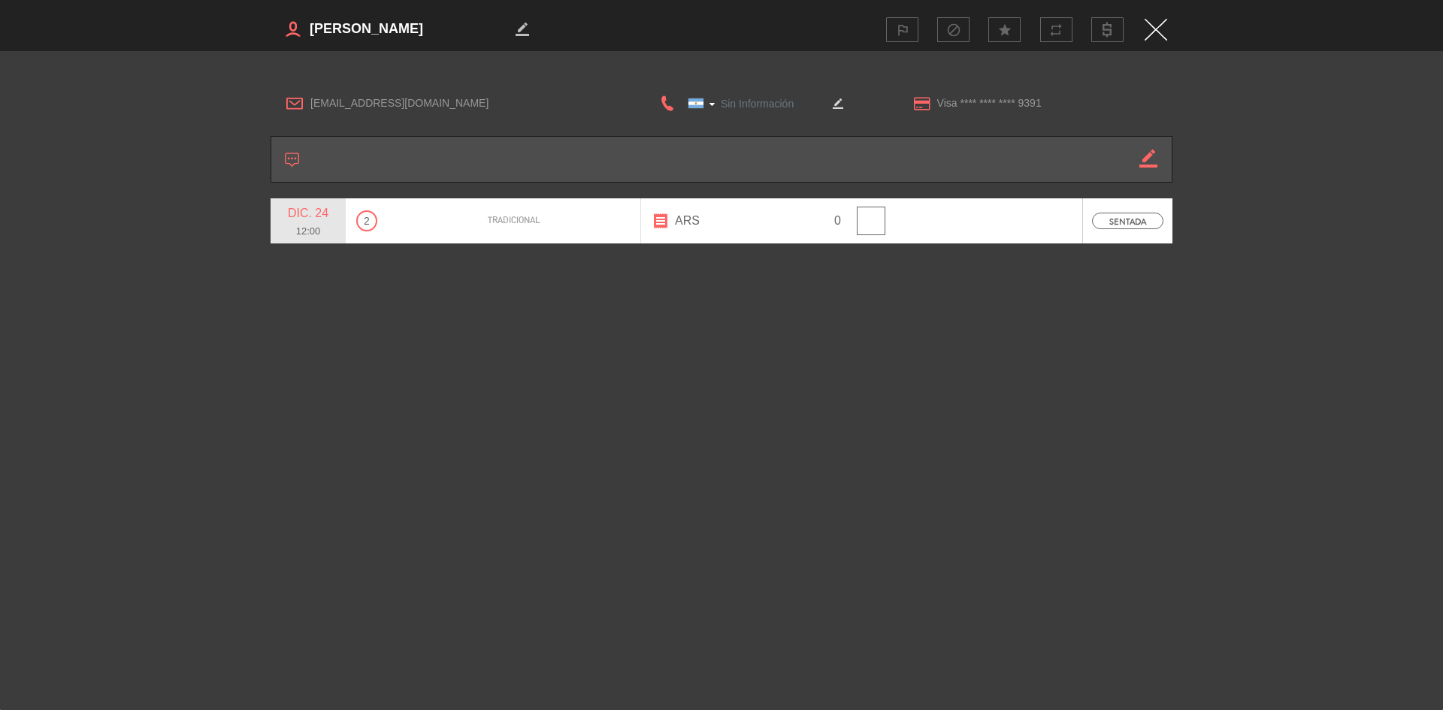
type input "+54"
drag, startPoint x: 449, startPoint y: 27, endPoint x: 307, endPoint y: 35, distance: 142.2
click at [307, 35] on h3 "border_color" at bounding box center [495, 29] width 448 height 30
drag, startPoint x: 452, startPoint y: 103, endPoint x: 310, endPoint y: 106, distance: 142.8
click at [310, 106] on div "[EMAIL_ADDRESS][DOMAIN_NAME]" at bounding box center [448, 103] width 354 height 23
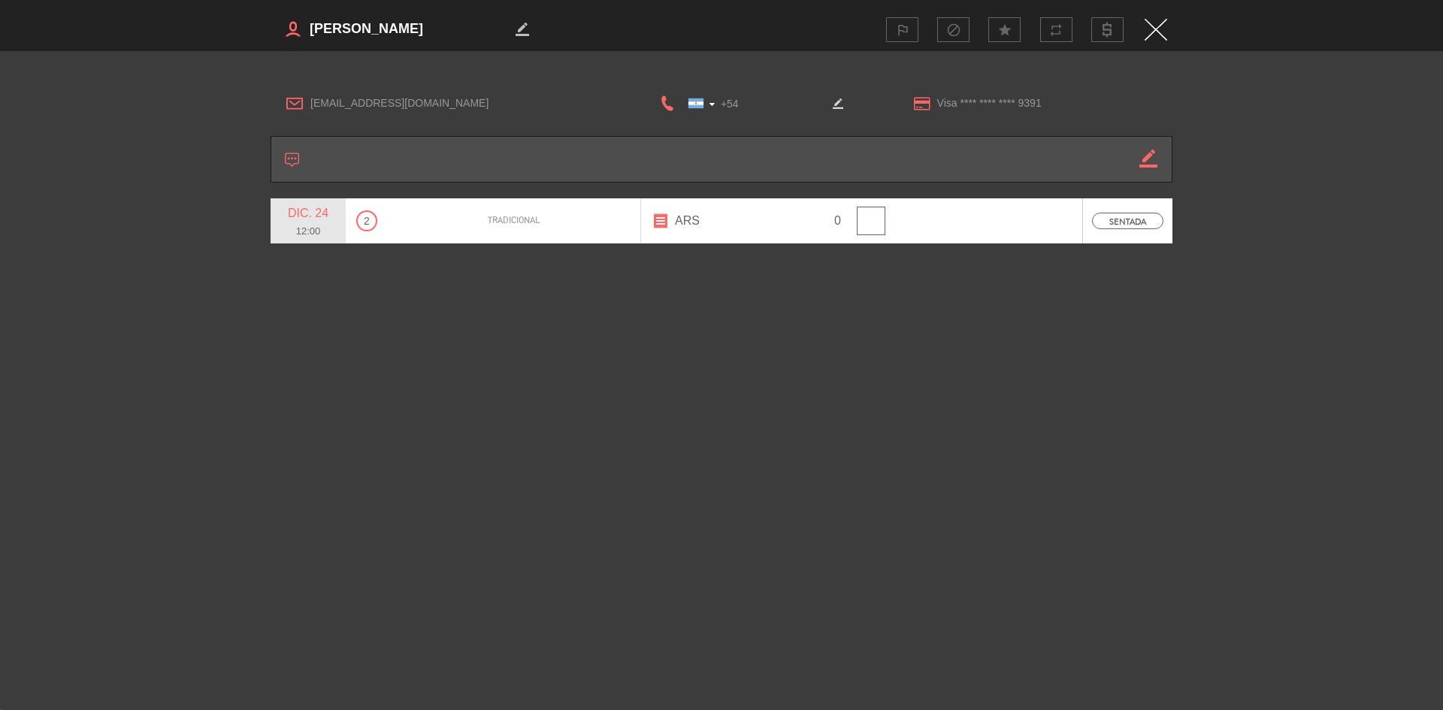
click at [724, 102] on input "+54" at bounding box center [751, 103] width 150 height 19
click at [755, 100] on input "+54" at bounding box center [751, 103] width 150 height 19
click at [757, 100] on input "+54" at bounding box center [751, 103] width 150 height 19
click at [803, 98] on input "+54" at bounding box center [751, 103] width 150 height 19
click at [715, 107] on input "+54" at bounding box center [751, 103] width 150 height 19
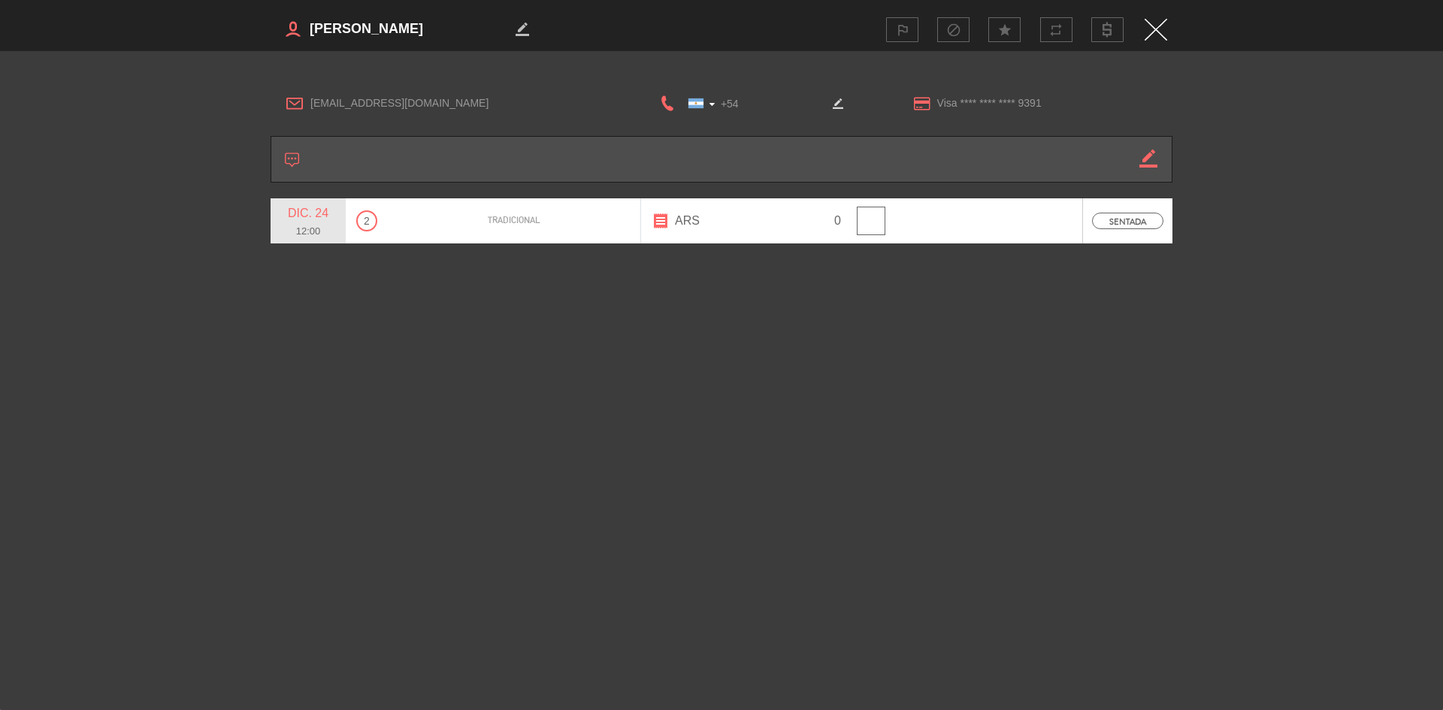
click at [727, 108] on input "+54" at bounding box center [751, 103] width 150 height 19
click at [706, 108] on div at bounding box center [696, 103] width 36 height 17
click at [1153, 27] on img "Close" at bounding box center [1155, 30] width 23 height 22
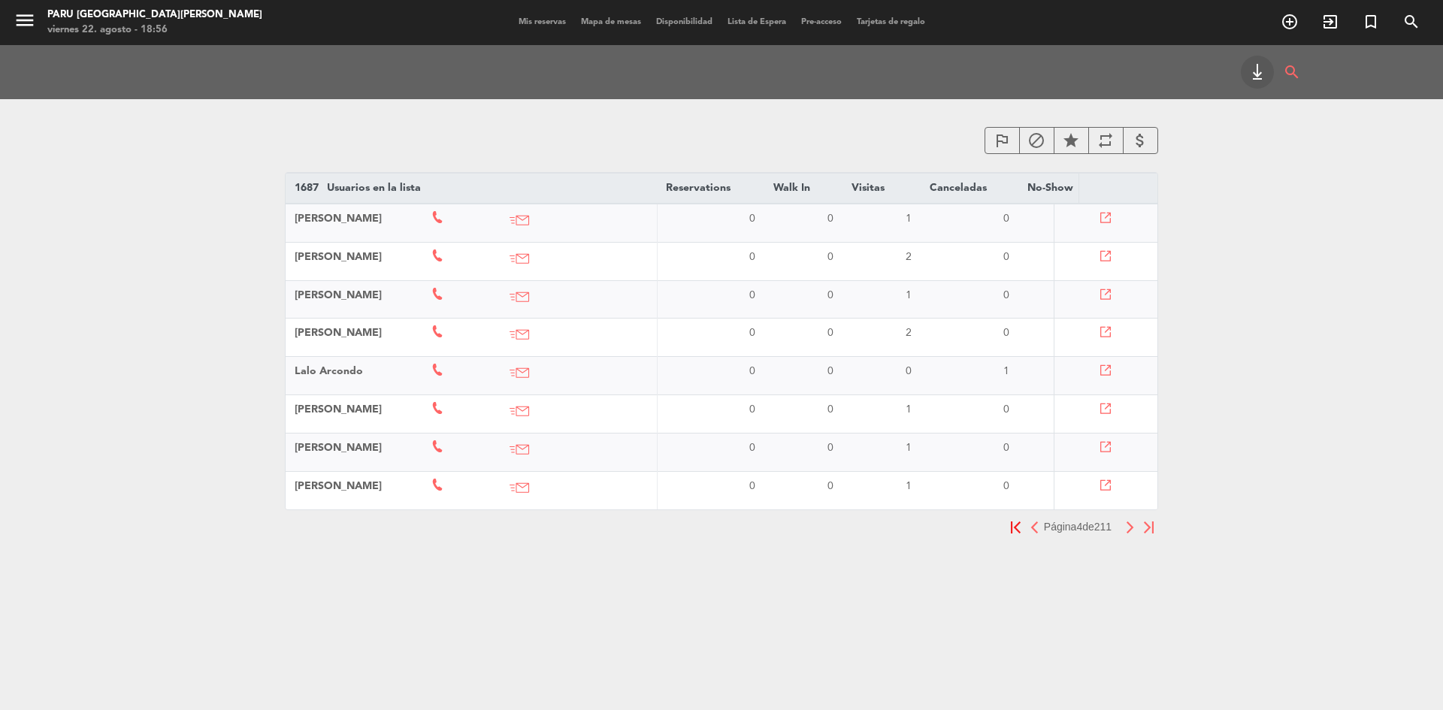
click at [1127, 534] on img "button" at bounding box center [1130, 527] width 10 height 12
click at [1103, 216] on icon at bounding box center [1104, 218] width 11 height 11
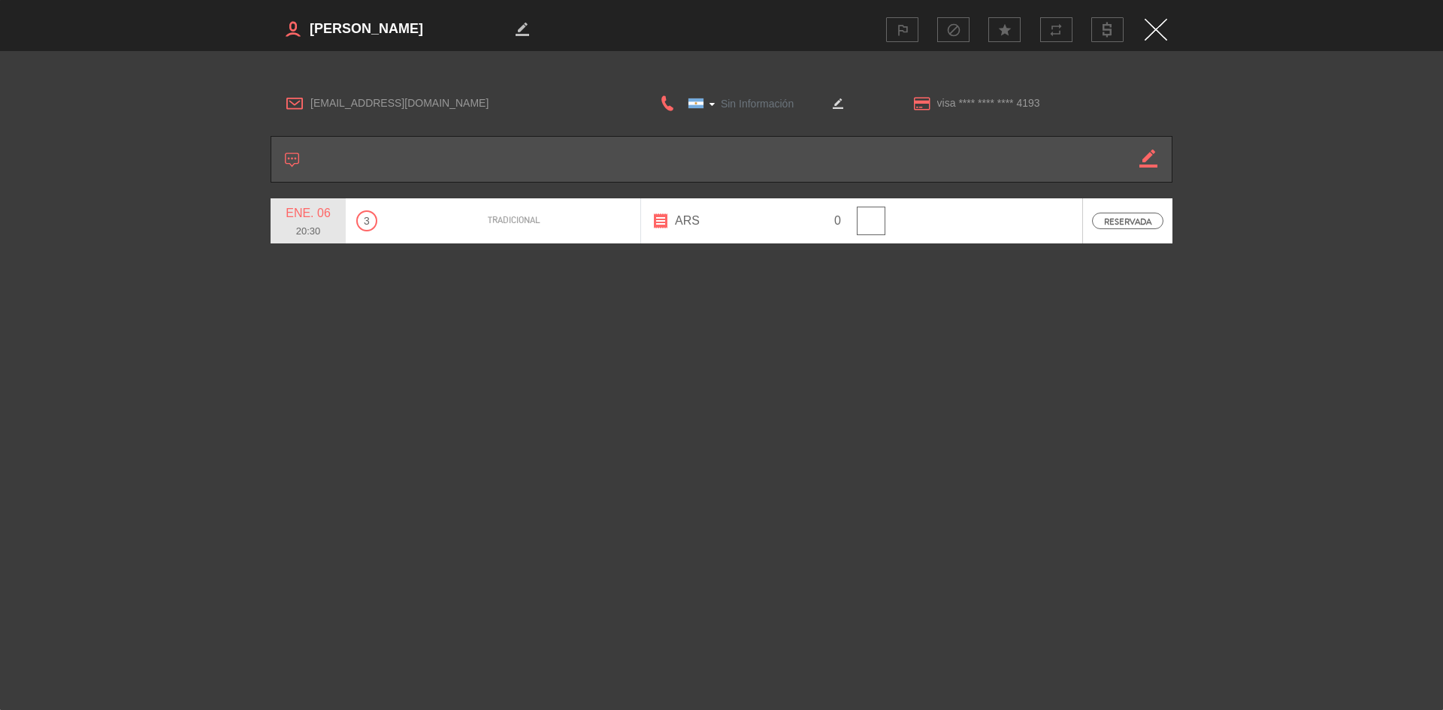
type input "[PHONE_NUMBER]"
drag, startPoint x: 421, startPoint y: 31, endPoint x: 298, endPoint y: 32, distance: 123.2
click at [298, 32] on h3 "border_color" at bounding box center [495, 29] width 448 height 30
drag, startPoint x: 419, startPoint y: 107, endPoint x: 310, endPoint y: 108, distance: 109.7
click at [310, 108] on div "[EMAIL_ADDRESS][DOMAIN_NAME]" at bounding box center [448, 103] width 354 height 23
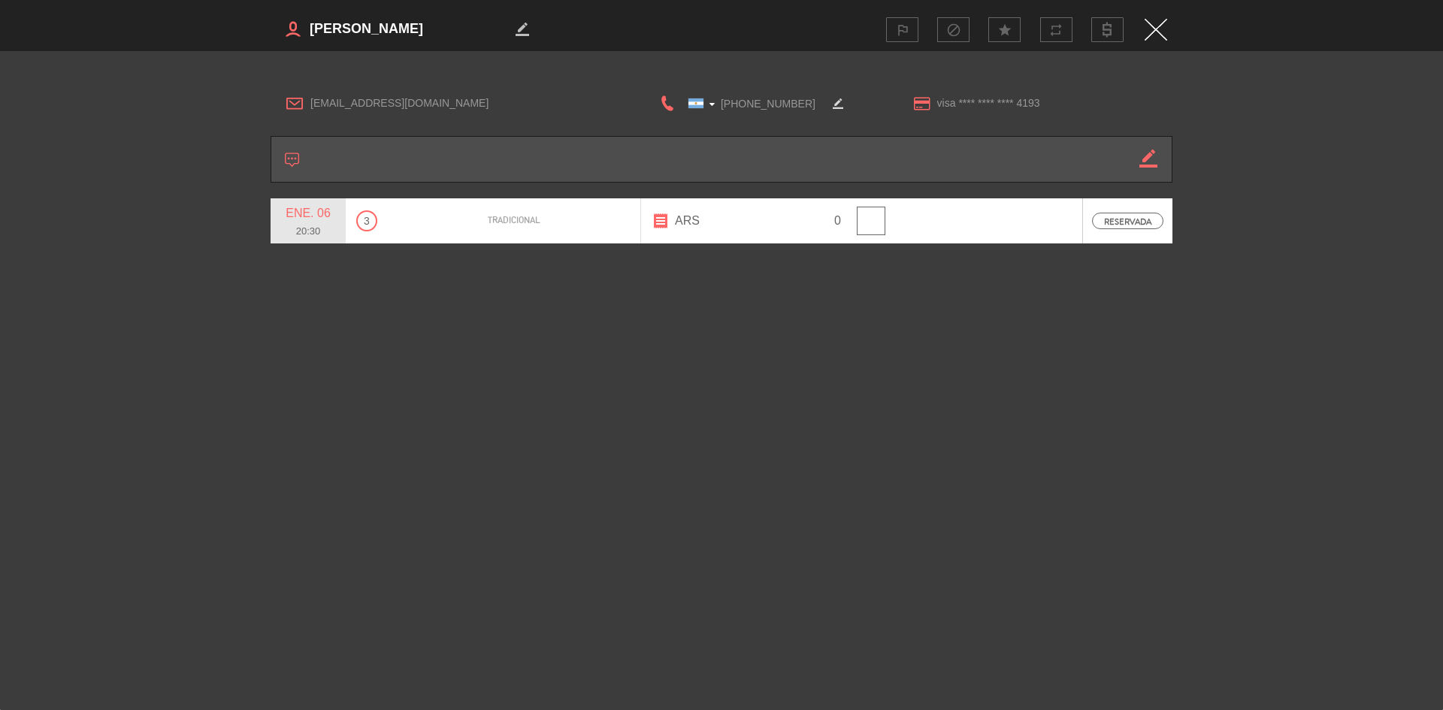
drag, startPoint x: 804, startPoint y: 101, endPoint x: 713, endPoint y: 107, distance: 91.1
click at [713, 107] on div "[GEOGRAPHIC_DATA] +1 [GEOGRAPHIC_DATA] +44 [GEOGRAPHIC_DATA] ([GEOGRAPHIC_DATA]…" at bounding box center [751, 103] width 150 height 19
click at [1158, 21] on img "Close" at bounding box center [1155, 30] width 23 height 22
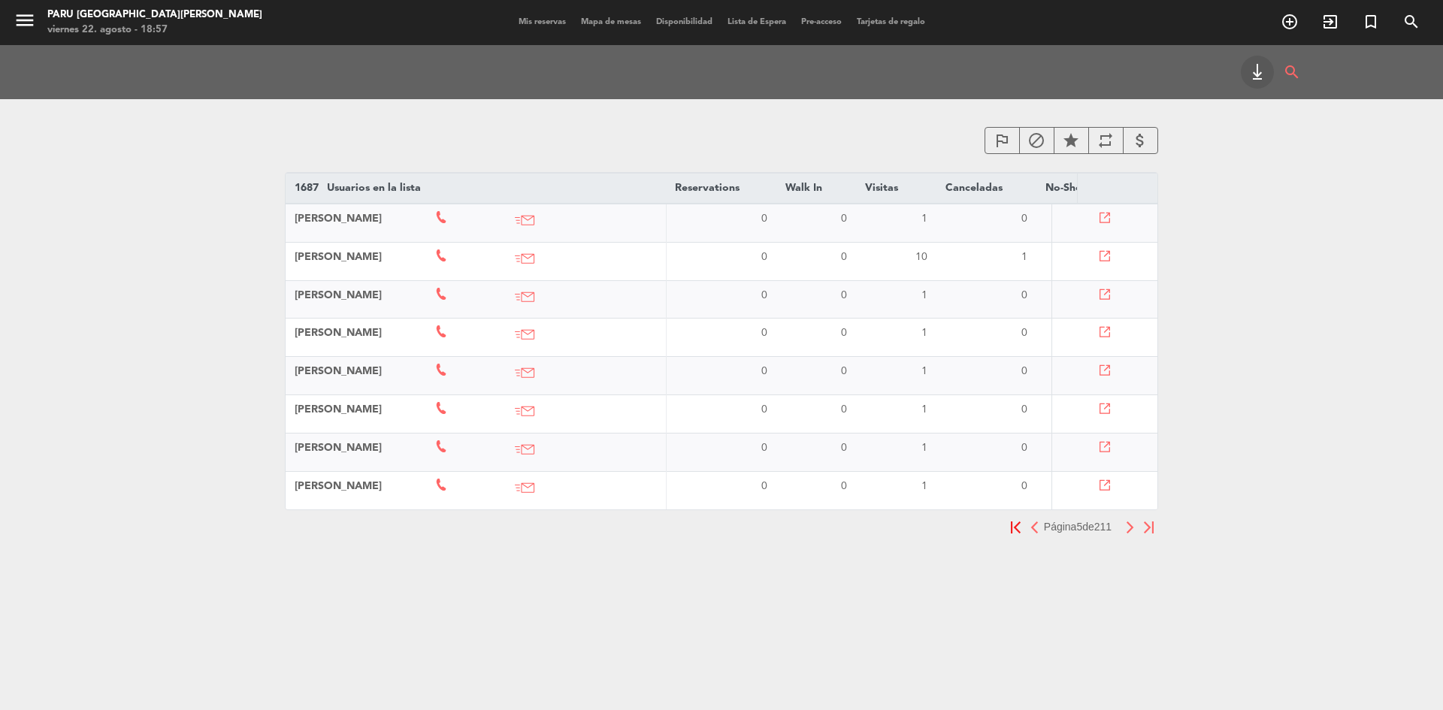
click at [1109, 256] on icon at bounding box center [1104, 256] width 11 height 11
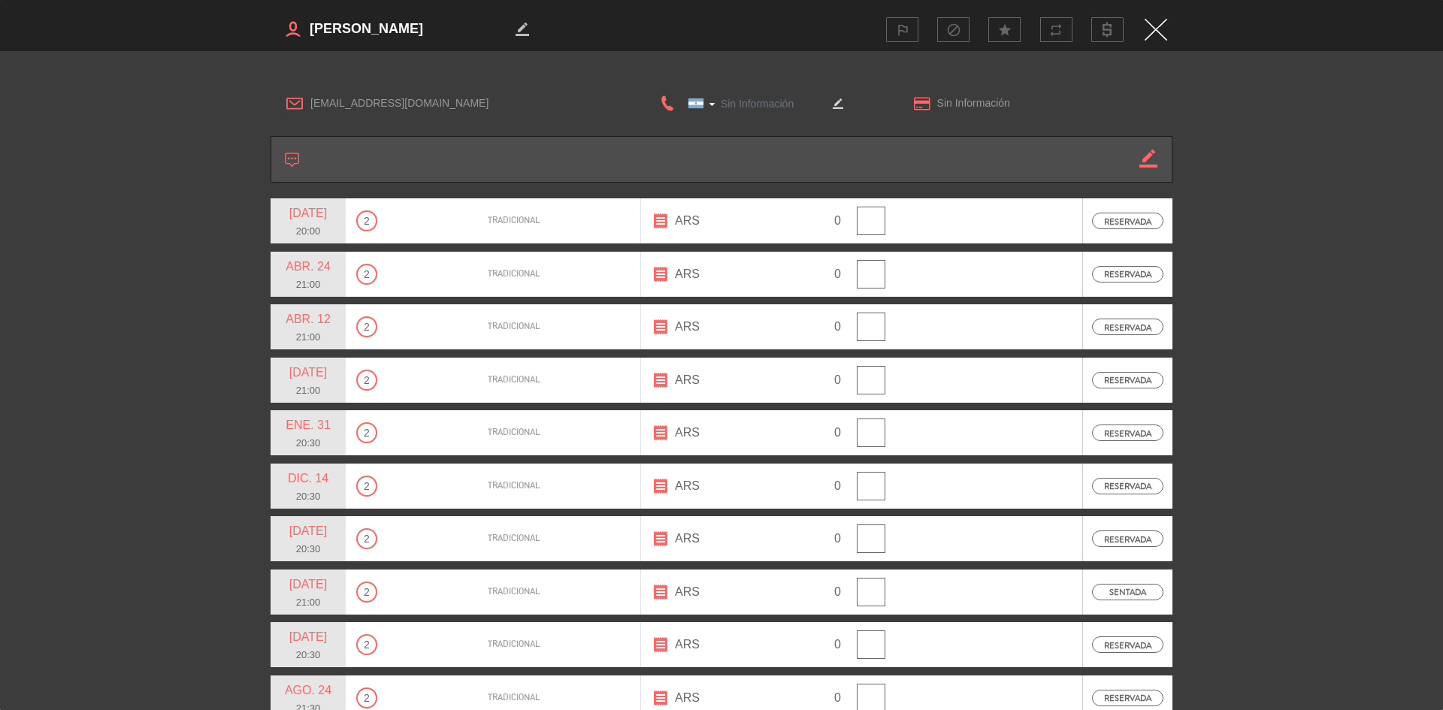
type input "[PHONE_NUMBER]"
drag, startPoint x: 446, startPoint y: 28, endPoint x: 312, endPoint y: 35, distance: 134.7
click at [312, 35] on textarea at bounding box center [409, 29] width 203 height 23
drag, startPoint x: 446, startPoint y: 101, endPoint x: 307, endPoint y: 108, distance: 138.4
click at [307, 108] on div "[EMAIL_ADDRESS][DOMAIN_NAME]" at bounding box center [448, 103] width 354 height 23
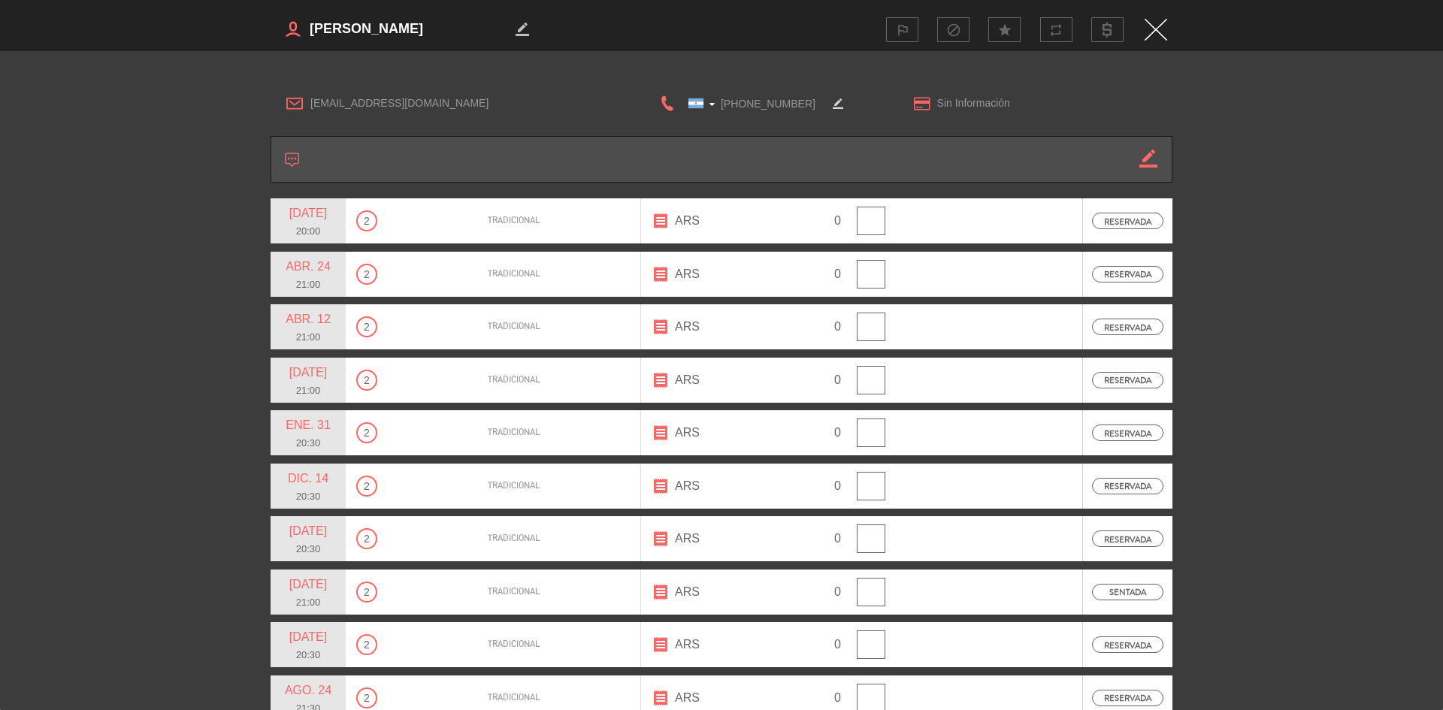
drag, startPoint x: 803, startPoint y: 98, endPoint x: 720, endPoint y: 102, distance: 82.7
click at [720, 102] on input "[PHONE_NUMBER]" at bounding box center [751, 103] width 150 height 19
click at [1154, 32] on img "Close" at bounding box center [1155, 30] width 23 height 22
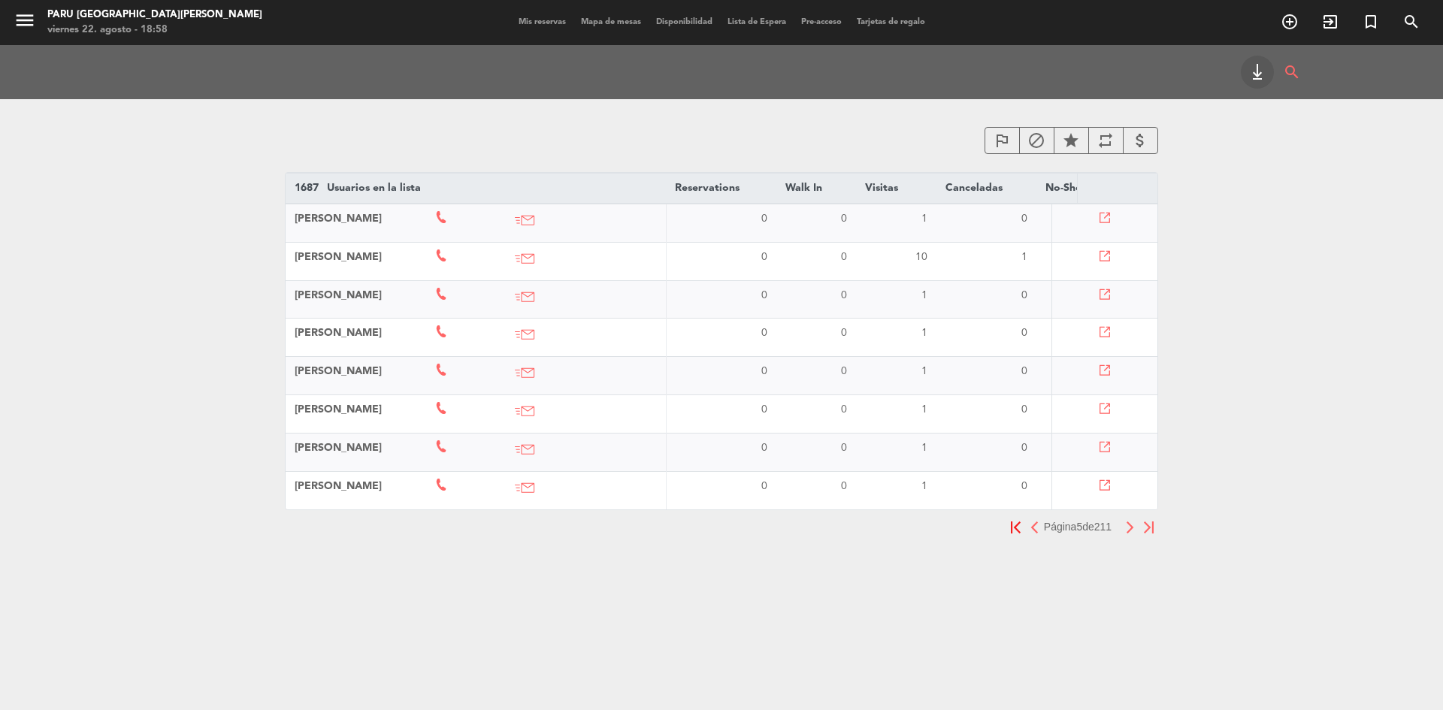
click at [1107, 294] on icon at bounding box center [1104, 294] width 11 height 11
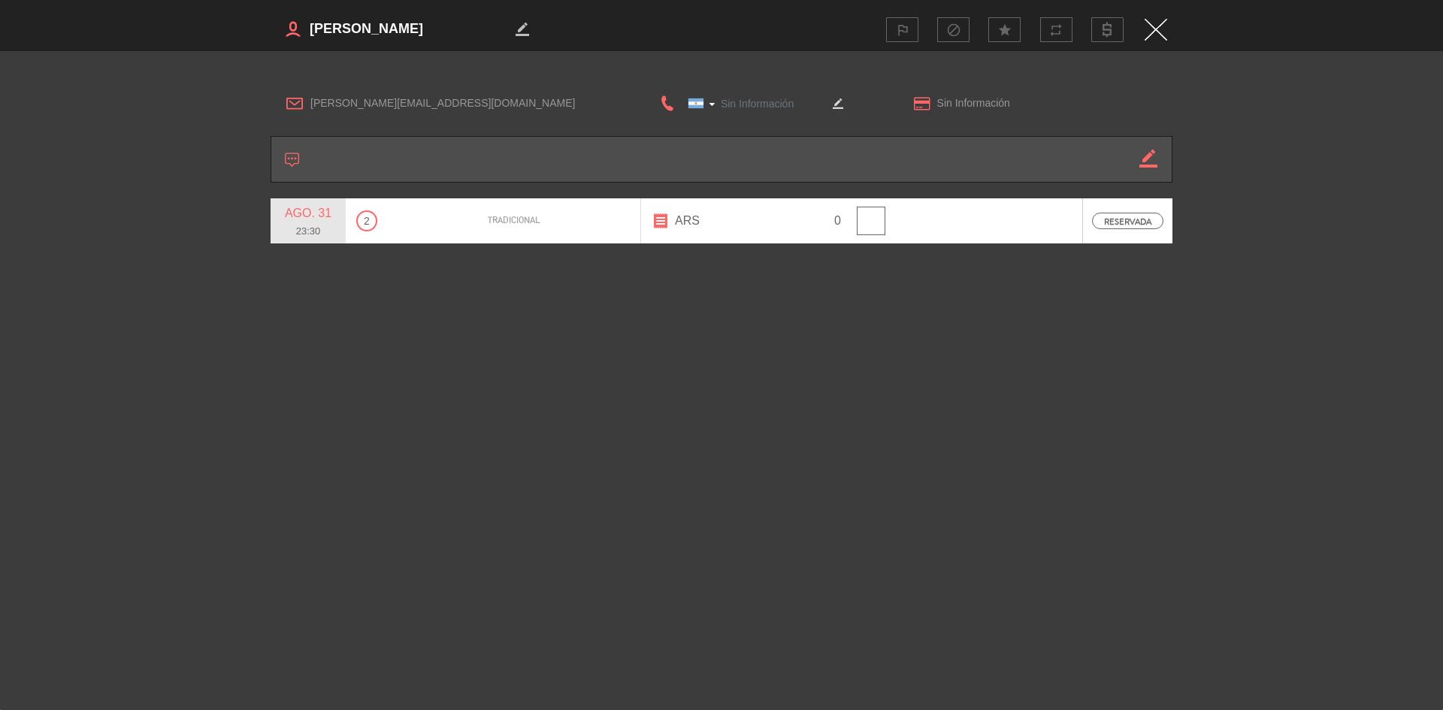
type input "[PHONE_NUMBER]"
drag, startPoint x: 415, startPoint y: 23, endPoint x: 307, endPoint y: 27, distance: 107.5
click at [307, 27] on h3 "border_color" at bounding box center [495, 29] width 448 height 30
click at [1150, 23] on img "Close" at bounding box center [1155, 30] width 23 height 22
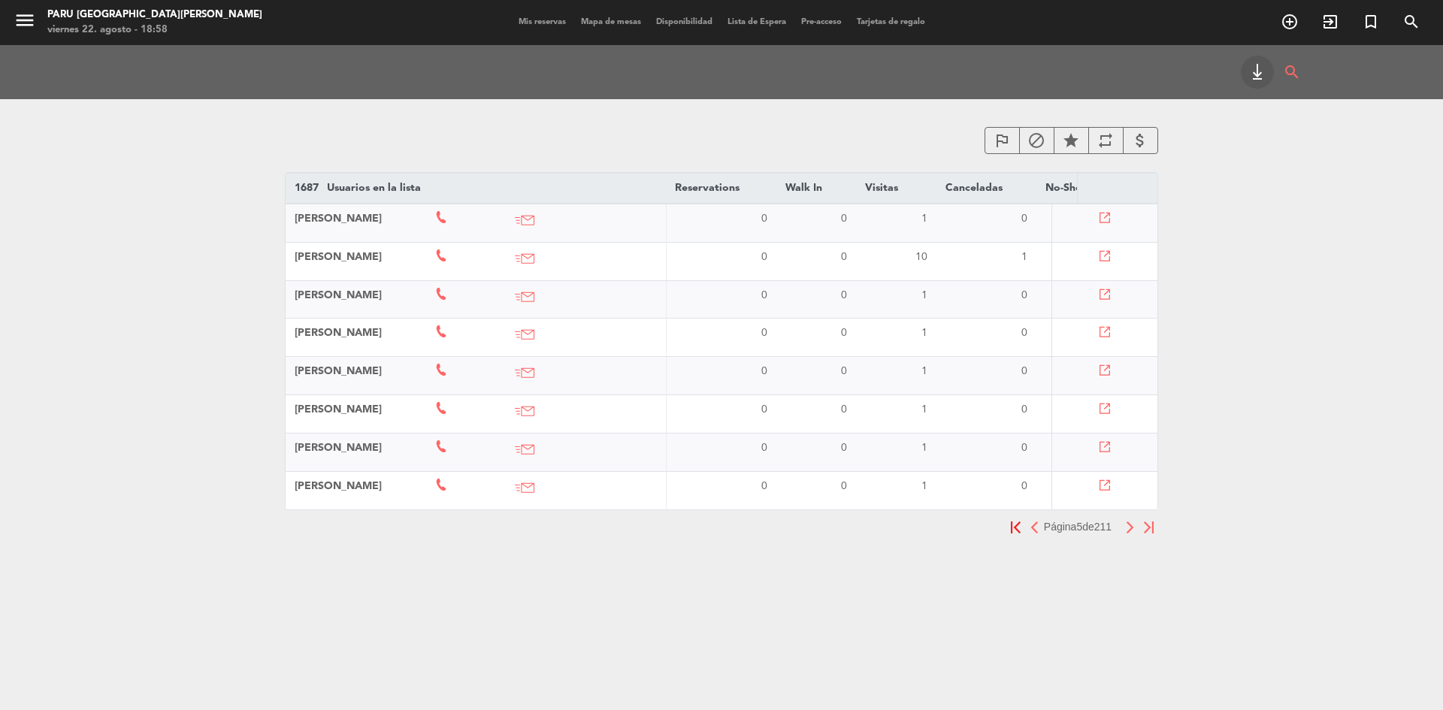
click at [1110, 297] on icon at bounding box center [1104, 294] width 11 height 11
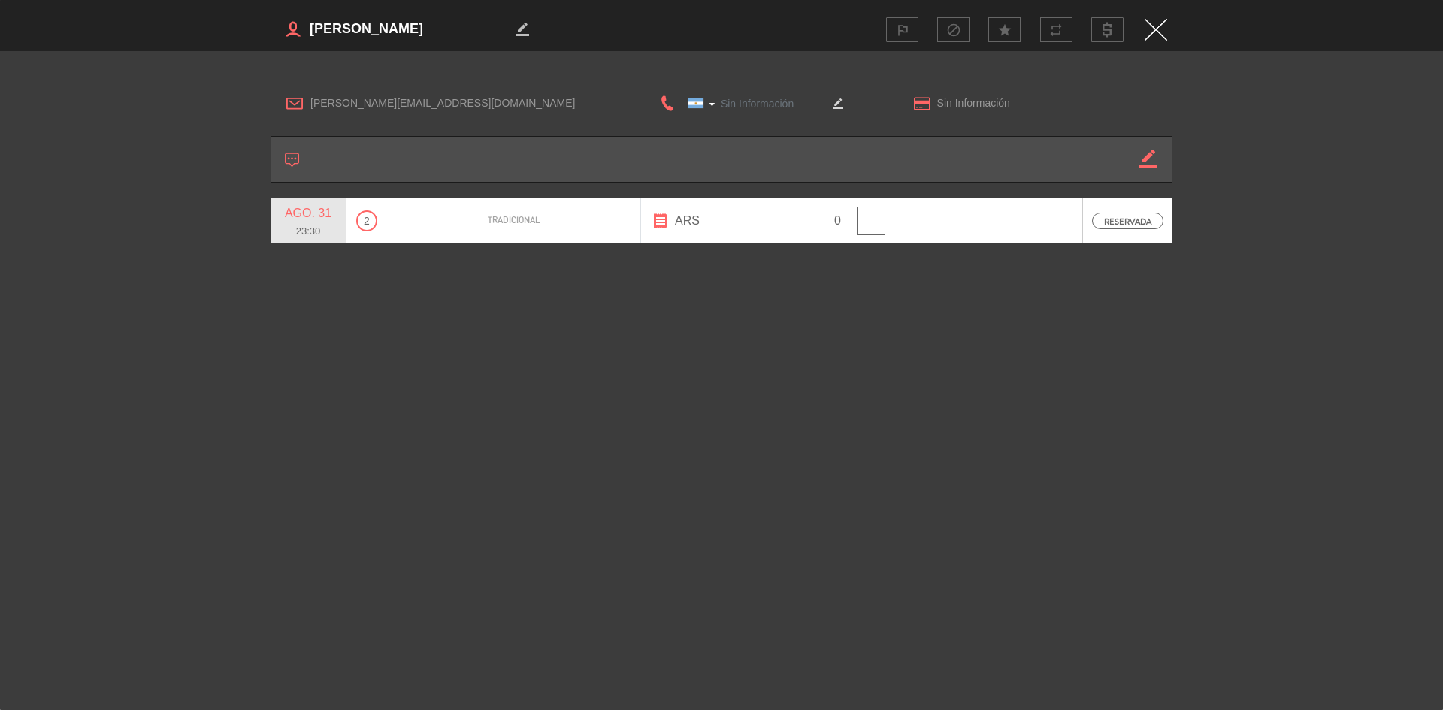
type input "[PHONE_NUMBER]"
drag, startPoint x: 405, startPoint y: 107, endPoint x: 310, endPoint y: 112, distance: 95.5
click at [310, 112] on div "[PERSON_NAME][EMAIL_ADDRESS][DOMAIN_NAME]" at bounding box center [448, 103] width 354 height 23
click at [1155, 9] on div "border_color outlined_flag block star repeat" at bounding box center [722, 29] width 902 height 59
click at [1159, 23] on img "Close" at bounding box center [1155, 30] width 23 height 22
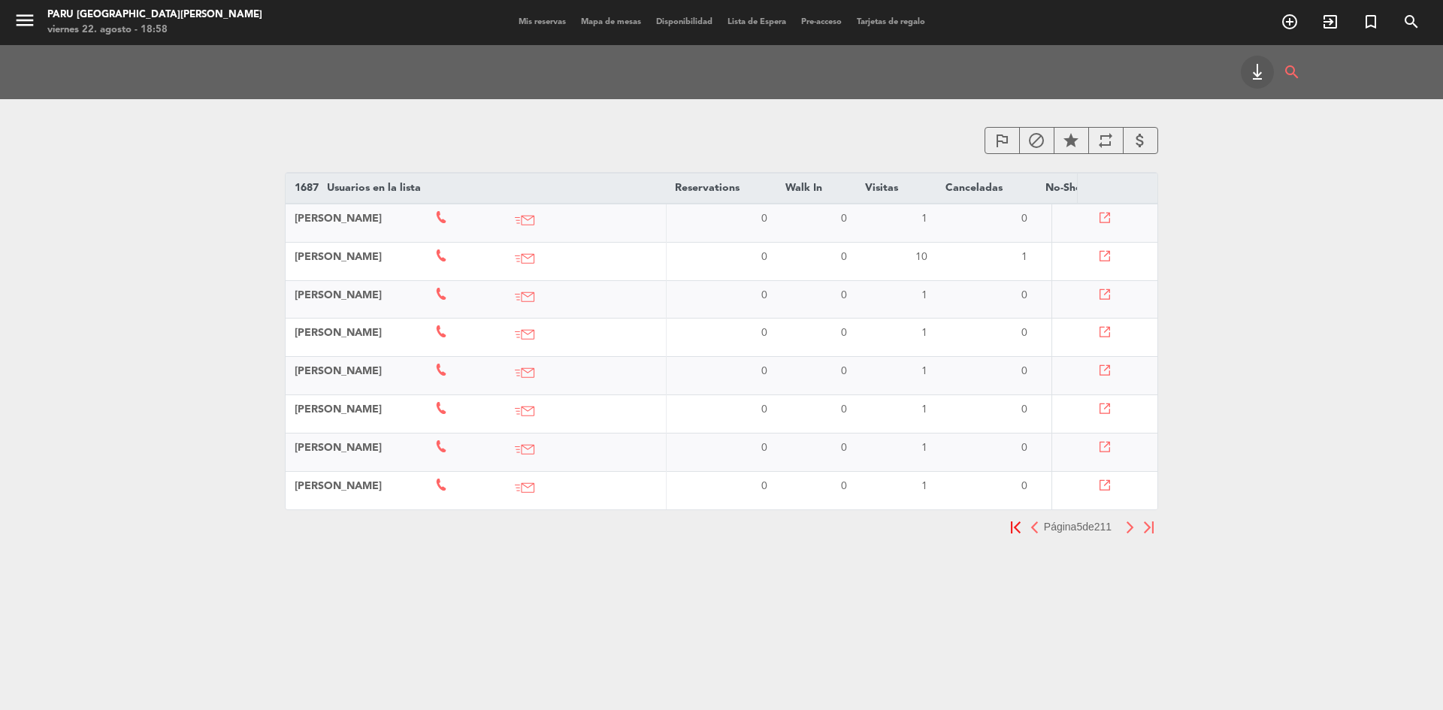
click at [1107, 331] on icon at bounding box center [1104, 332] width 11 height 11
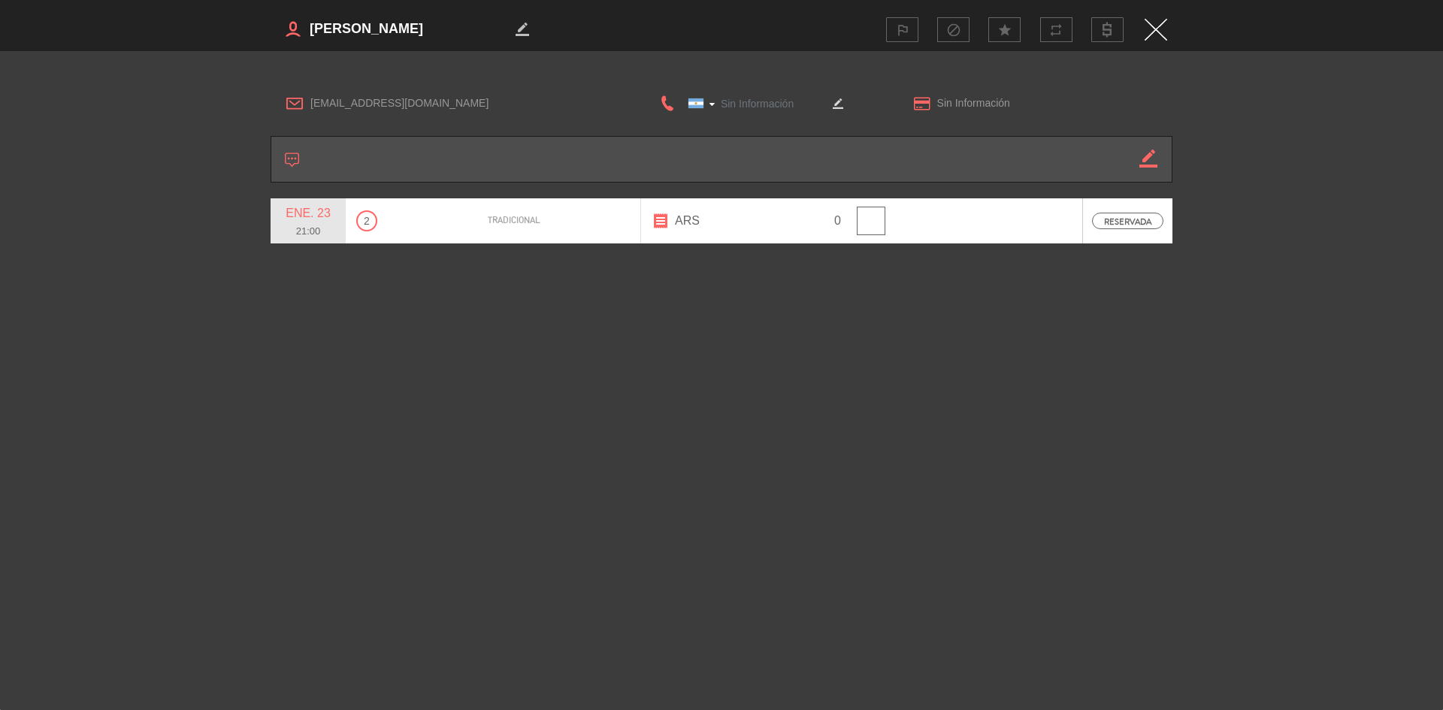
type input "[PHONE_NUMBER]"
drag, startPoint x: 475, startPoint y: 20, endPoint x: 310, endPoint y: 32, distance: 164.9
click at [310, 32] on textarea at bounding box center [409, 29] width 203 height 23
drag, startPoint x: 476, startPoint y: 105, endPoint x: 308, endPoint y: 116, distance: 167.9
click at [308, 116] on div "[EMAIL_ADDRESS][DOMAIN_NAME] [GEOGRAPHIC_DATA] +1 [GEOGRAPHIC_DATA] +44 [GEOGRA…" at bounding box center [722, 103] width 902 height 39
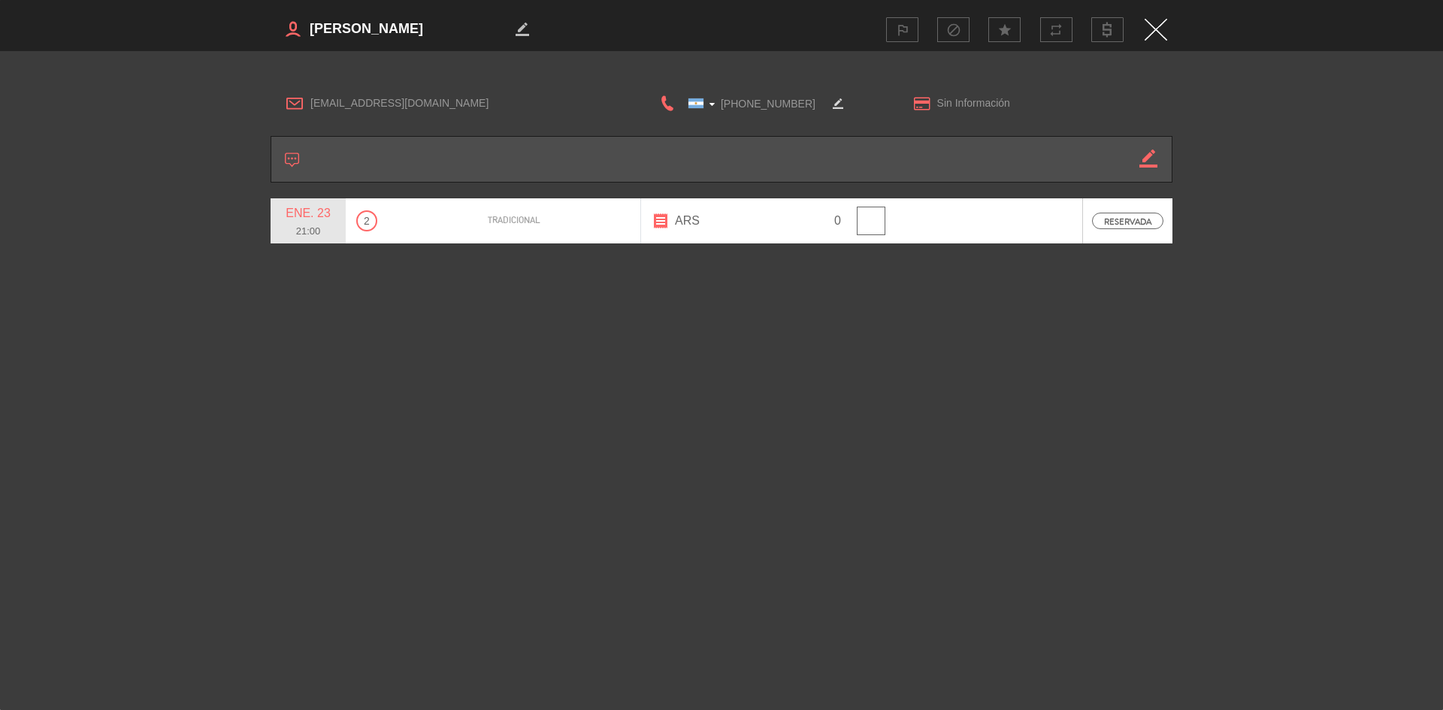
drag, startPoint x: 798, startPoint y: 98, endPoint x: 715, endPoint y: 97, distance: 82.7
click at [715, 97] on input "[PHONE_NUMBER]" at bounding box center [751, 103] width 150 height 19
click at [1138, 23] on div "outlined_flag block star repeat" at bounding box center [942, 29] width 448 height 25
click at [1144, 26] on img "Close" at bounding box center [1155, 30] width 23 height 22
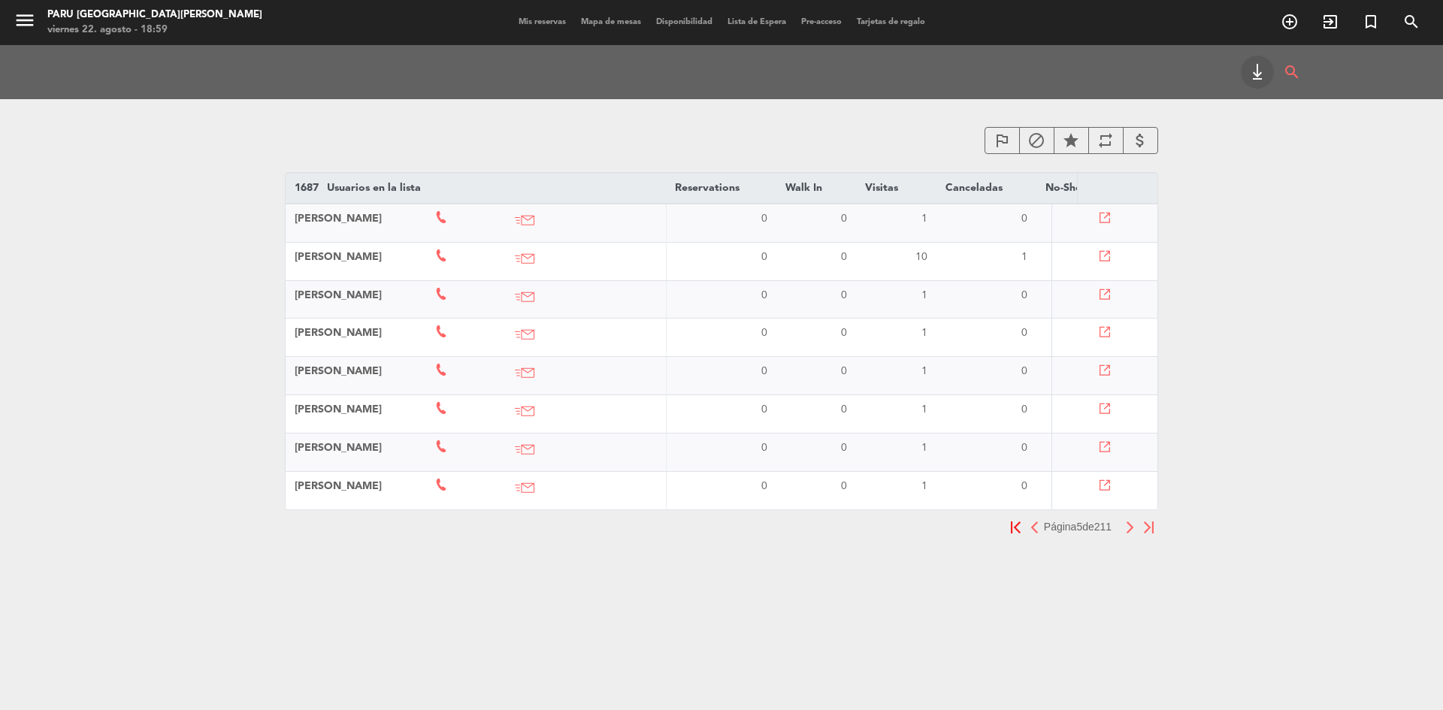
click at [1105, 370] on icon at bounding box center [1104, 370] width 11 height 11
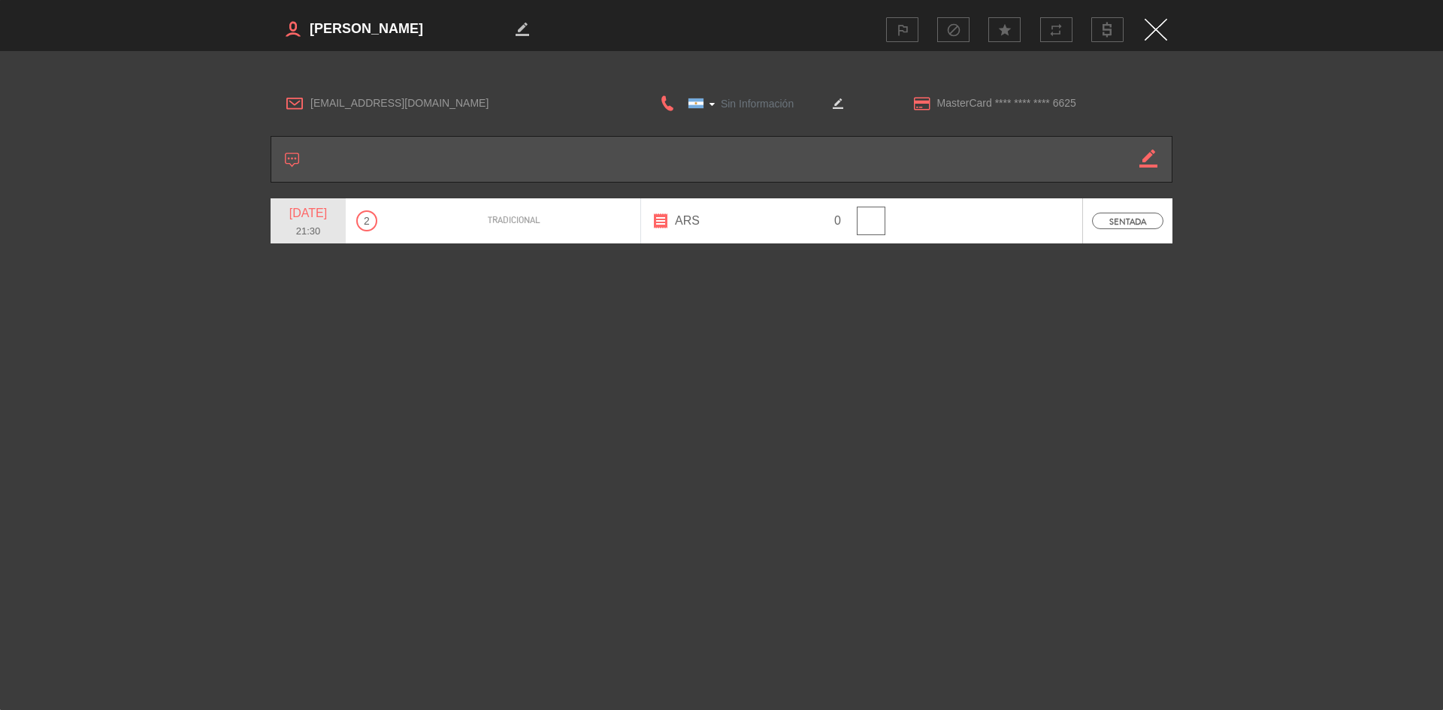
type input "[PHONE_NUMBER]"
drag, startPoint x: 403, startPoint y: 25, endPoint x: 309, endPoint y: 34, distance: 94.4
click at [309, 34] on textarea at bounding box center [409, 29] width 203 height 23
drag, startPoint x: 437, startPoint y: 106, endPoint x: 306, endPoint y: 121, distance: 131.6
click at [306, 121] on div "[EMAIL_ADDRESS][DOMAIN_NAME] [GEOGRAPHIC_DATA] +1 [GEOGRAPHIC_DATA] +44 [GEOGRA…" at bounding box center [722, 103] width 902 height 39
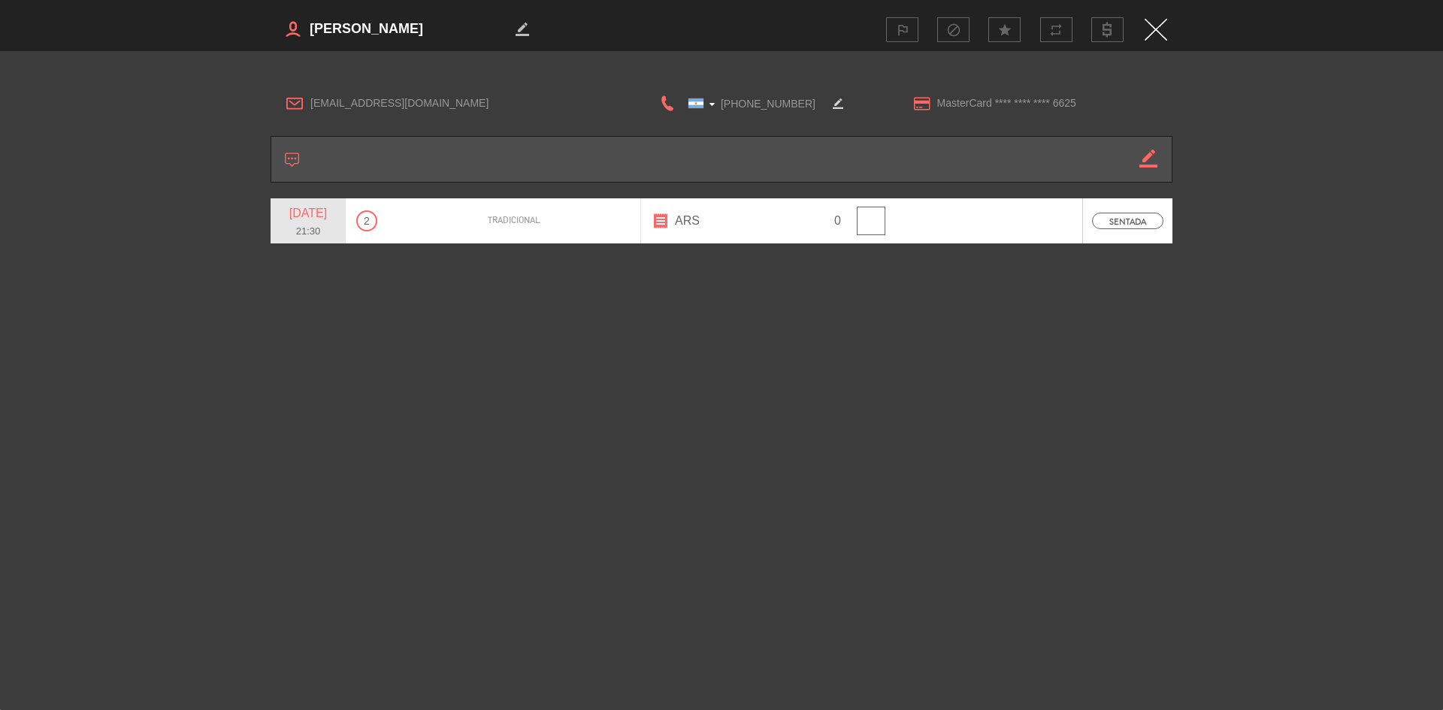
drag, startPoint x: 808, startPoint y: 104, endPoint x: 719, endPoint y: 104, distance: 88.7
click at [719, 104] on input "[PHONE_NUMBER]" at bounding box center [751, 103] width 150 height 19
click at [1147, 32] on img "Close" at bounding box center [1155, 30] width 23 height 22
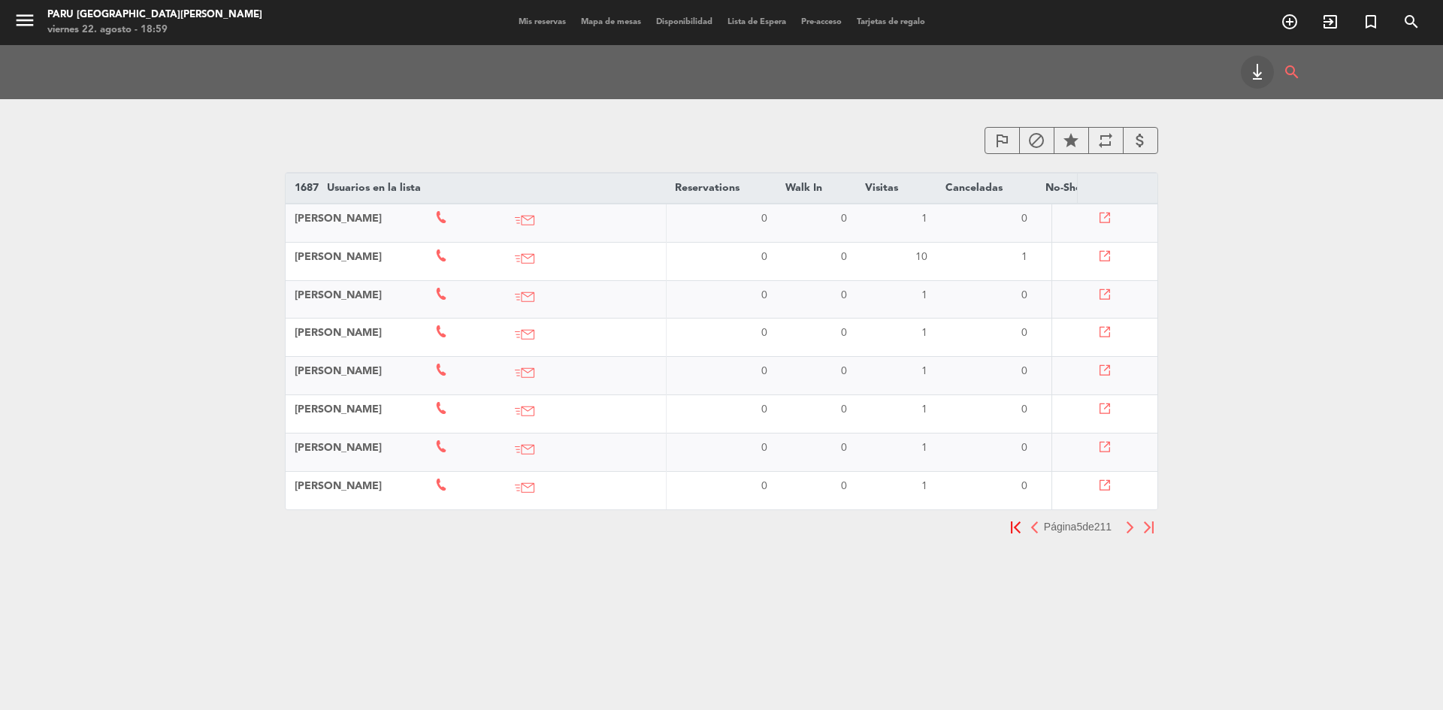
click at [1111, 403] on td at bounding box center [1104, 414] width 105 height 38
click at [1110, 407] on icon at bounding box center [1104, 409] width 11 height 11
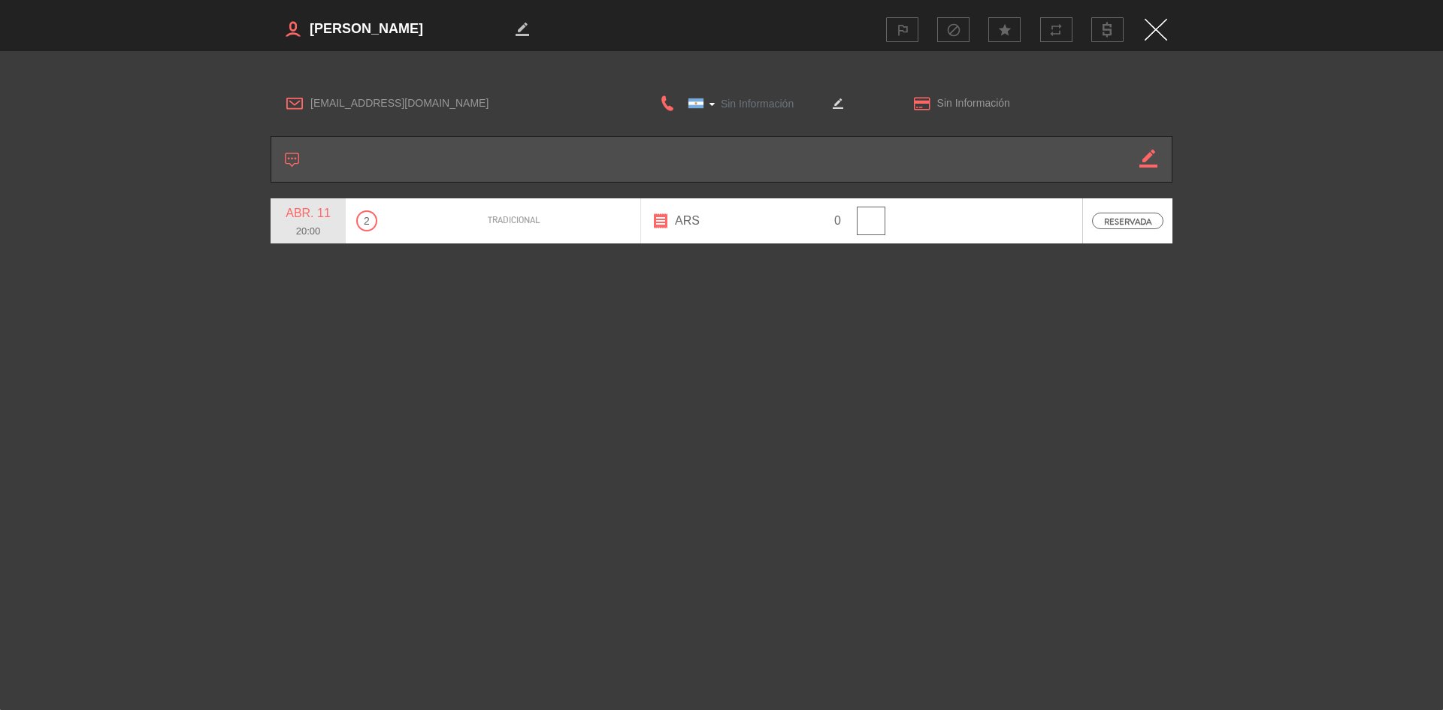
type input "[PHONE_NUMBER]"
drag, startPoint x: 459, startPoint y: 17, endPoint x: 300, endPoint y: 31, distance: 159.9
click at [300, 31] on h3 "border_color" at bounding box center [495, 29] width 448 height 30
click at [405, 11] on div "border_color outlined_flag block star repeat" at bounding box center [722, 29] width 902 height 59
drag, startPoint x: 461, startPoint y: 34, endPoint x: 307, endPoint y: 33, distance: 154.8
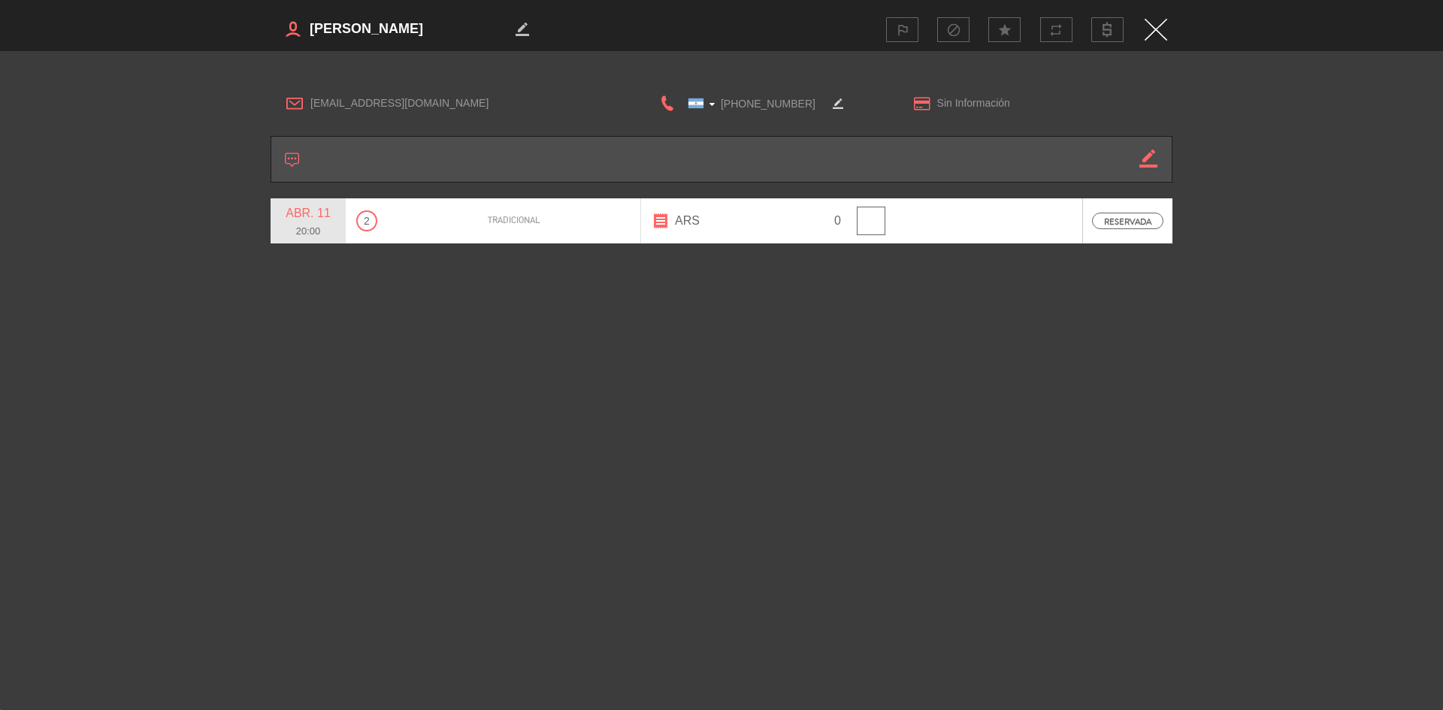
click at [307, 33] on h3 "border_color" at bounding box center [495, 29] width 448 height 30
drag, startPoint x: 440, startPoint y: 98, endPoint x: 311, endPoint y: 107, distance: 129.6
click at [311, 107] on span "[EMAIL_ADDRESS][DOMAIN_NAME]" at bounding box center [460, 103] width 300 height 17
drag, startPoint x: 807, startPoint y: 101, endPoint x: 718, endPoint y: 101, distance: 88.7
click at [718, 101] on input "[PHONE_NUMBER]" at bounding box center [751, 103] width 150 height 19
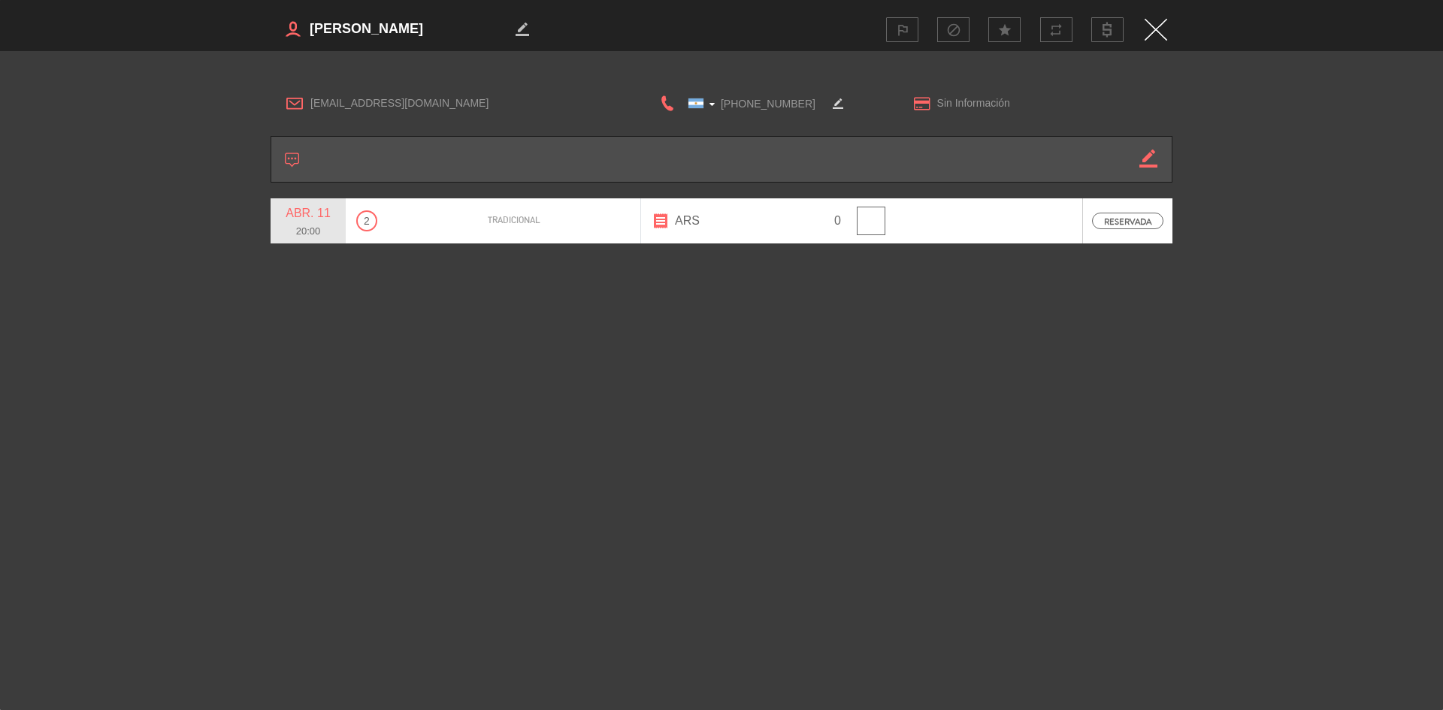
click at [1156, 30] on img "Close" at bounding box center [1155, 30] width 23 height 22
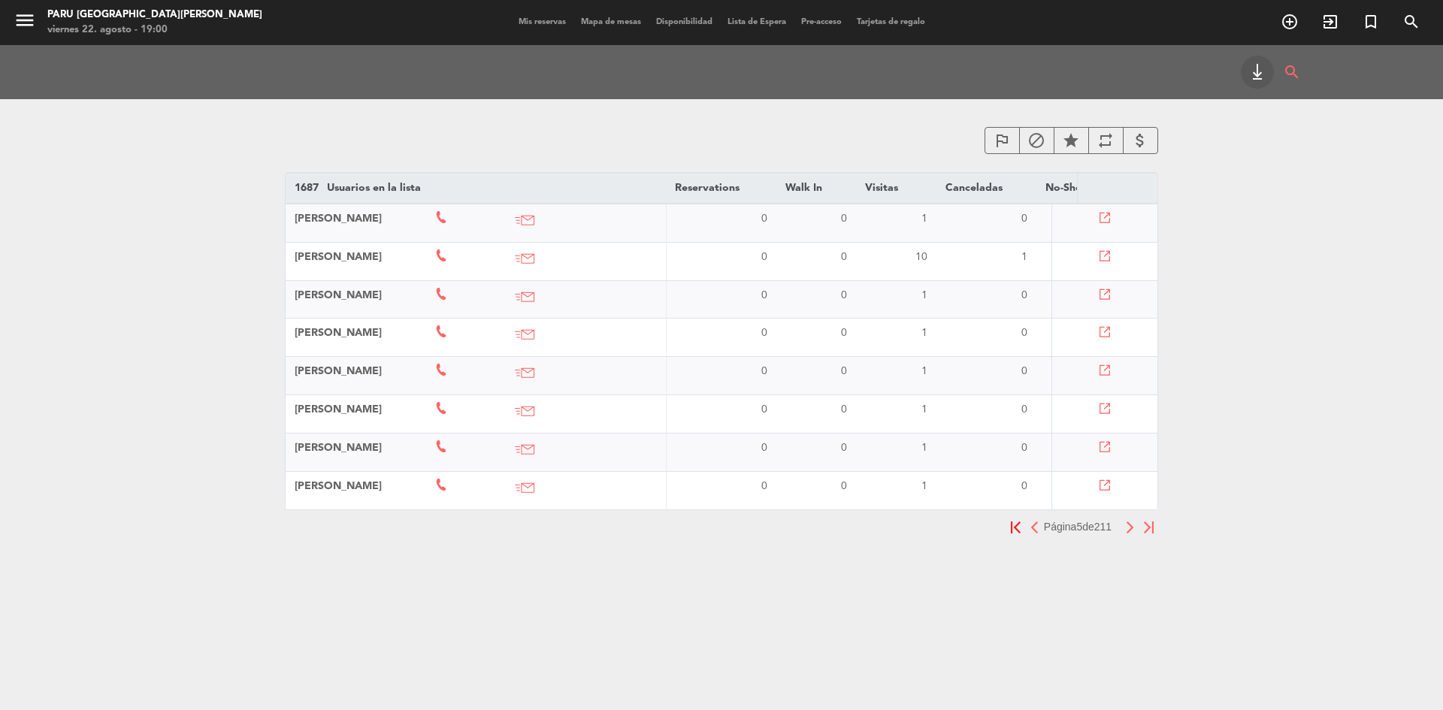
click at [1107, 449] on icon at bounding box center [1104, 447] width 11 height 11
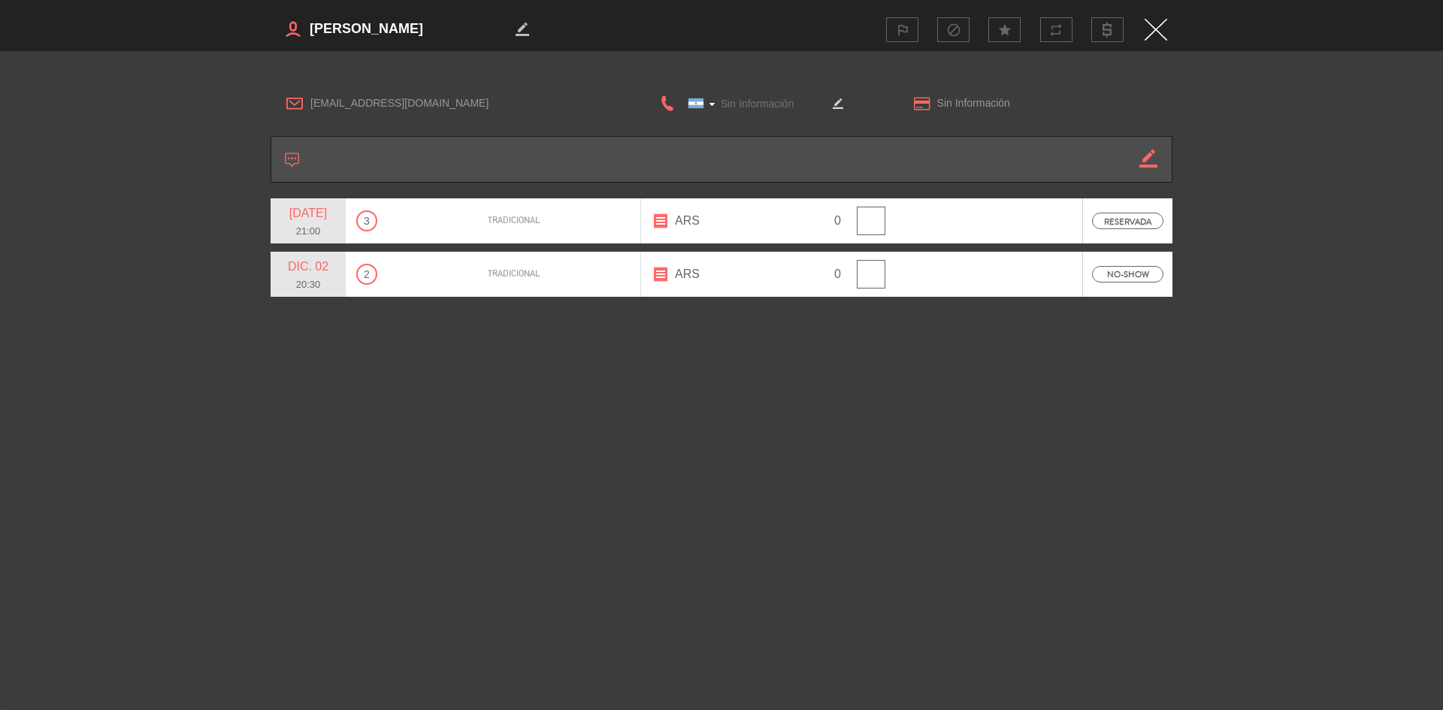
type input "[PHONE_NUMBER]"
drag, startPoint x: 449, startPoint y: 19, endPoint x: 310, endPoint y: 23, distance: 139.1
click at [310, 23] on textarea at bounding box center [409, 29] width 203 height 23
drag, startPoint x: 437, startPoint y: 104, endPoint x: 306, endPoint y: 105, distance: 131.5
click at [306, 105] on div "[EMAIL_ADDRESS][DOMAIN_NAME]" at bounding box center [448, 103] width 354 height 23
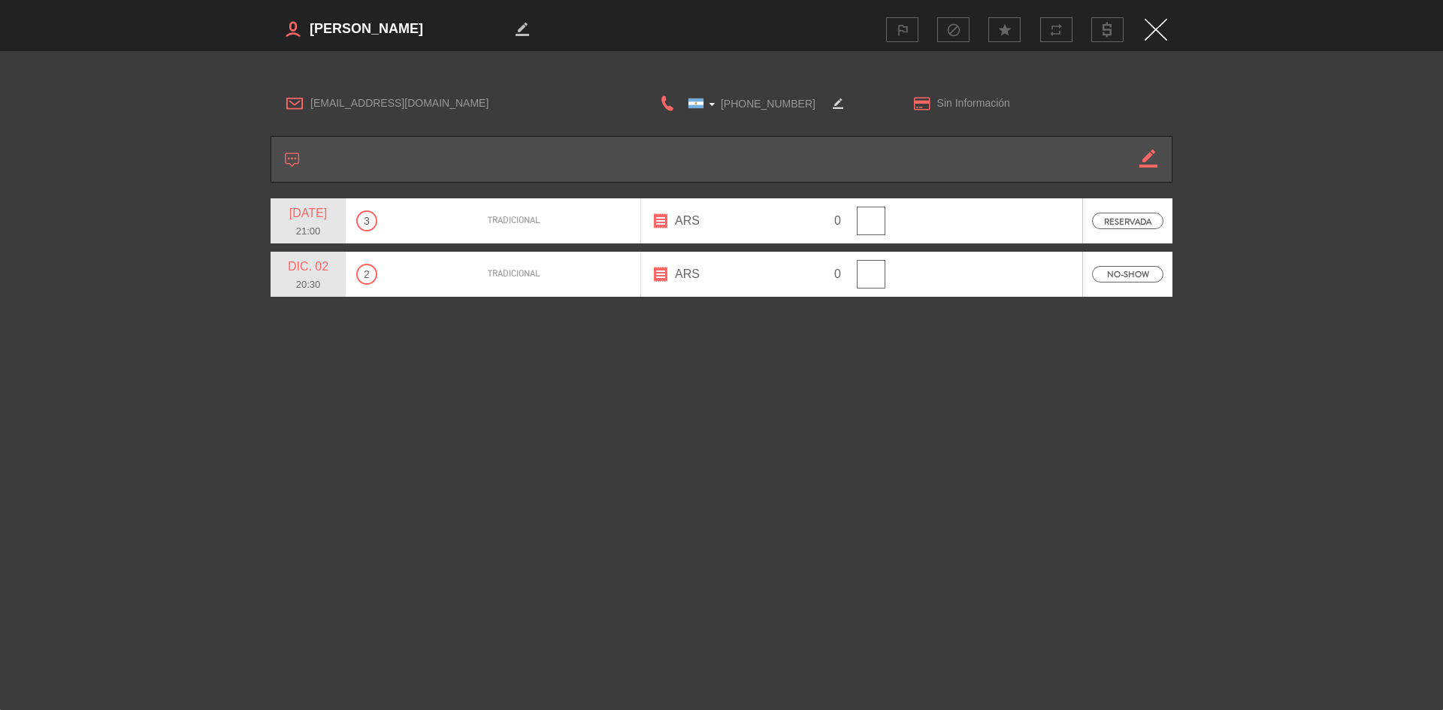
drag, startPoint x: 798, startPoint y: 103, endPoint x: 714, endPoint y: 109, distance: 84.4
click at [714, 109] on input "[PHONE_NUMBER]" at bounding box center [751, 103] width 150 height 19
click at [1149, 14] on div "border_color outlined_flag block star repeat" at bounding box center [722, 29] width 902 height 59
click at [1158, 29] on img "Close" at bounding box center [1155, 30] width 23 height 22
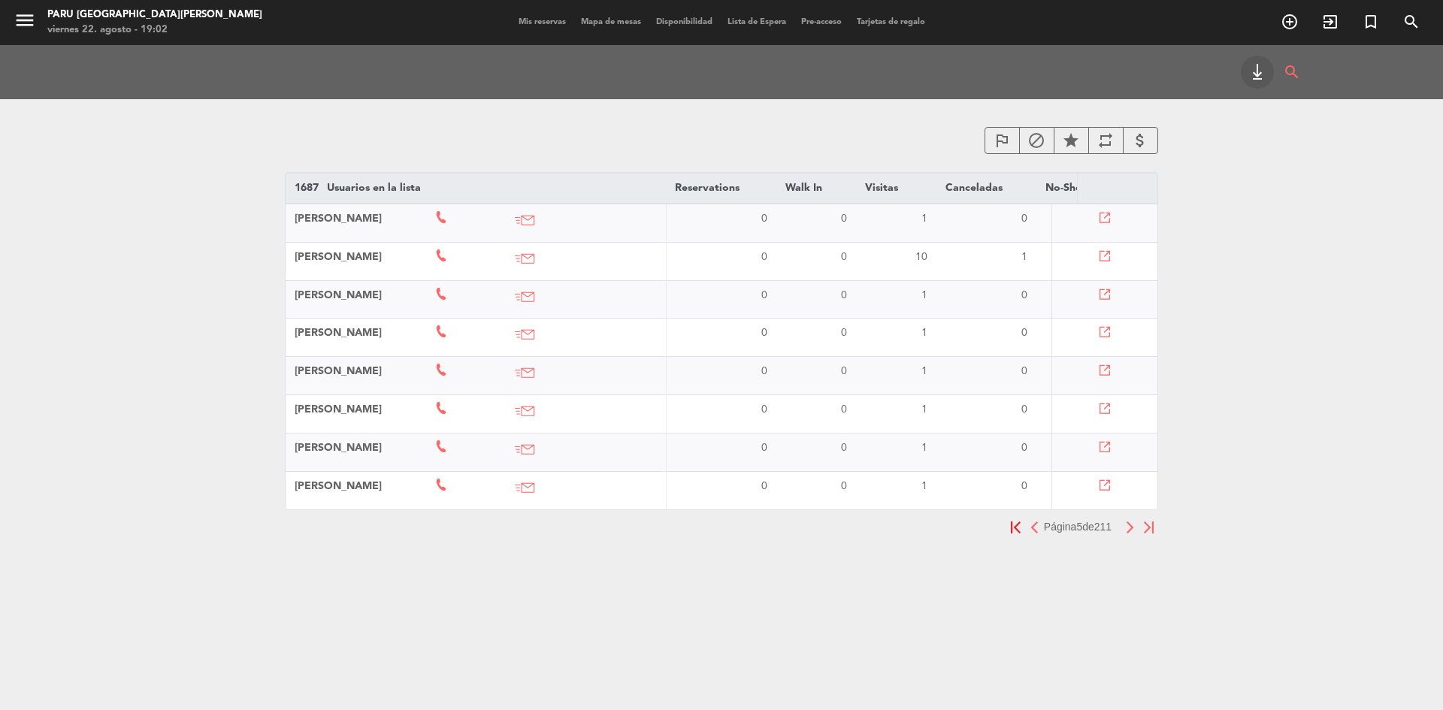
click at [1107, 484] on icon at bounding box center [1104, 485] width 11 height 11
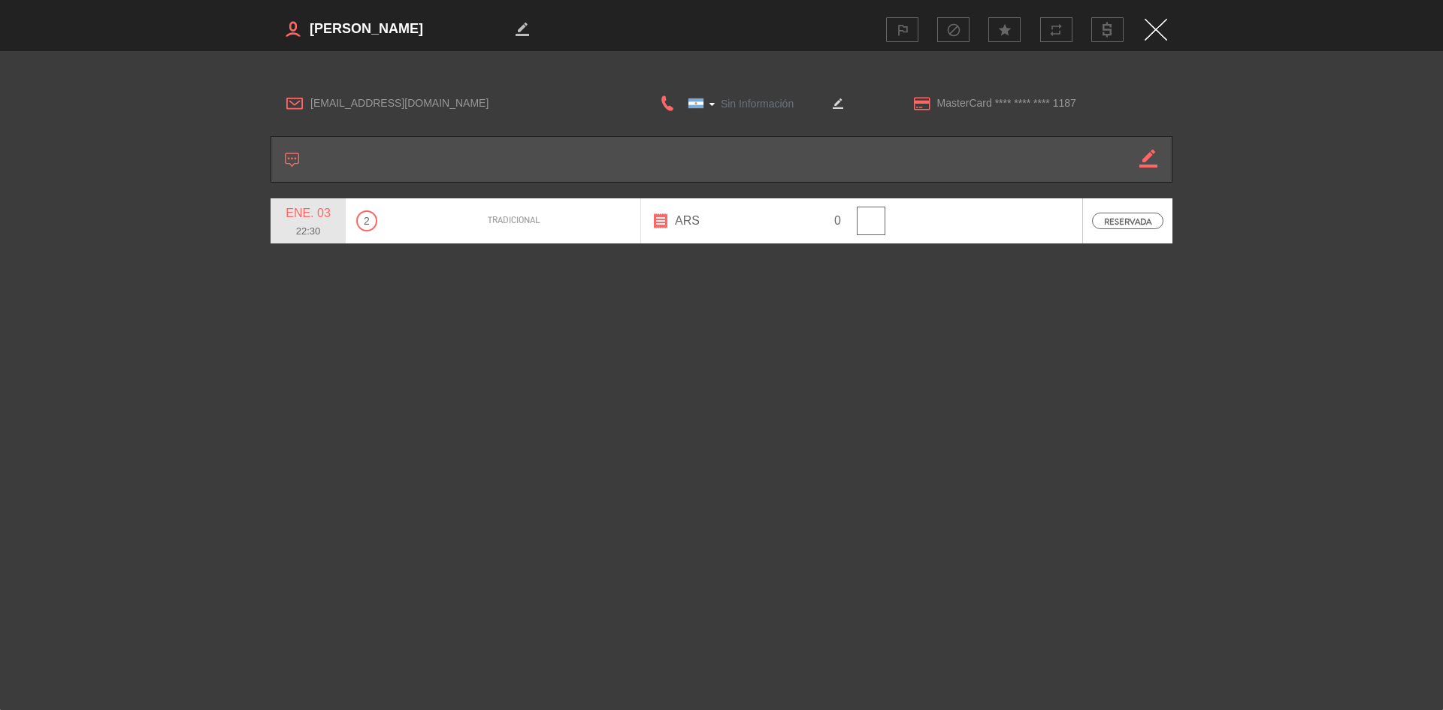
type input "[PHONE_NUMBER]"
drag, startPoint x: 416, startPoint y: 29, endPoint x: 304, endPoint y: 37, distance: 111.5
click at [304, 37] on h3 "border_color" at bounding box center [495, 29] width 448 height 30
drag, startPoint x: 437, startPoint y: 100, endPoint x: 309, endPoint y: 106, distance: 127.9
click at [309, 106] on div "[EMAIL_ADDRESS][DOMAIN_NAME]" at bounding box center [448, 103] width 354 height 23
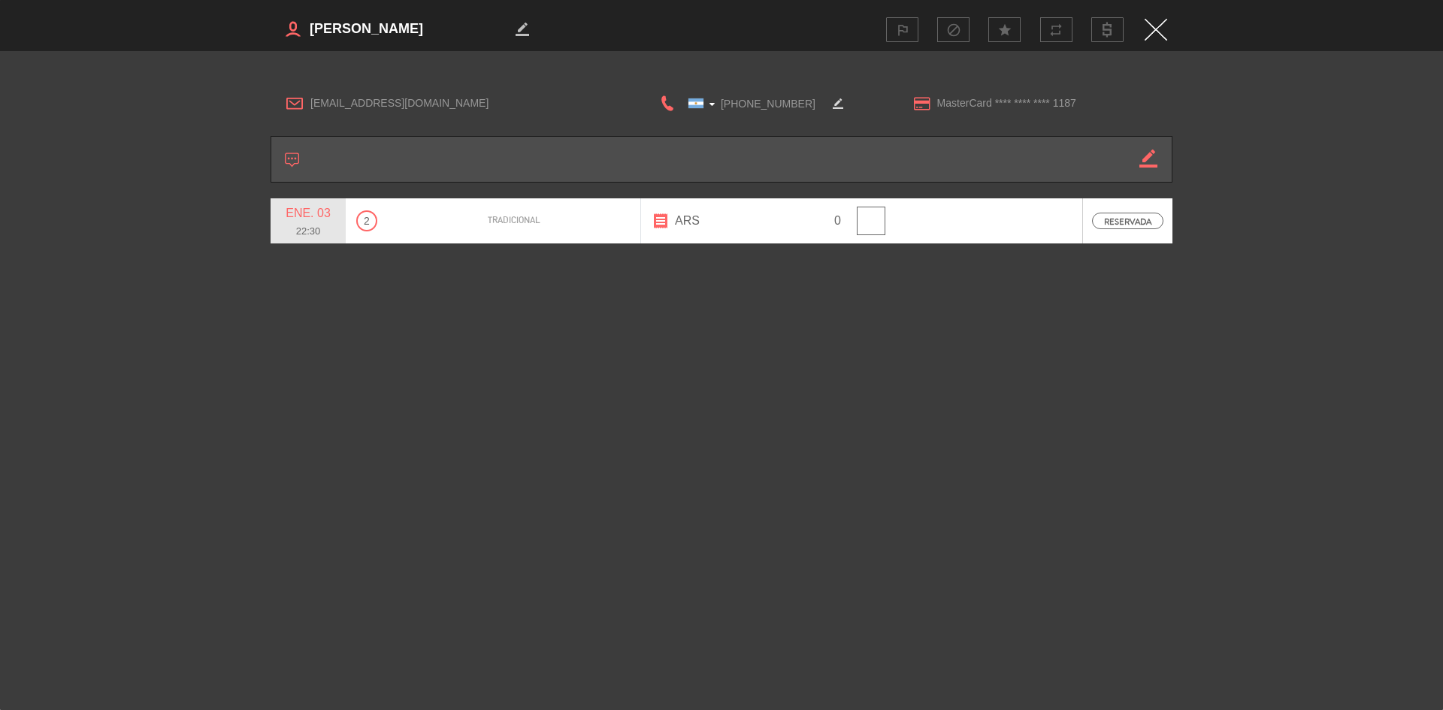
drag, startPoint x: 807, startPoint y: 105, endPoint x: 718, endPoint y: 120, distance: 89.9
click at [718, 120] on div "[EMAIL_ADDRESS][DOMAIN_NAME] [GEOGRAPHIC_DATA] +1 [GEOGRAPHIC_DATA] +44 [GEOGRA…" at bounding box center [722, 103] width 902 height 39
click at [1159, 36] on img "Close" at bounding box center [1155, 30] width 23 height 22
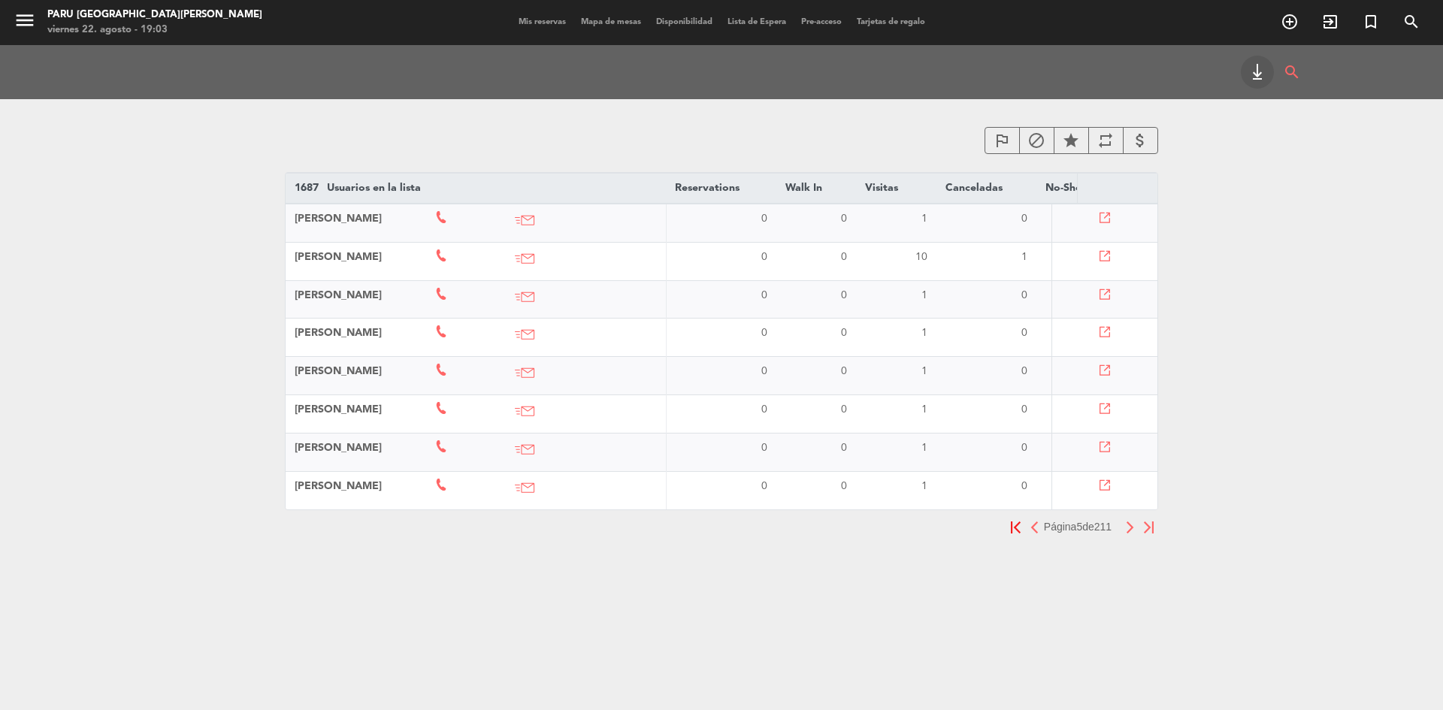
click at [1129, 534] on img "button" at bounding box center [1130, 527] width 10 height 12
click at [1109, 216] on icon at bounding box center [1105, 218] width 11 height 11
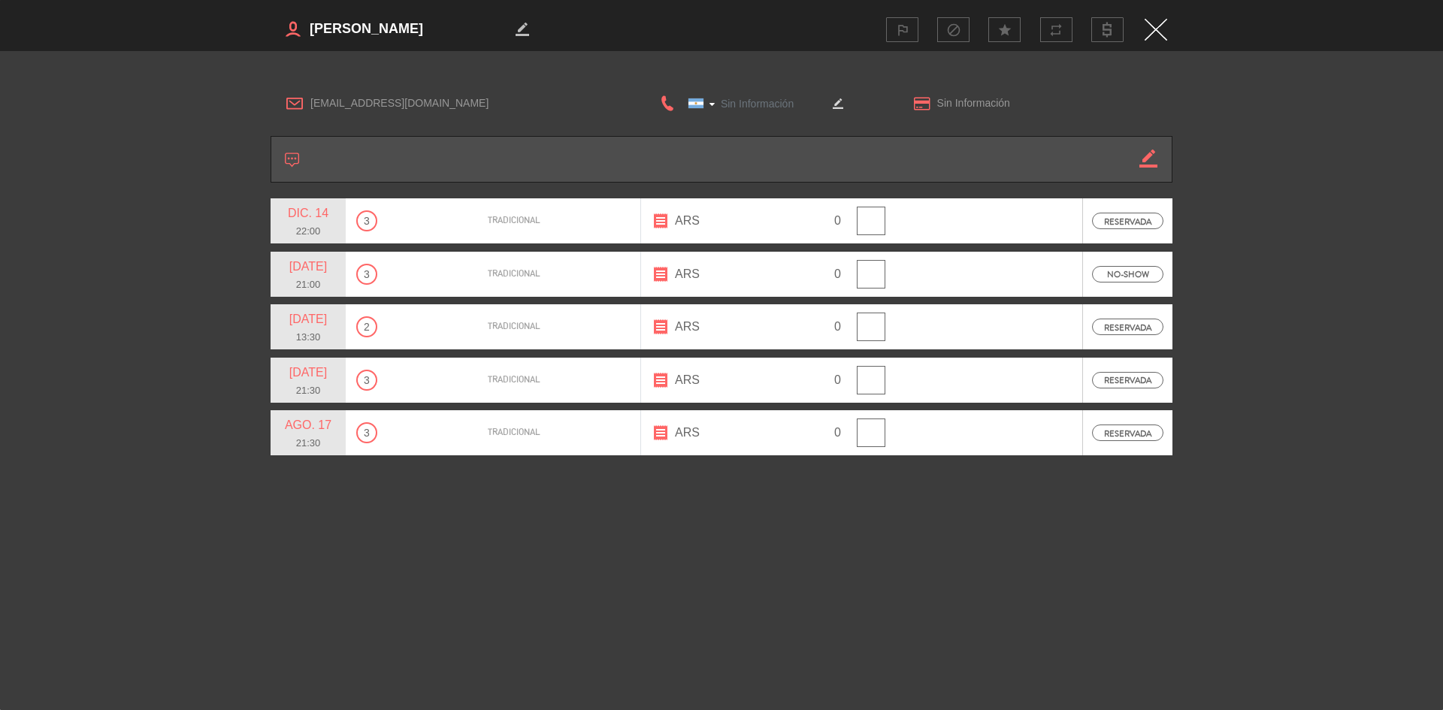
type input "[PHONE_NUMBER]"
drag, startPoint x: 422, startPoint y: 14, endPoint x: 334, endPoint y: 26, distance: 88.7
click at [325, 26] on h3 "border_color" at bounding box center [495, 29] width 448 height 30
drag, startPoint x: 430, startPoint y: 28, endPoint x: 304, endPoint y: 31, distance: 126.3
click at [304, 31] on h3 "border_color" at bounding box center [495, 29] width 448 height 30
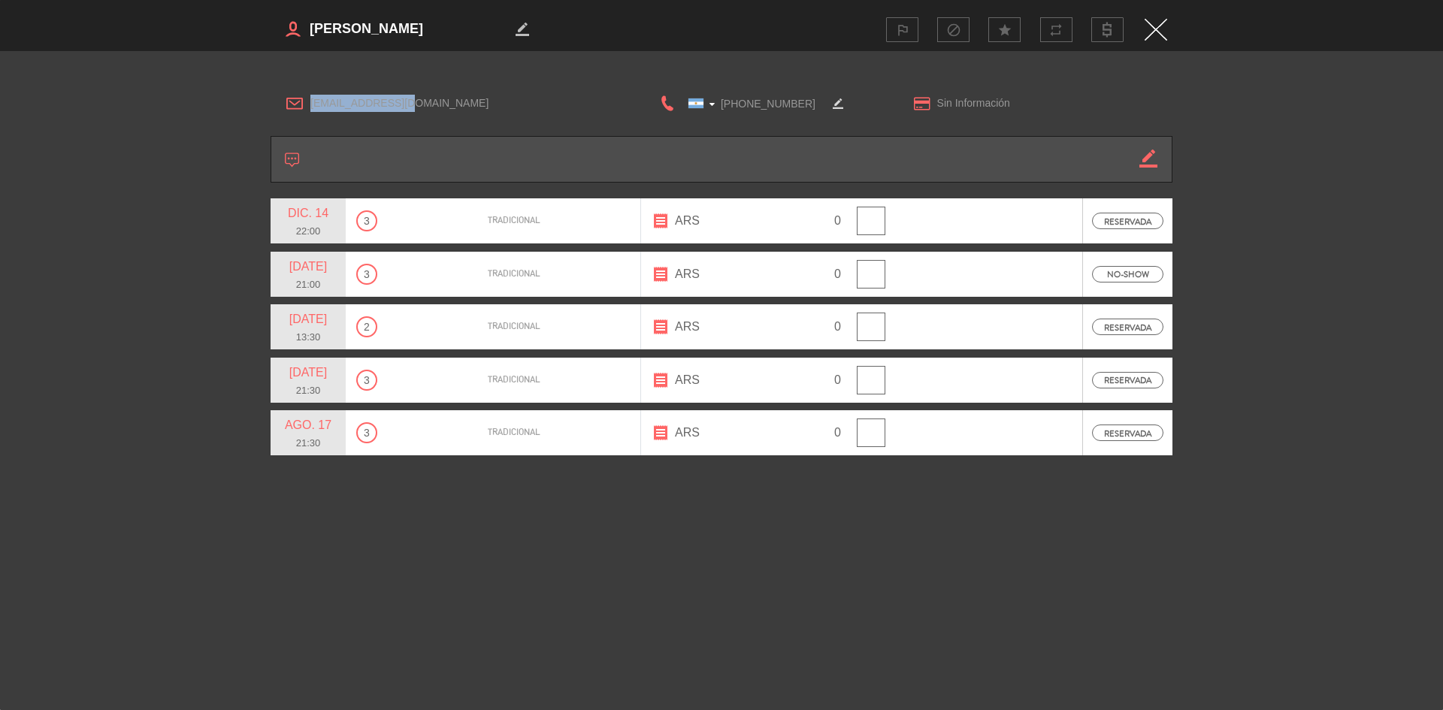
drag, startPoint x: 435, startPoint y: 111, endPoint x: 309, endPoint y: 113, distance: 126.3
click at [309, 113] on div "[EMAIL_ADDRESS][DOMAIN_NAME]" at bounding box center [448, 103] width 354 height 23
drag, startPoint x: 780, startPoint y: 104, endPoint x: 721, endPoint y: 111, distance: 59.7
click at [721, 111] on input "[PHONE_NUMBER]" at bounding box center [751, 103] width 150 height 19
click at [1154, 27] on img "Close" at bounding box center [1155, 30] width 23 height 22
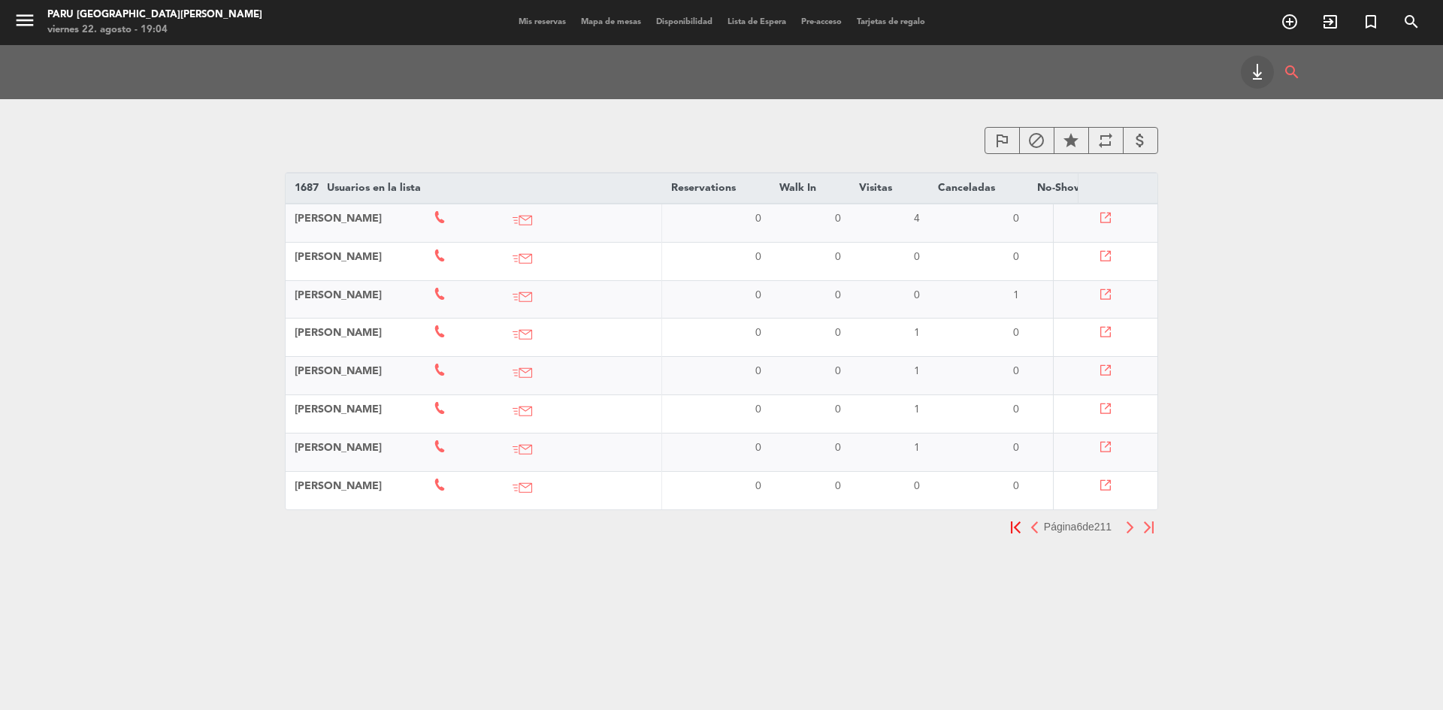
click at [1105, 255] on icon at bounding box center [1105, 256] width 11 height 11
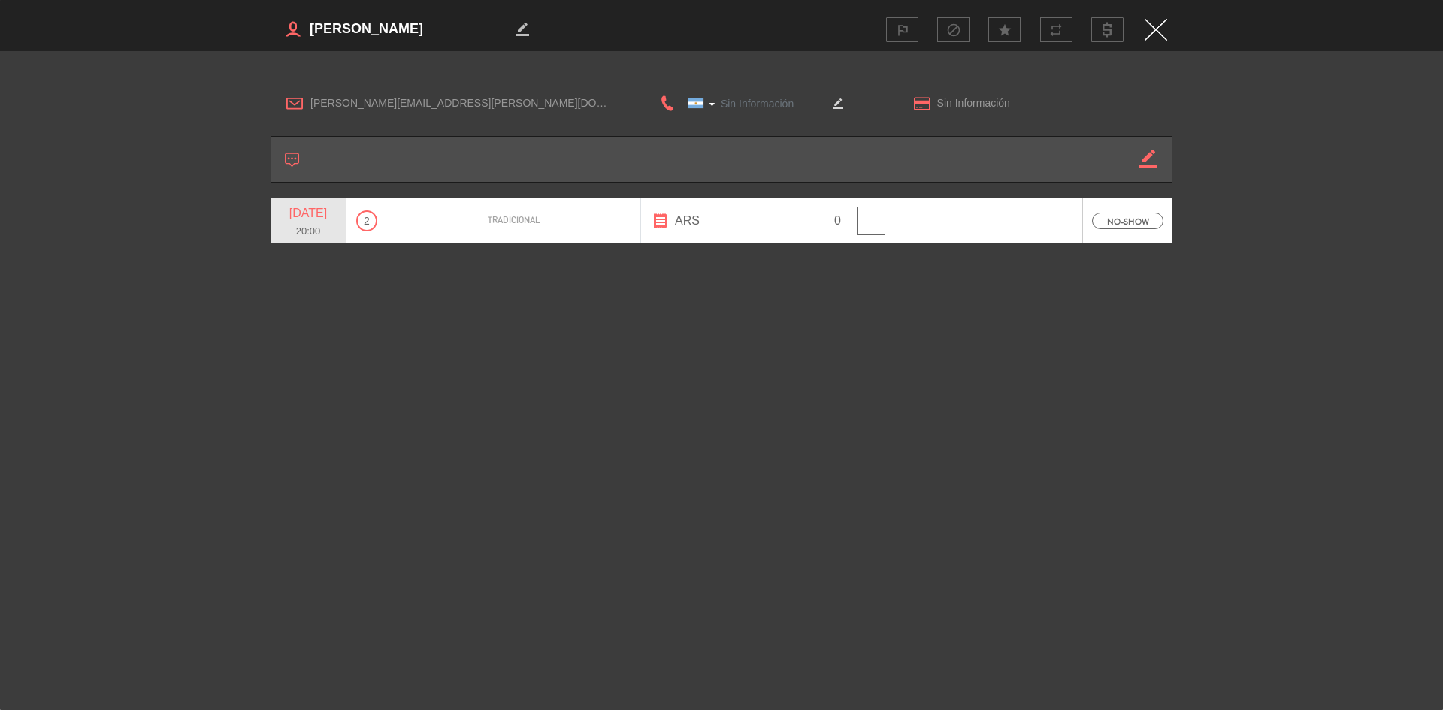
type input "[PHONE_NUMBER]"
drag, startPoint x: 403, startPoint y: 23, endPoint x: 303, endPoint y: 35, distance: 100.6
click at [303, 35] on h3 "border_color" at bounding box center [495, 29] width 448 height 30
drag, startPoint x: 437, startPoint y: 101, endPoint x: 311, endPoint y: 115, distance: 127.0
click at [311, 114] on div "[PERSON_NAME][EMAIL_ADDRESS][PERSON_NAME][DOMAIN_NAME]" at bounding box center [448, 103] width 354 height 23
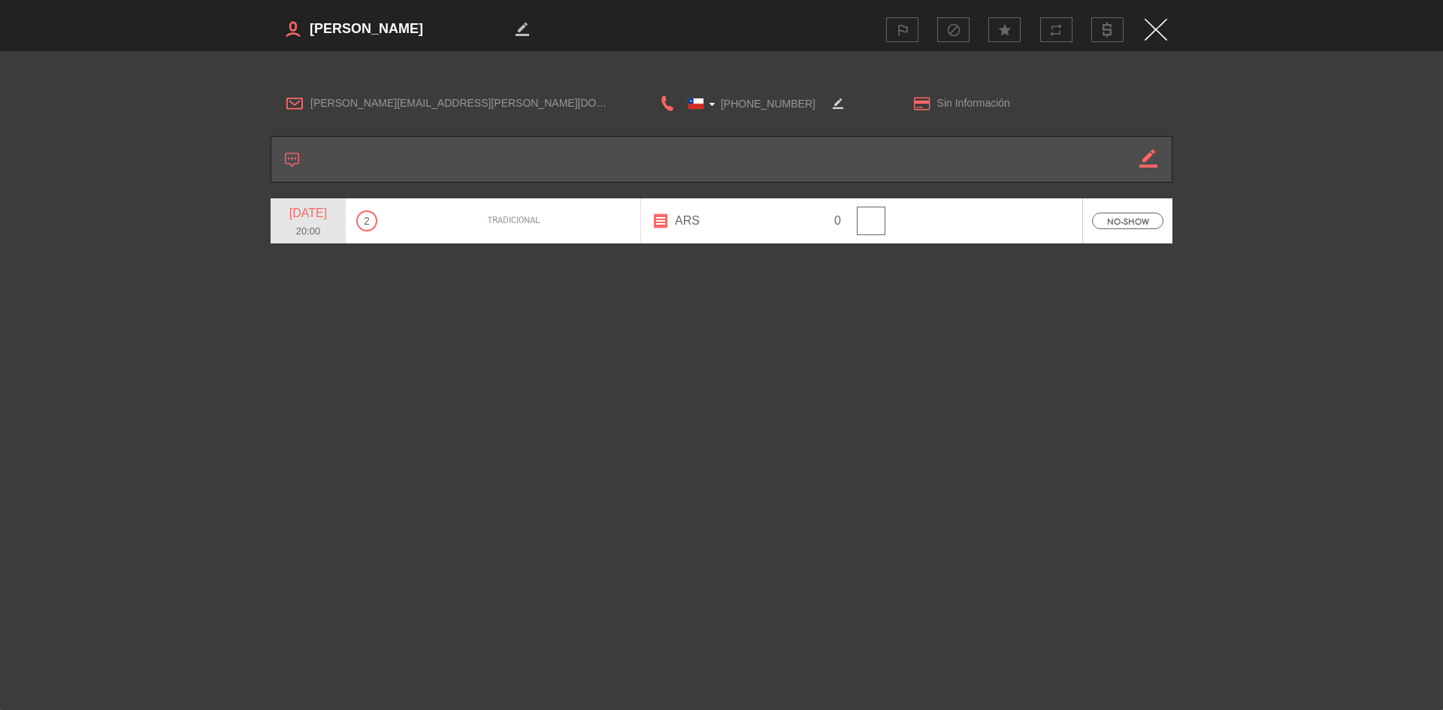
drag, startPoint x: 805, startPoint y: 102, endPoint x: 719, endPoint y: 106, distance: 85.7
click at [719, 105] on input "[PHONE_NUMBER]" at bounding box center [751, 103] width 150 height 19
